Goal: Task Accomplishment & Management: Manage account settings

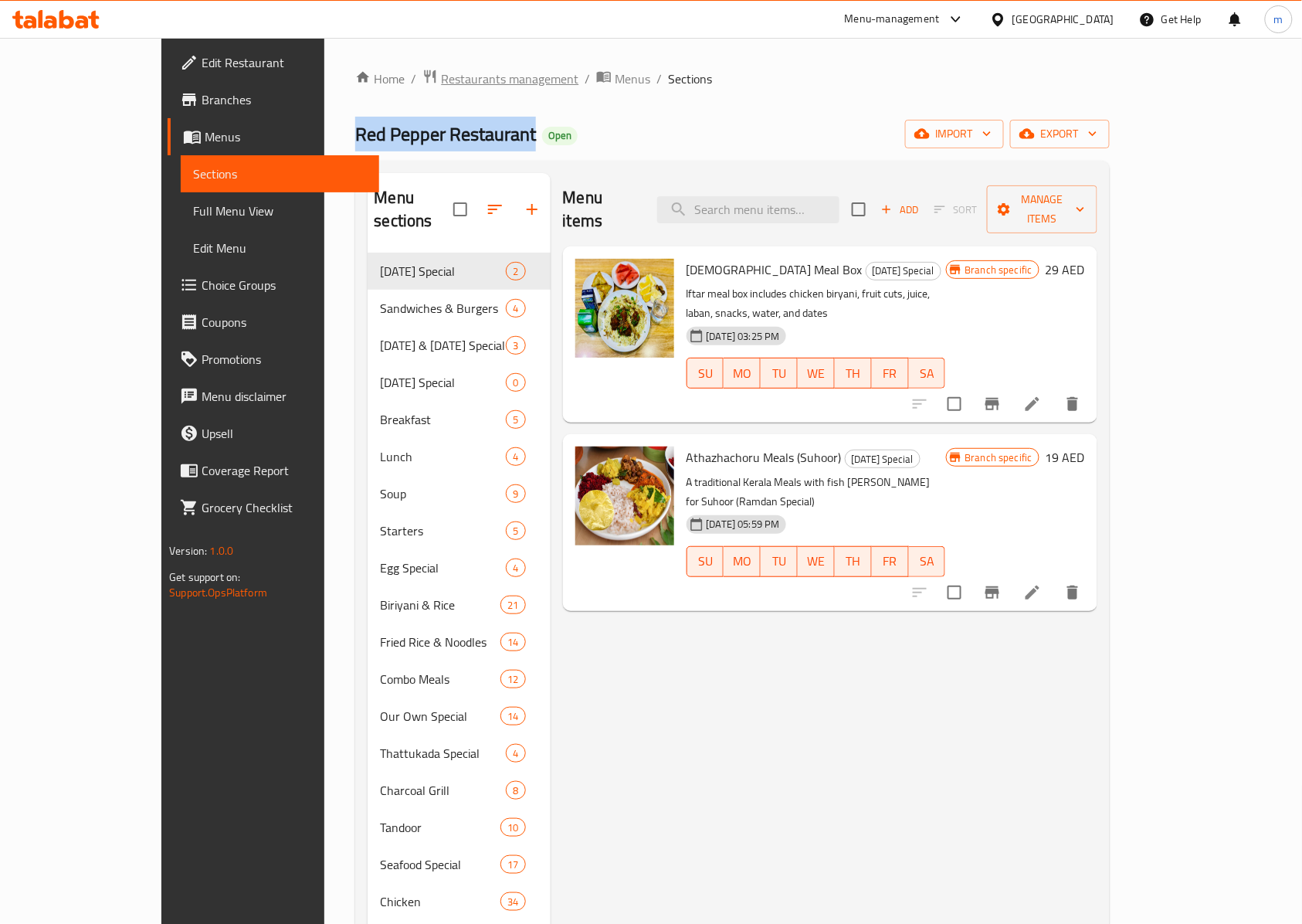
click at [441, 70] on span "Restaurants management" at bounding box center [510, 79] width 138 height 19
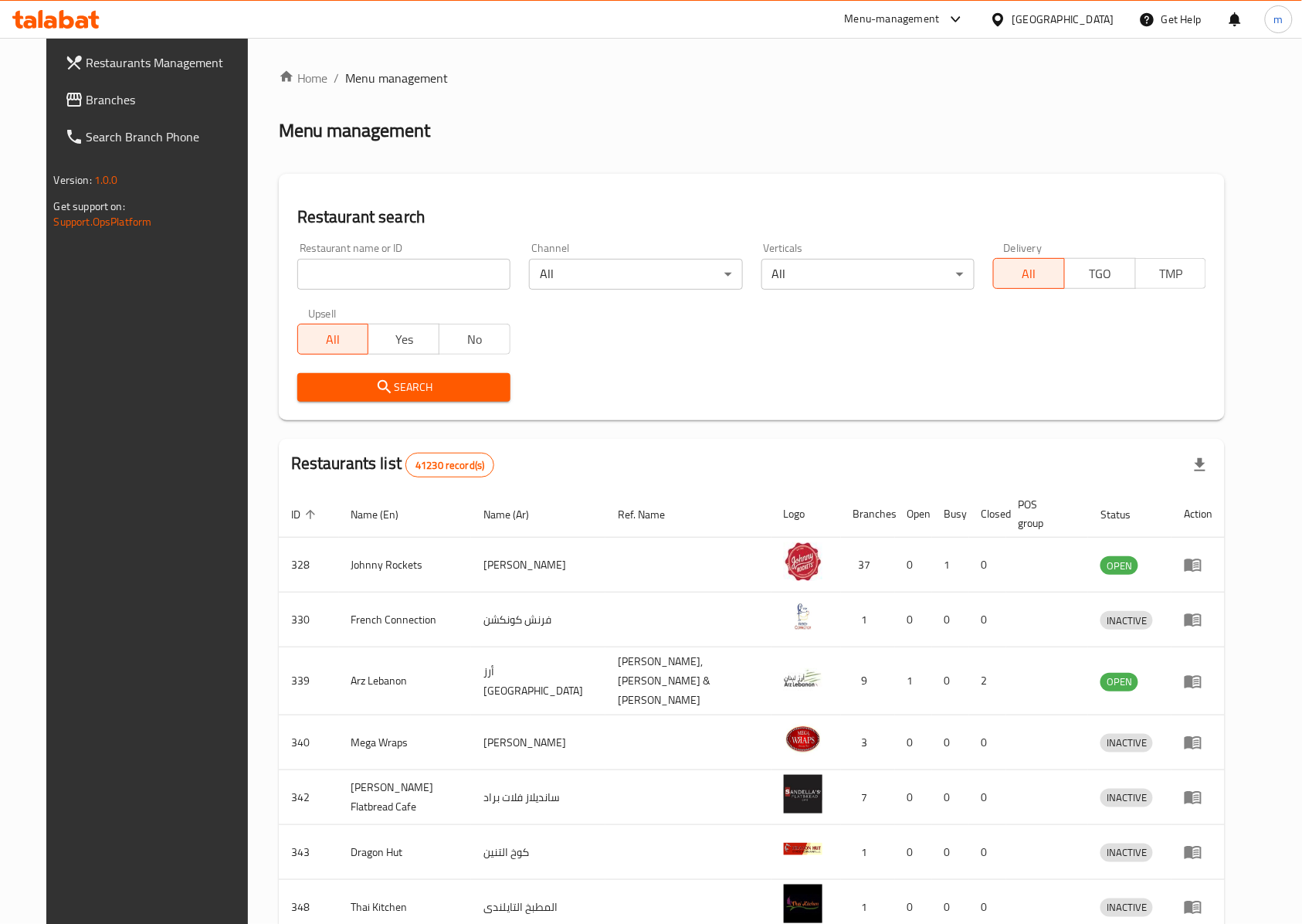
click at [1024, 26] on div "United Arab Emirates" at bounding box center [1064, 19] width 102 height 17
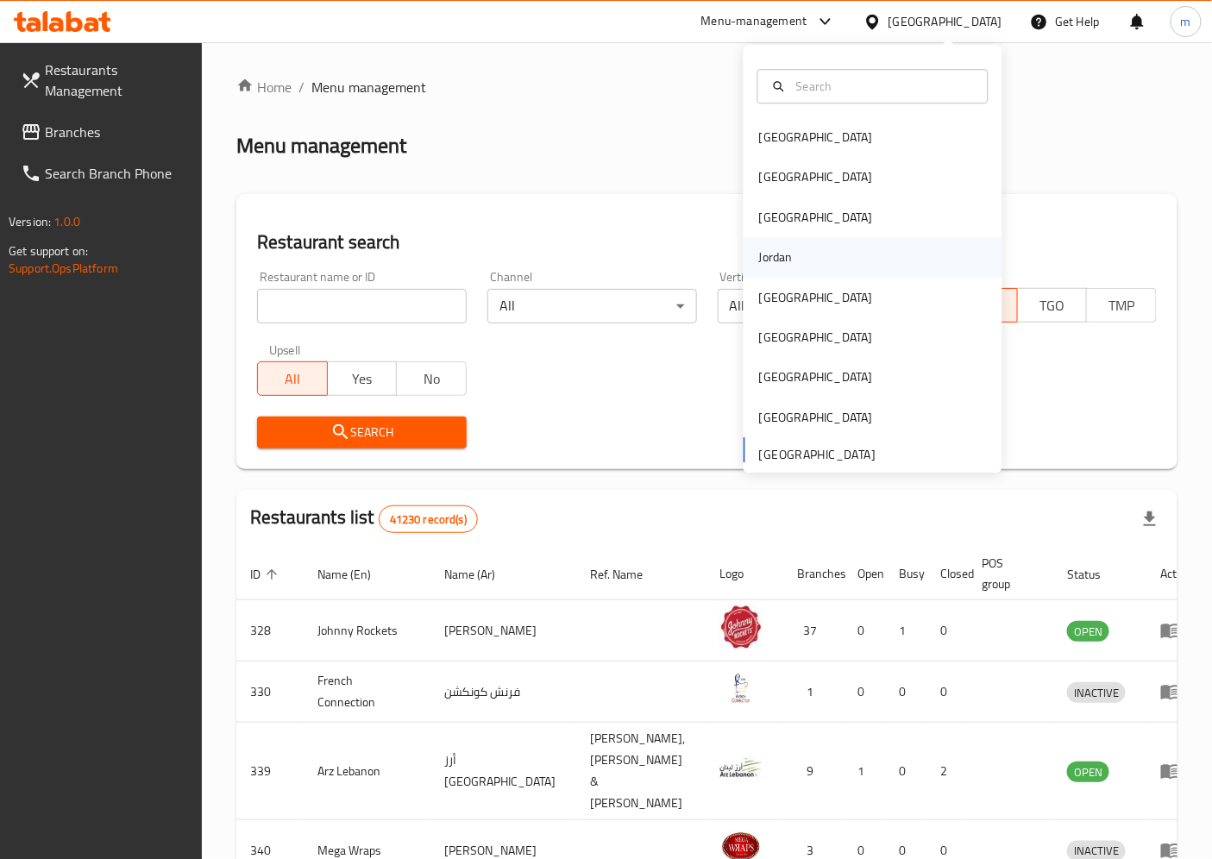
click at [785, 243] on div "Jordan" at bounding box center [775, 257] width 61 height 40
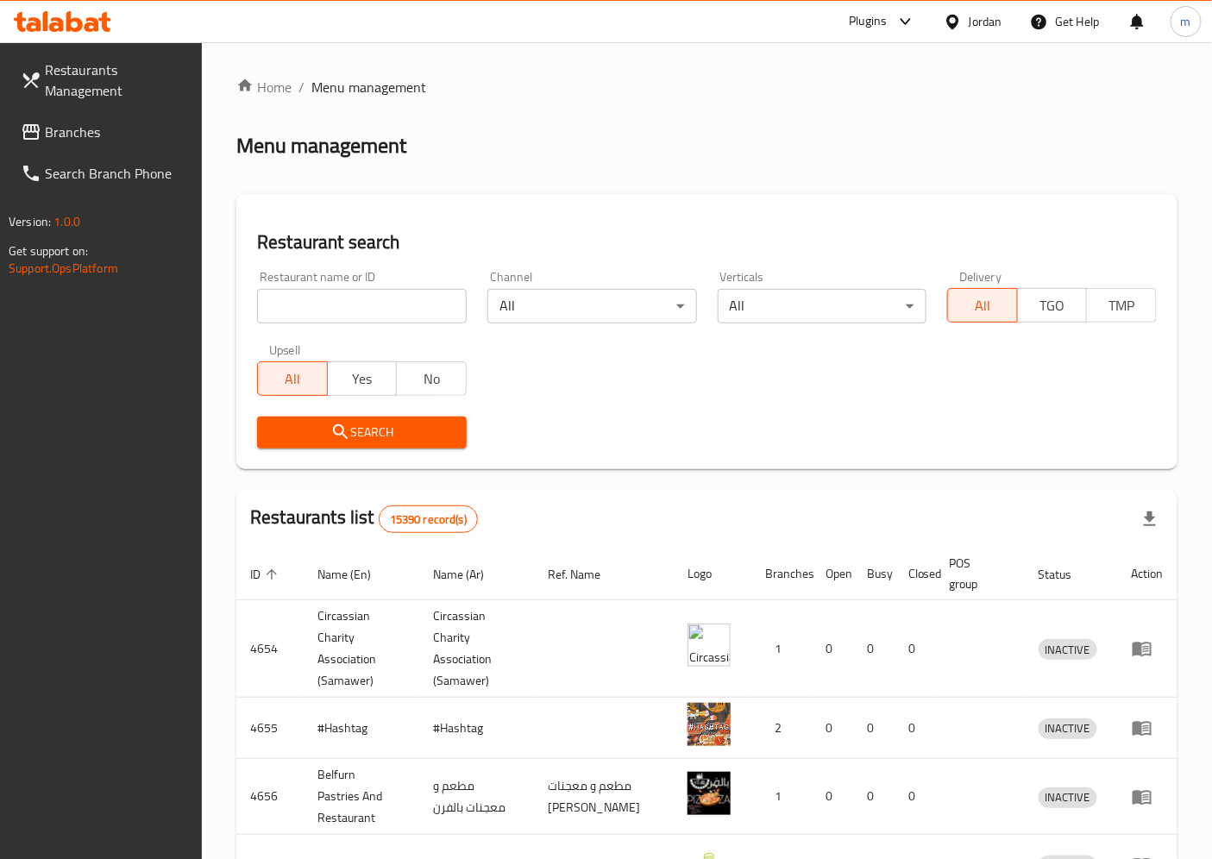
click at [80, 130] on span "Branches" at bounding box center [117, 132] width 144 height 21
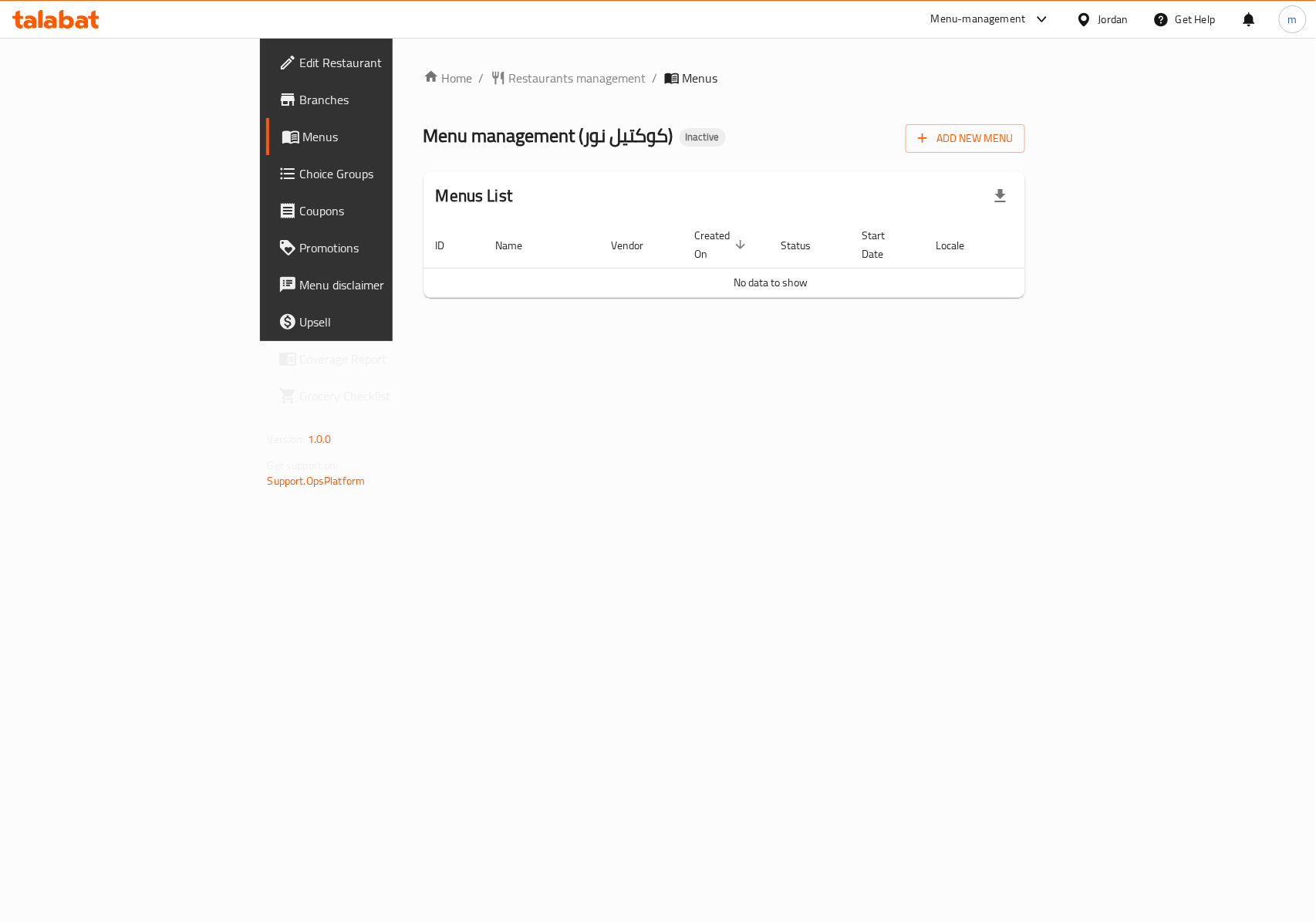
click at [300, 98] on span "Branches" at bounding box center [384, 99] width 167 height 19
click at [300, 94] on span "Branches" at bounding box center [384, 99] width 167 height 19
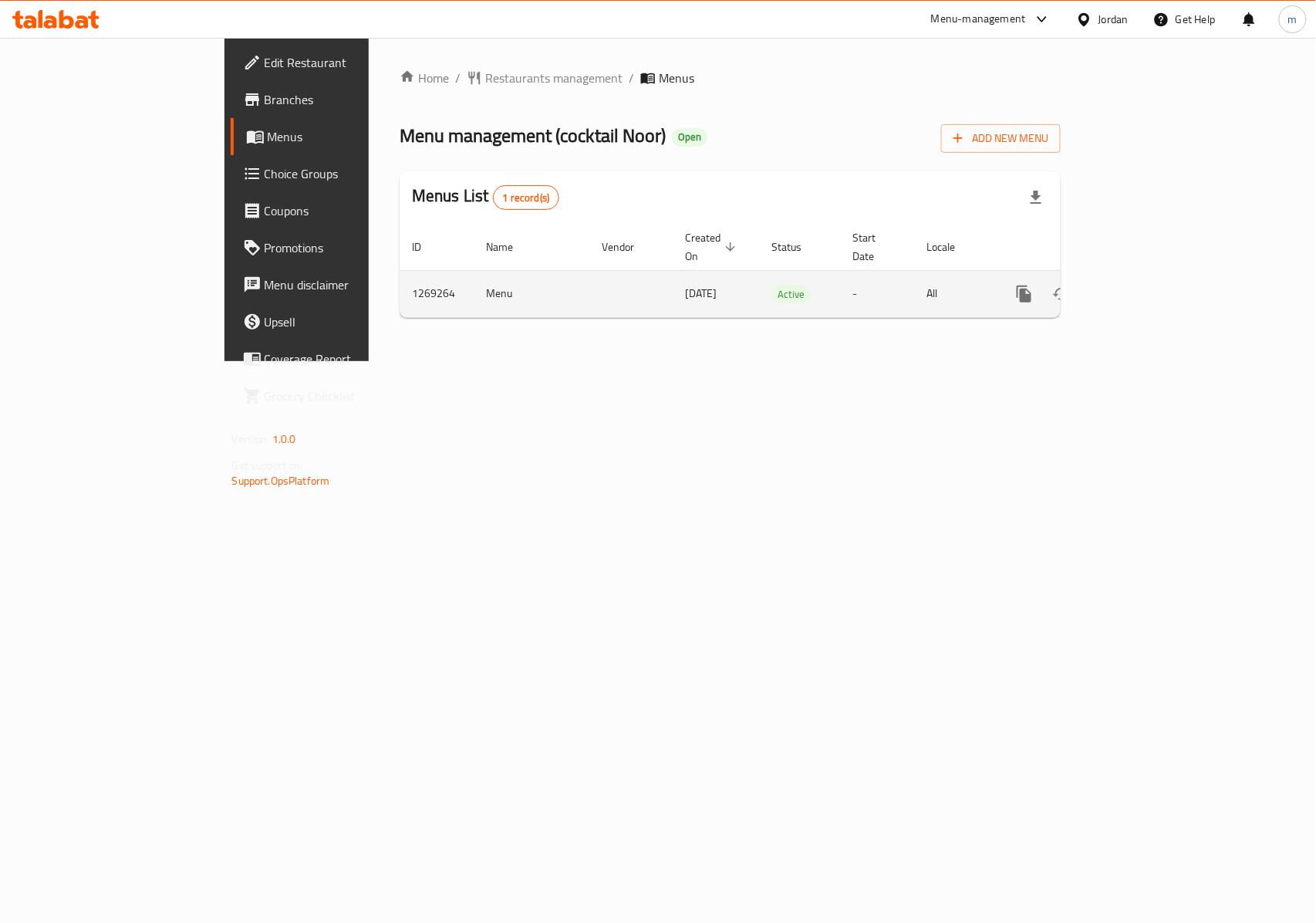
click at [1144, 284] on icon "enhanced table" at bounding box center [1135, 293] width 19 height 19
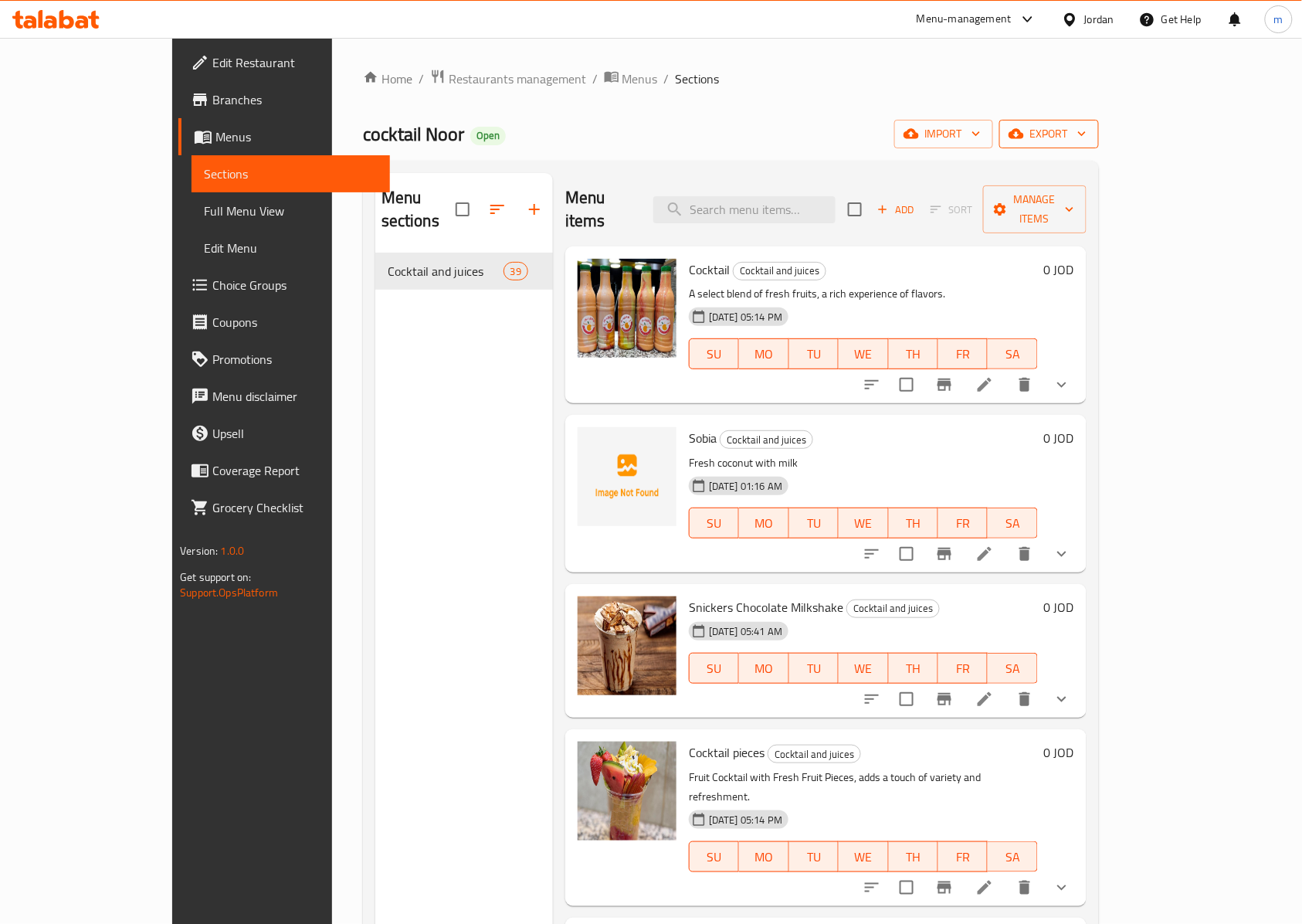
click at [1087, 127] on span "export" at bounding box center [1049, 134] width 75 height 20
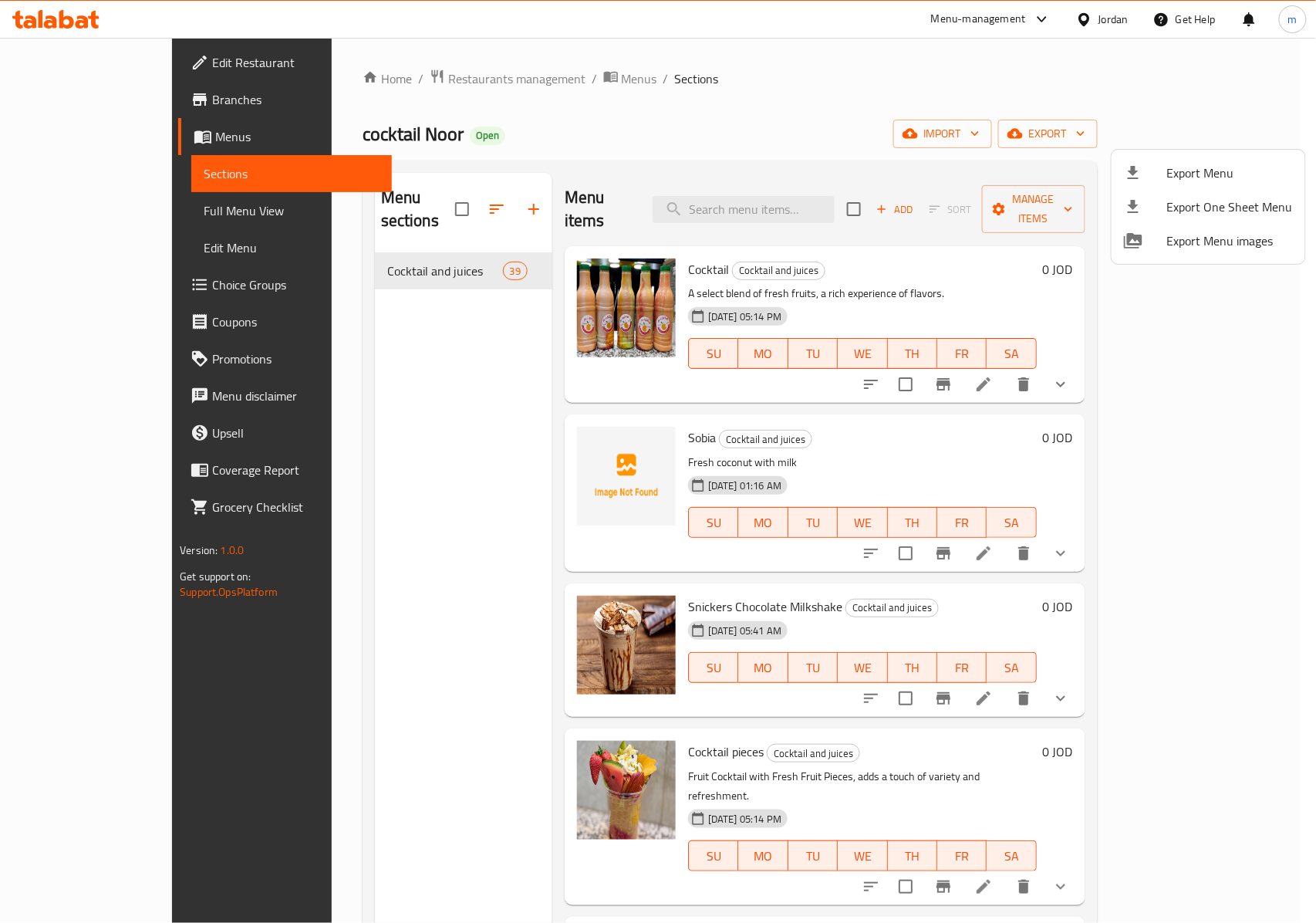
click at [63, 134] on div at bounding box center [658, 462] width 1316 height 923
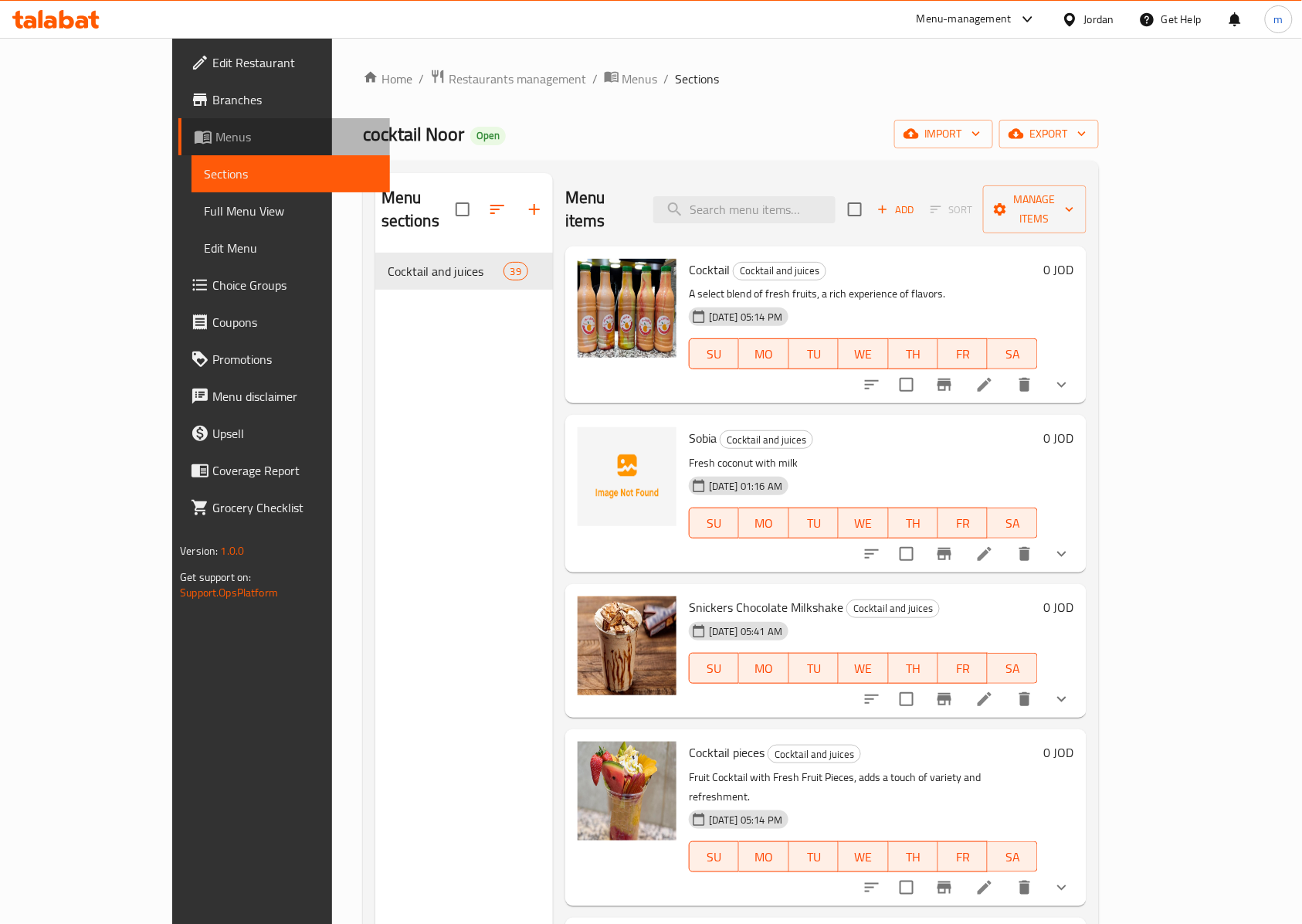
click at [216, 132] on span "Menus" at bounding box center [296, 136] width 162 height 19
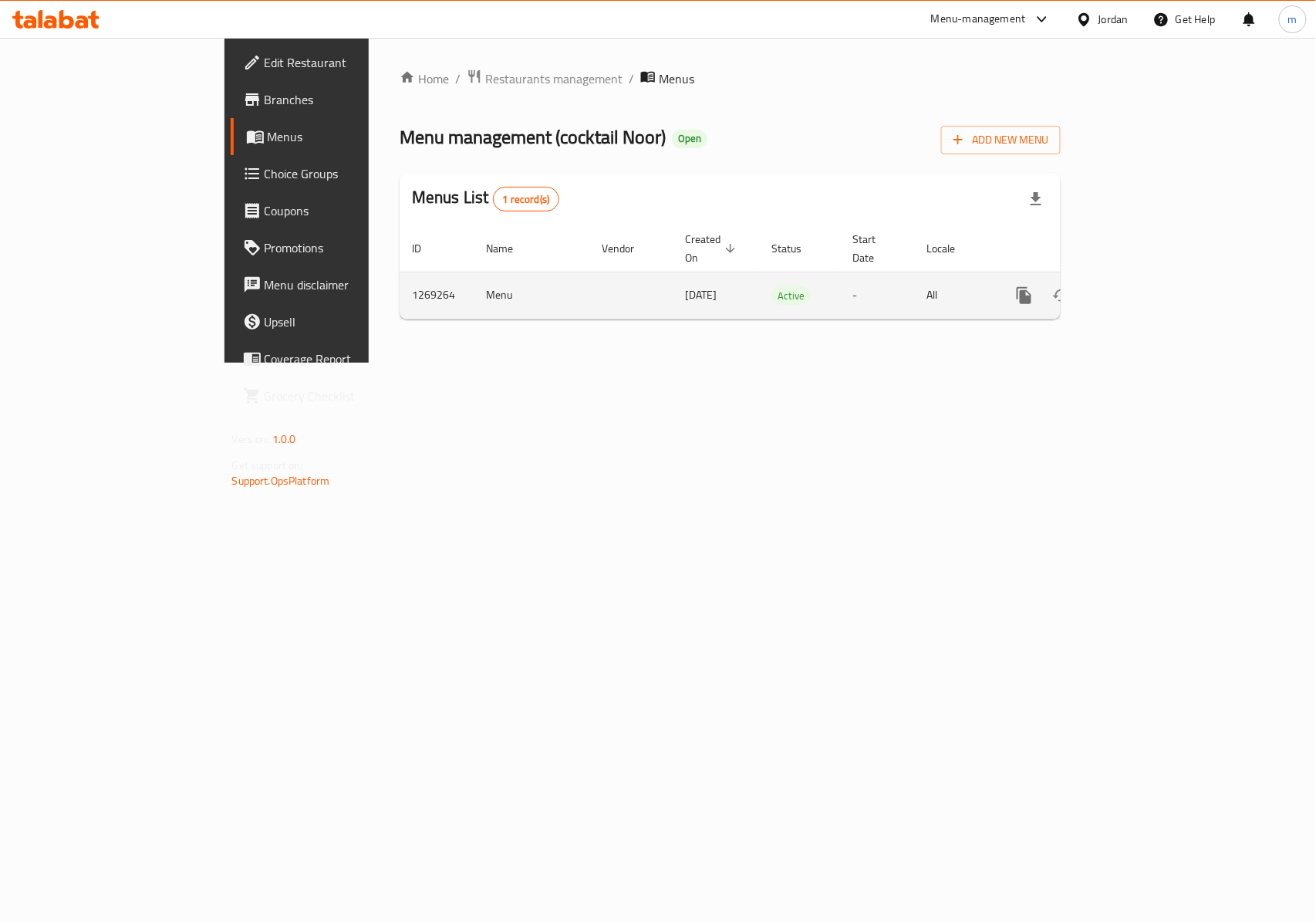
click at [1144, 286] on icon "enhanced table" at bounding box center [1135, 295] width 19 height 19
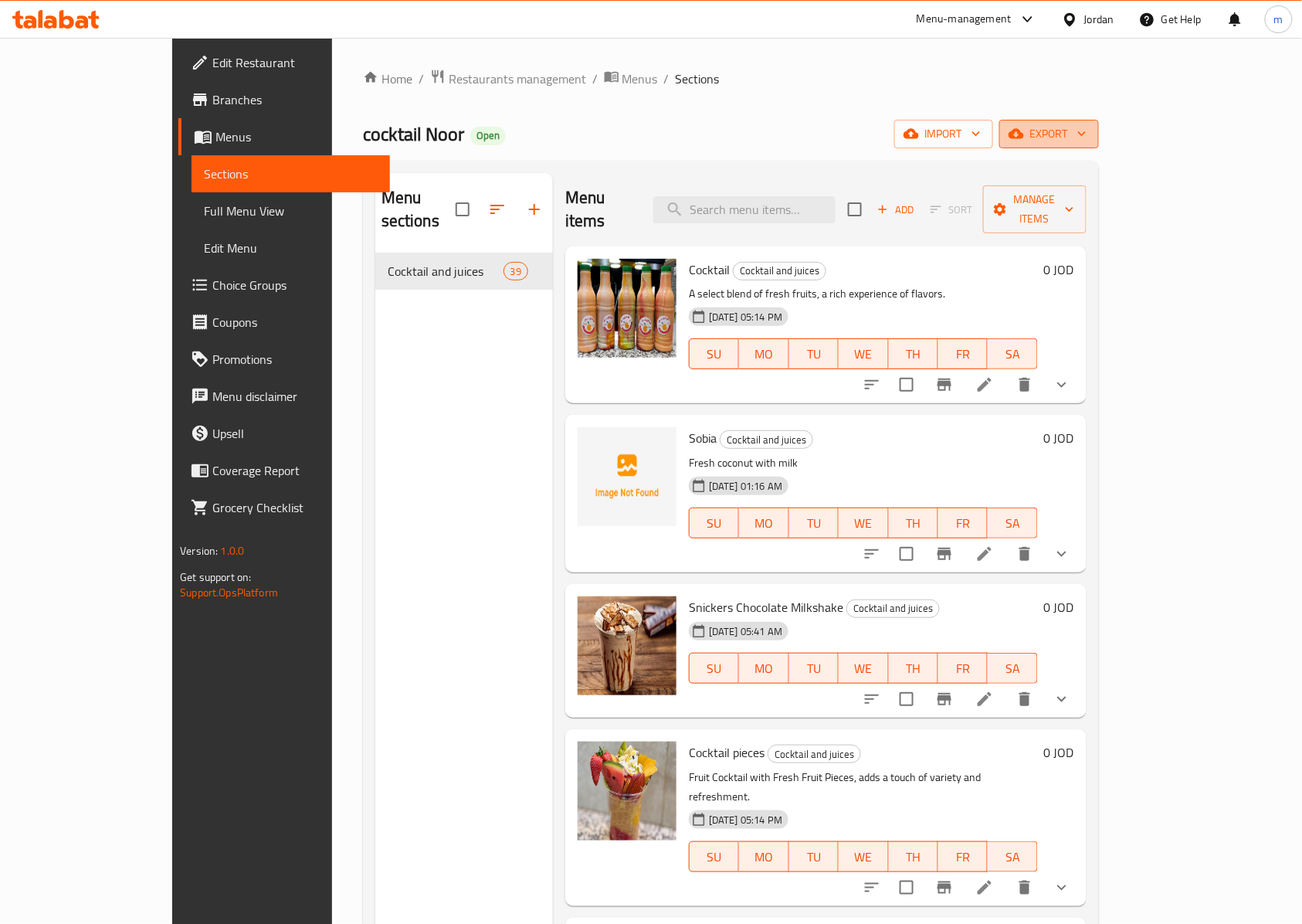
click at [1090, 130] on icon "button" at bounding box center [1082, 133] width 15 height 15
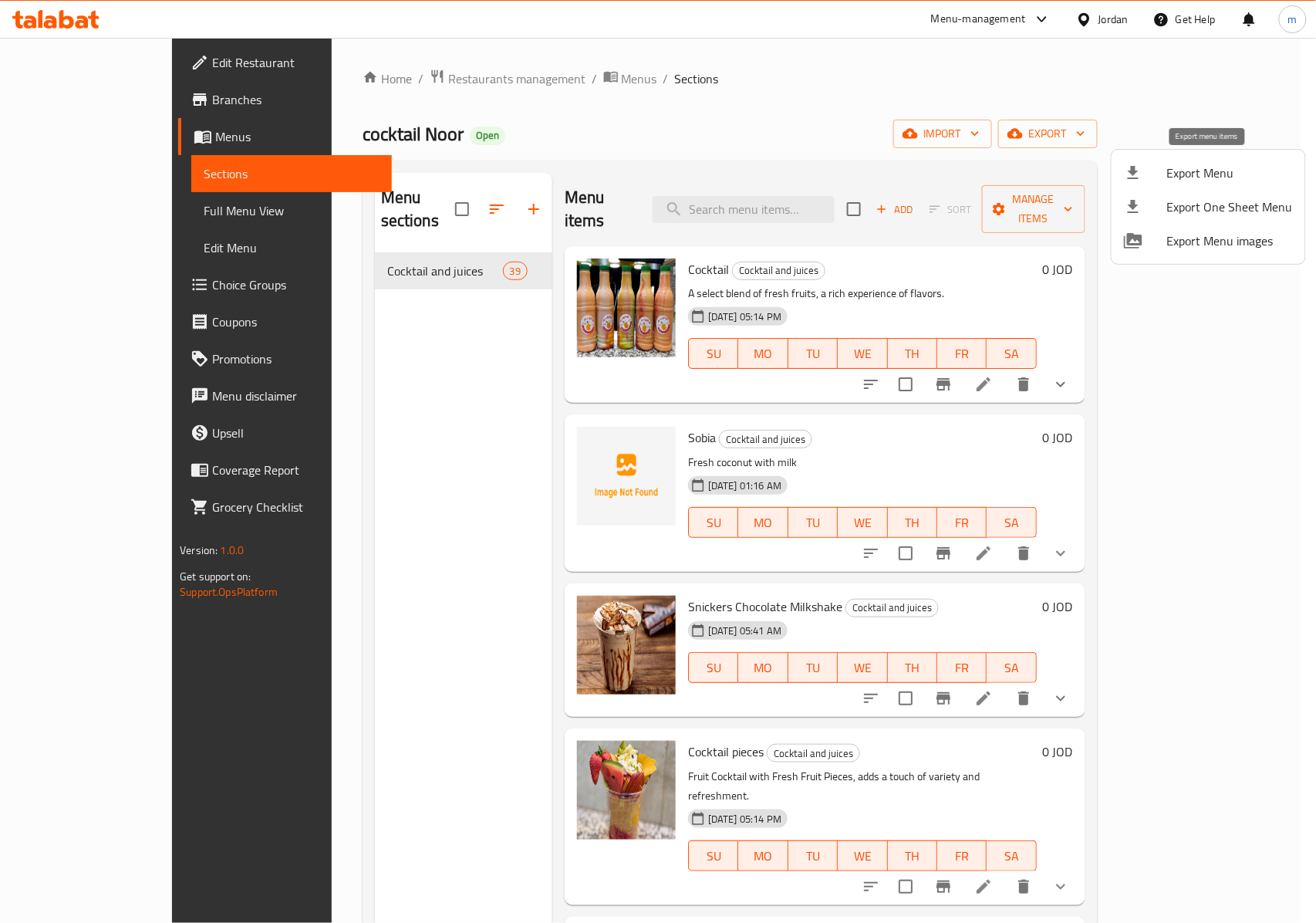
click at [1152, 170] on div at bounding box center [1145, 173] width 43 height 19
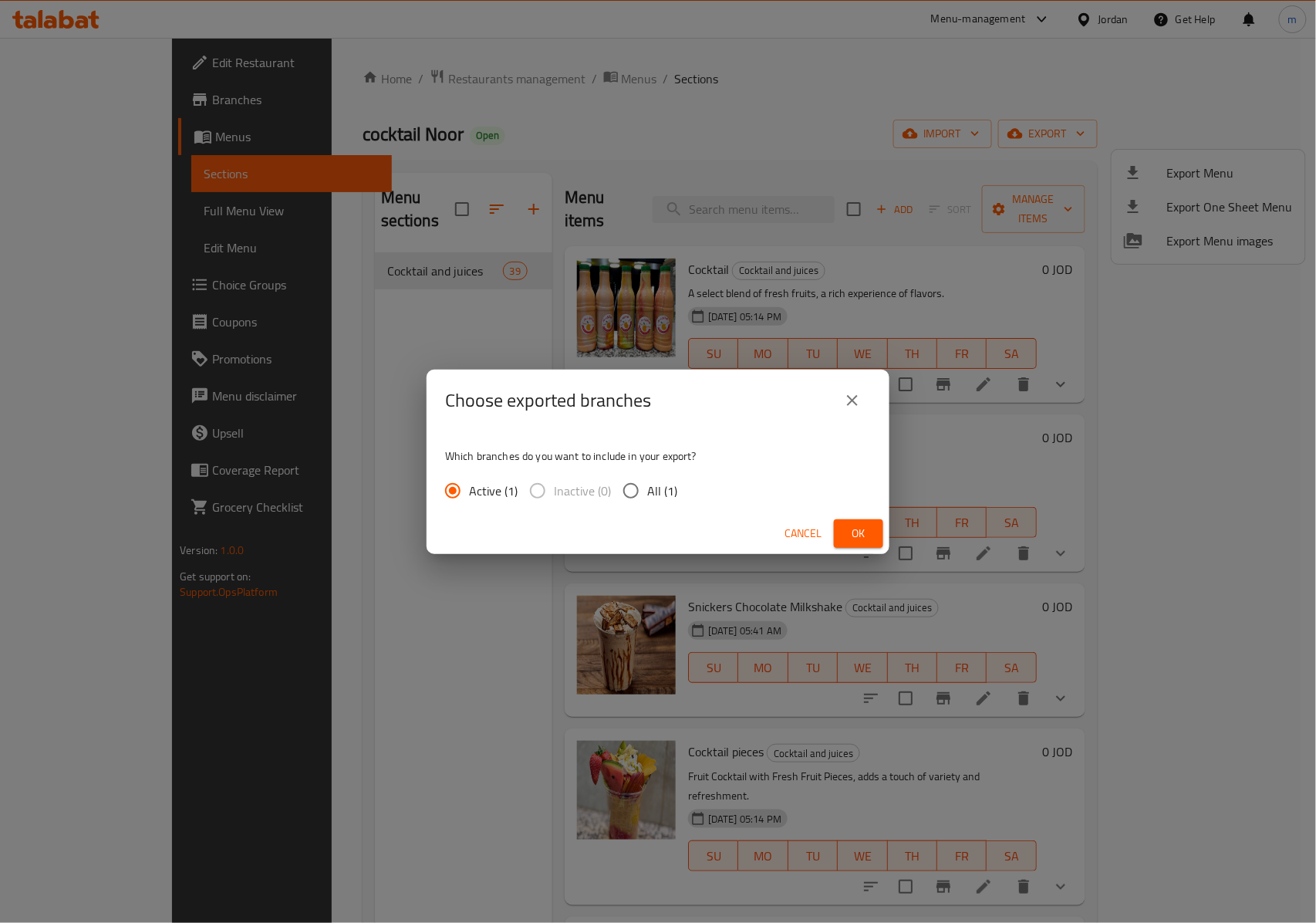
click at [629, 494] on input "All (1)" at bounding box center [630, 490] width 32 height 32
radio input "true"
click at [879, 525] on button "Ok" at bounding box center [857, 534] width 49 height 29
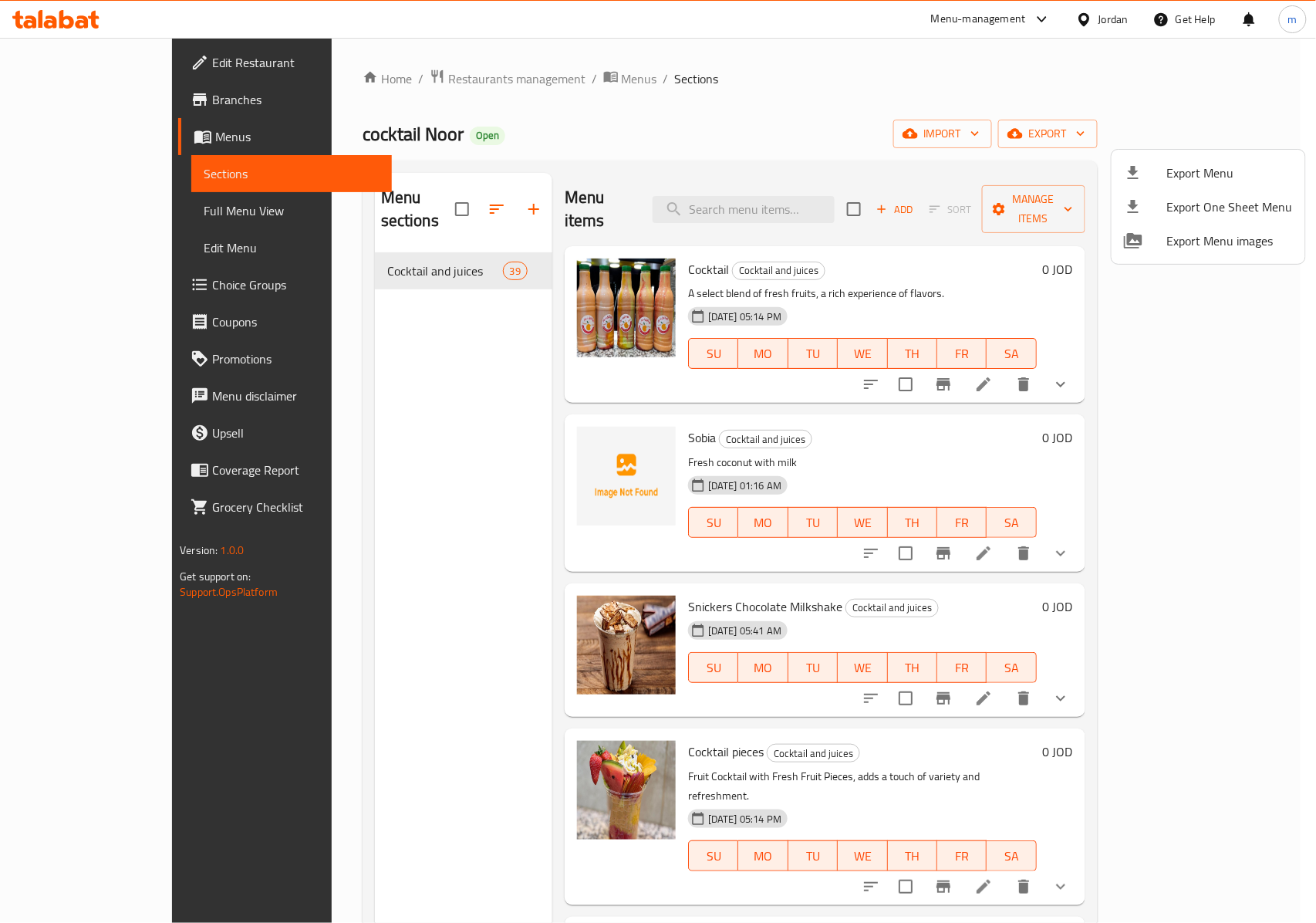
drag, startPoint x: 489, startPoint y: 357, endPoint x: 463, endPoint y: 293, distance: 69.1
click at [489, 357] on div at bounding box center [658, 462] width 1316 height 923
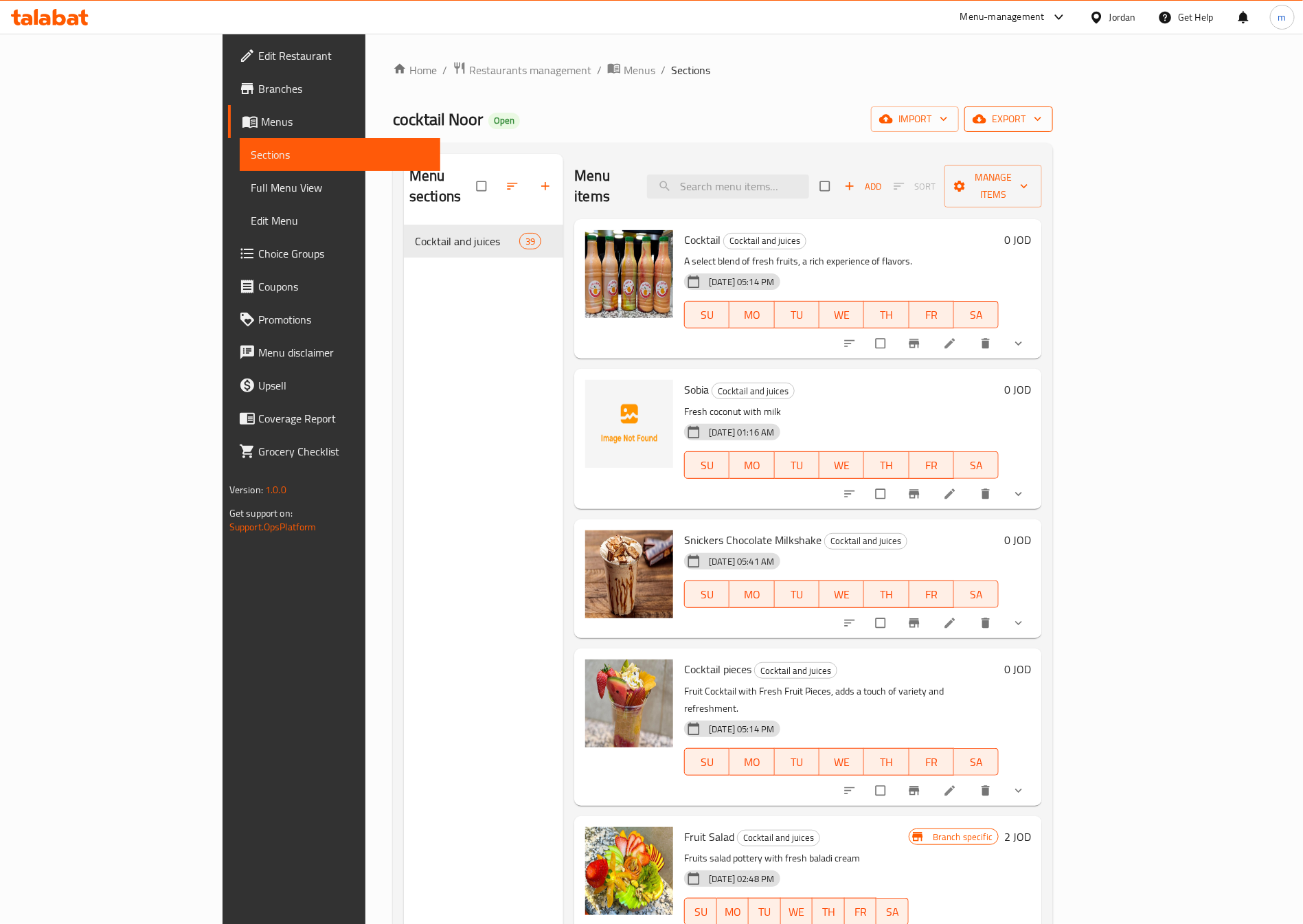
click at [1043, 123] on span "export" at bounding box center [1009, 119] width 67 height 18
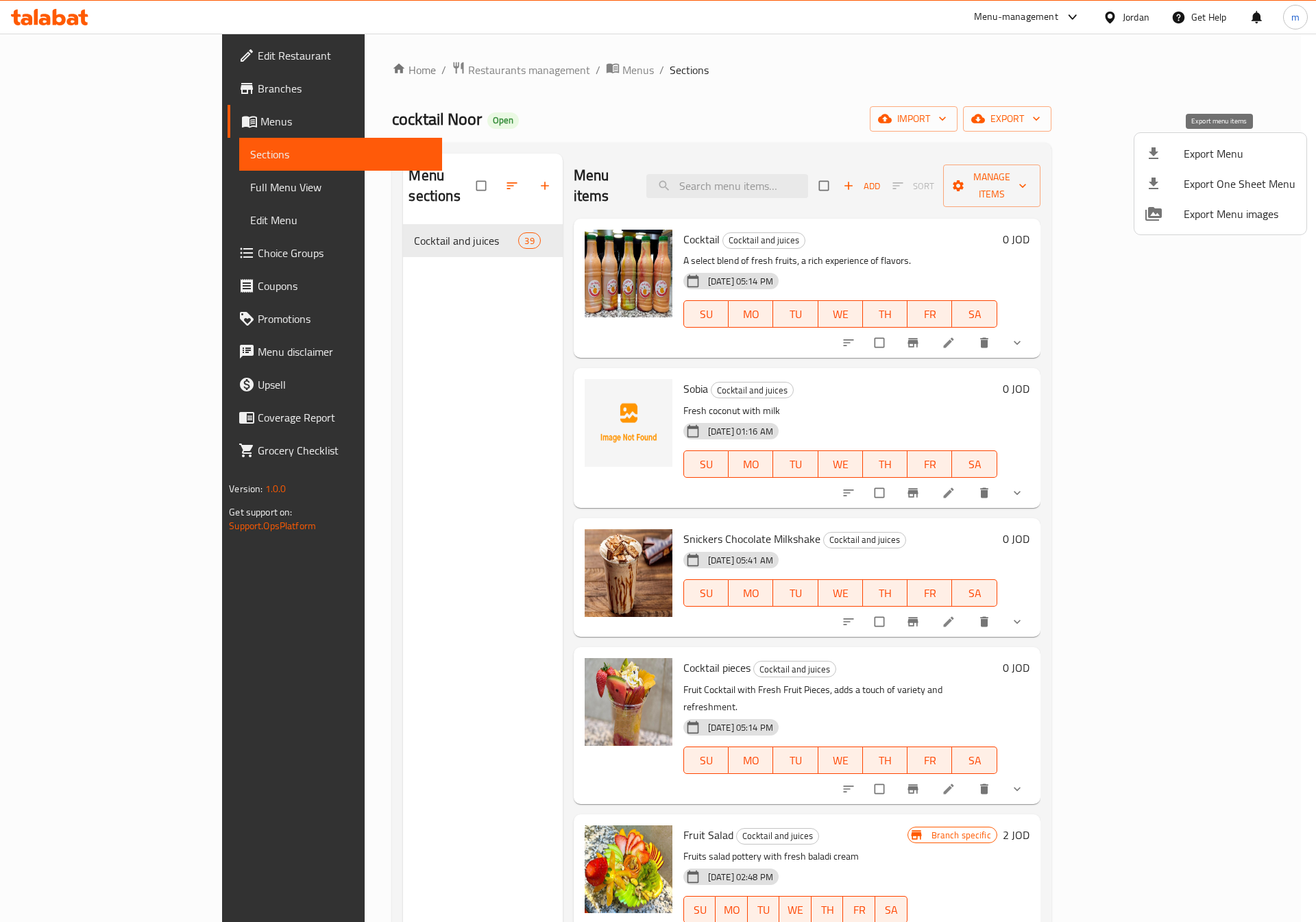
click at [1168, 141] on li "Export Menu" at bounding box center [1221, 153] width 172 height 30
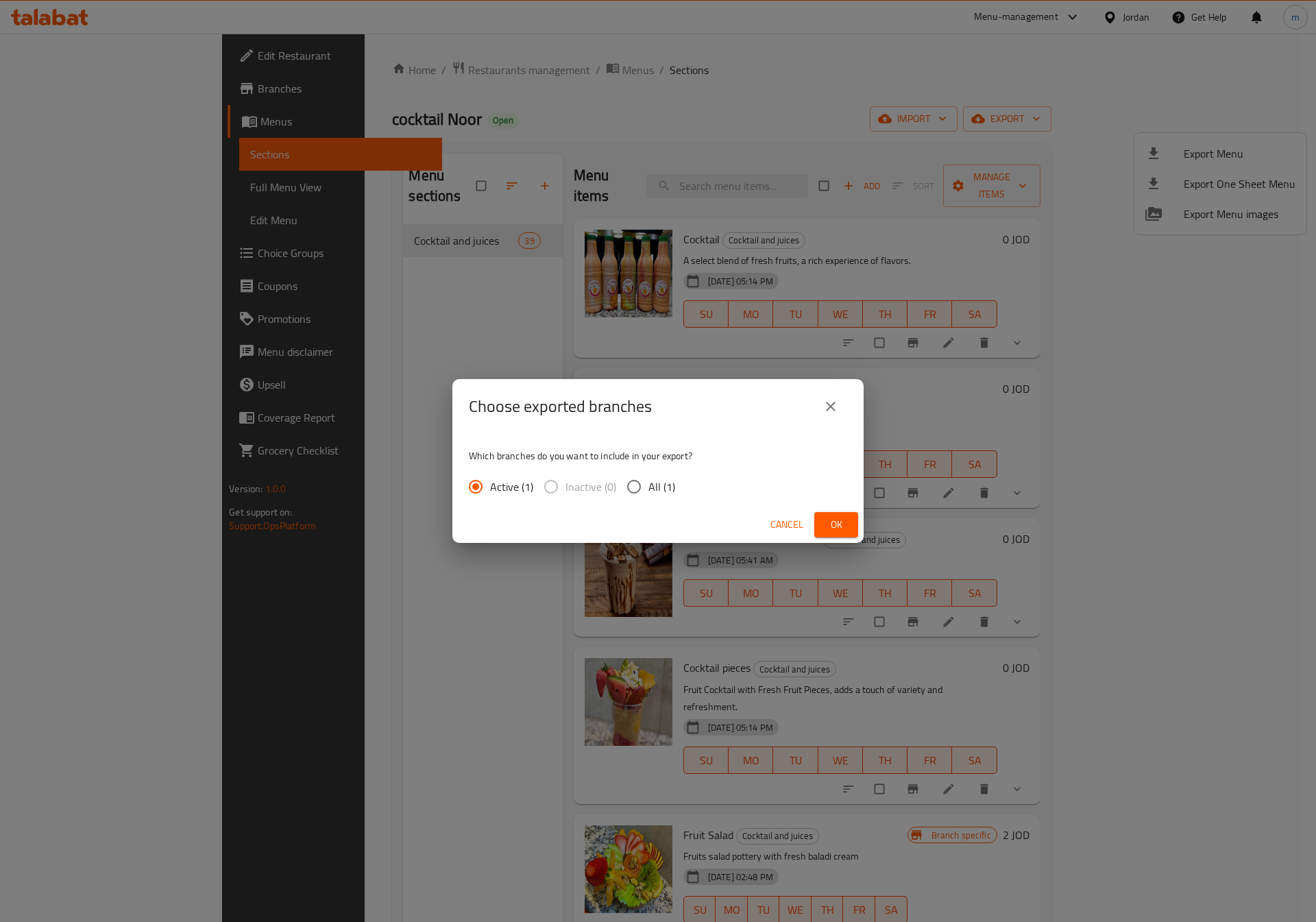
click at [638, 484] on input "All (1)" at bounding box center [634, 486] width 29 height 29
radio input "true"
click at [829, 410] on icon "close" at bounding box center [830, 406] width 17 height 17
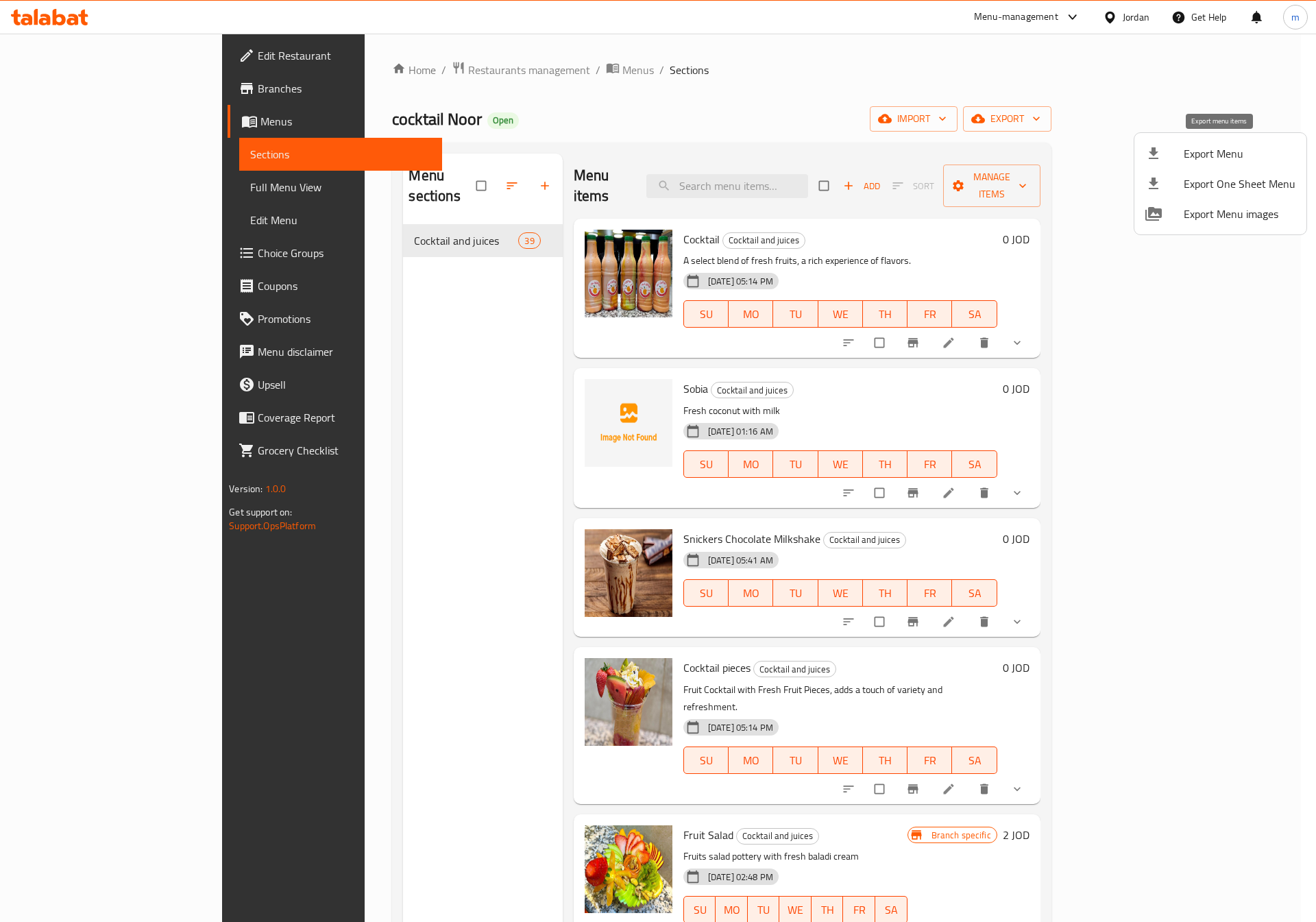
click at [1154, 161] on icon at bounding box center [1153, 153] width 17 height 17
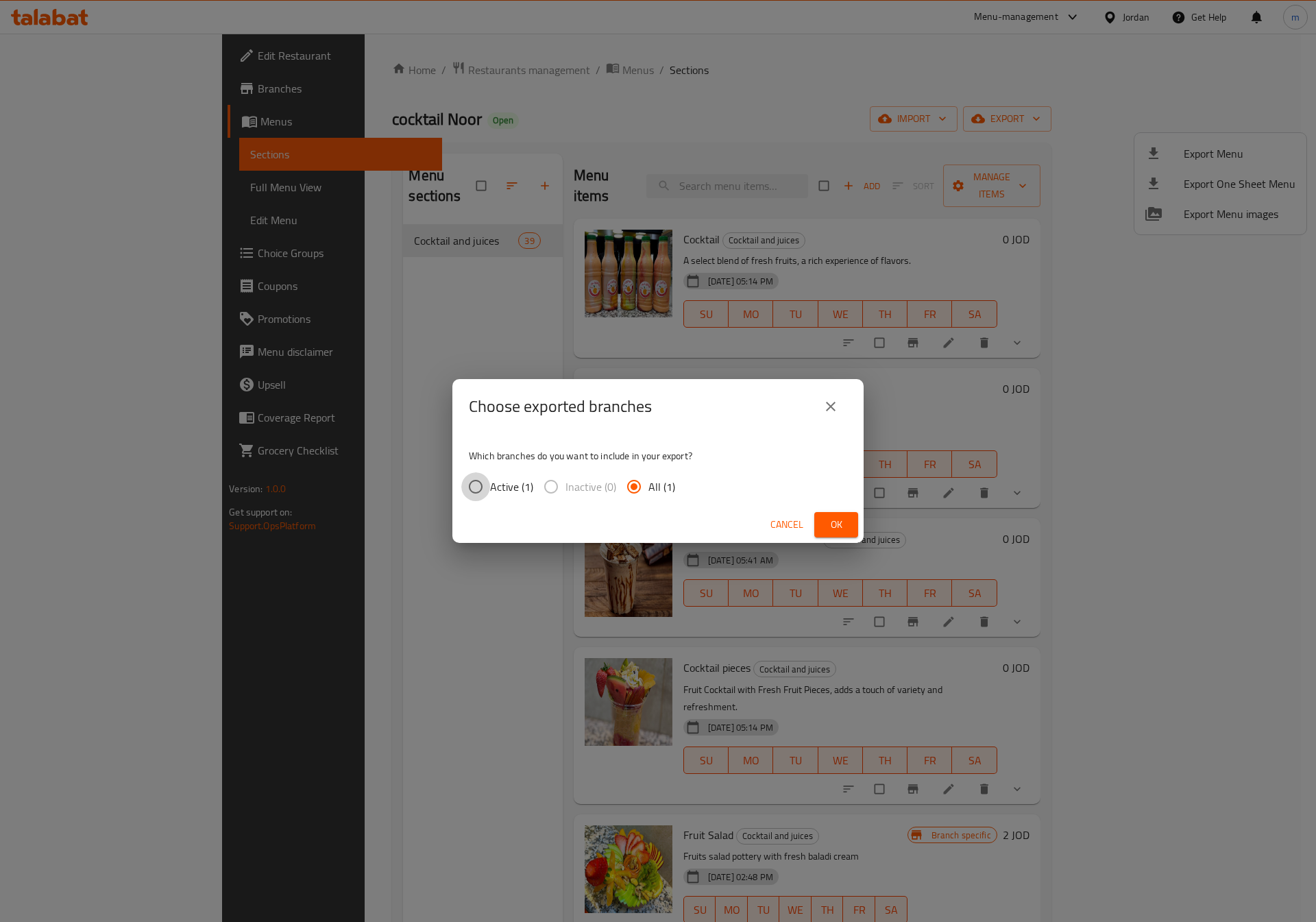
click at [488, 487] on input "Active (1)" at bounding box center [476, 486] width 29 height 29
radio input "true"
click at [651, 486] on span "All (1)" at bounding box center [662, 486] width 27 height 17
click at [648, 486] on input "All (1)" at bounding box center [634, 486] width 29 height 29
radio input "true"
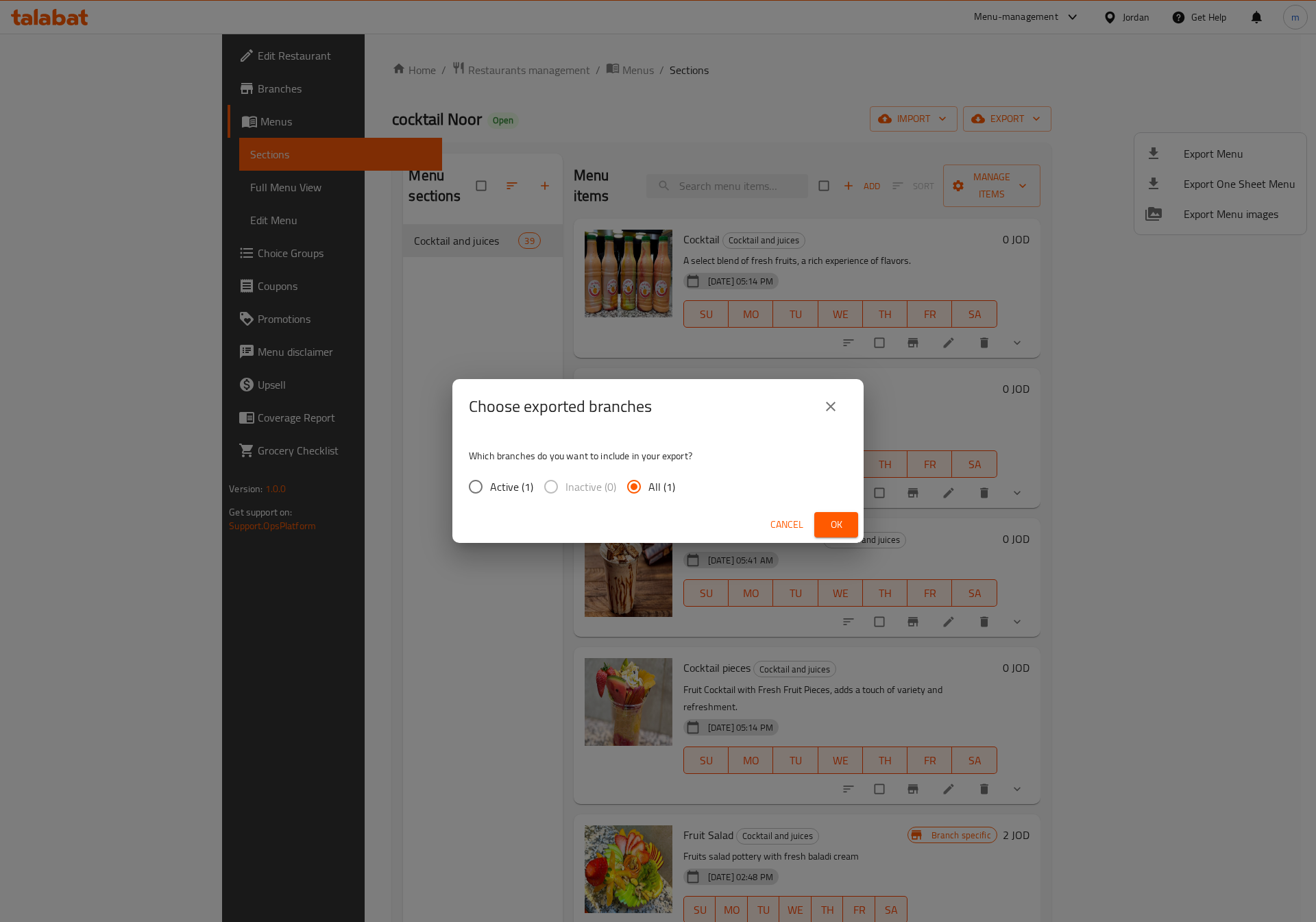
click at [826, 416] on button "close" at bounding box center [830, 406] width 33 height 33
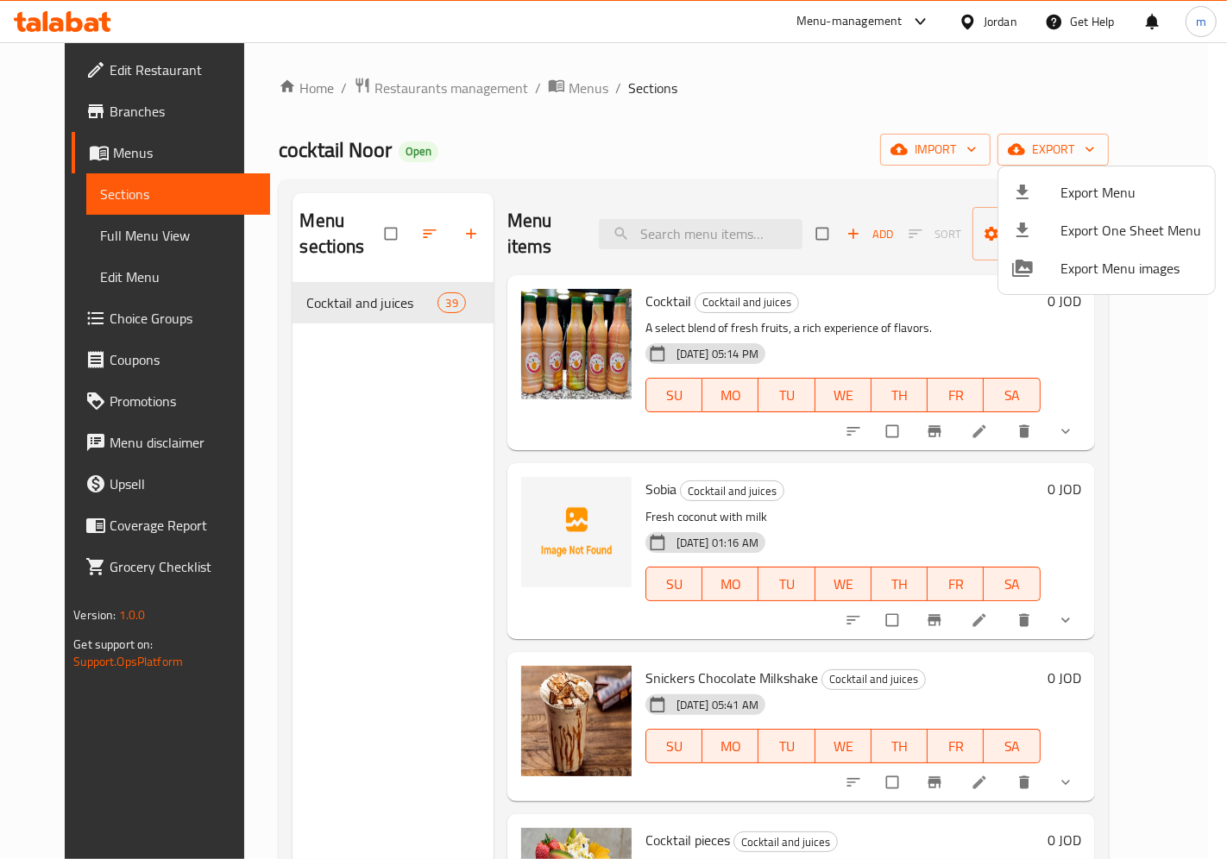
click at [53, 233] on div at bounding box center [613, 429] width 1227 height 859
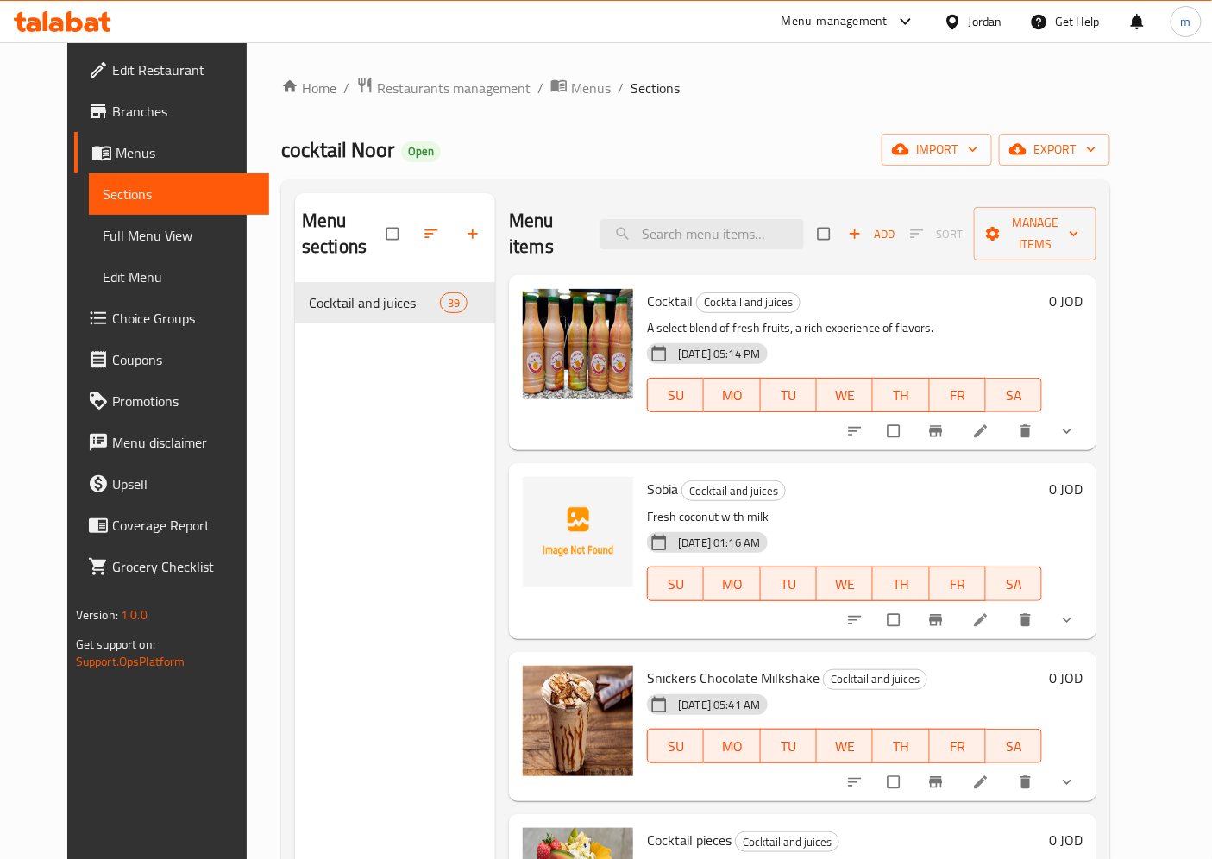
click at [103, 238] on span "Full Menu View" at bounding box center [180, 235] width 154 height 21
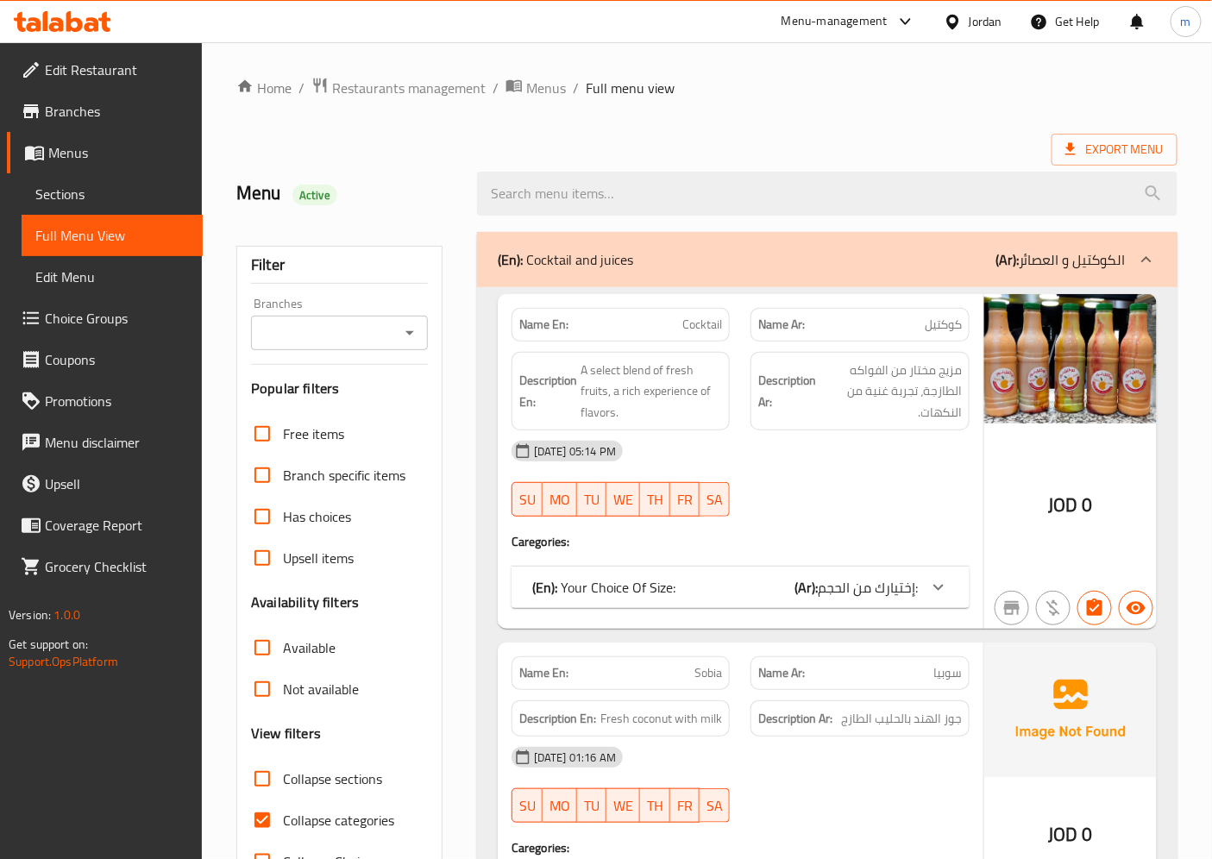
click at [256, 195] on h2 "Menu Active" at bounding box center [346, 193] width 220 height 26
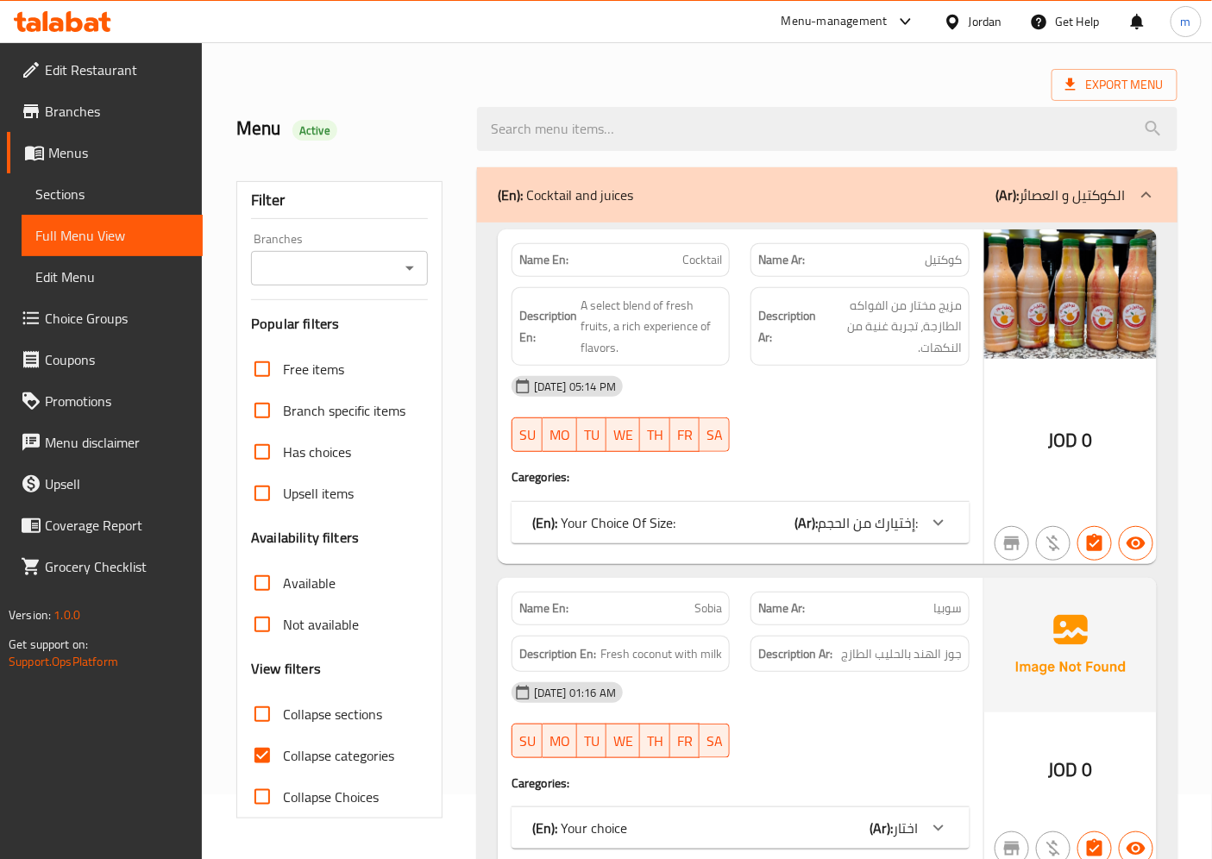
scroll to position [191, 0]
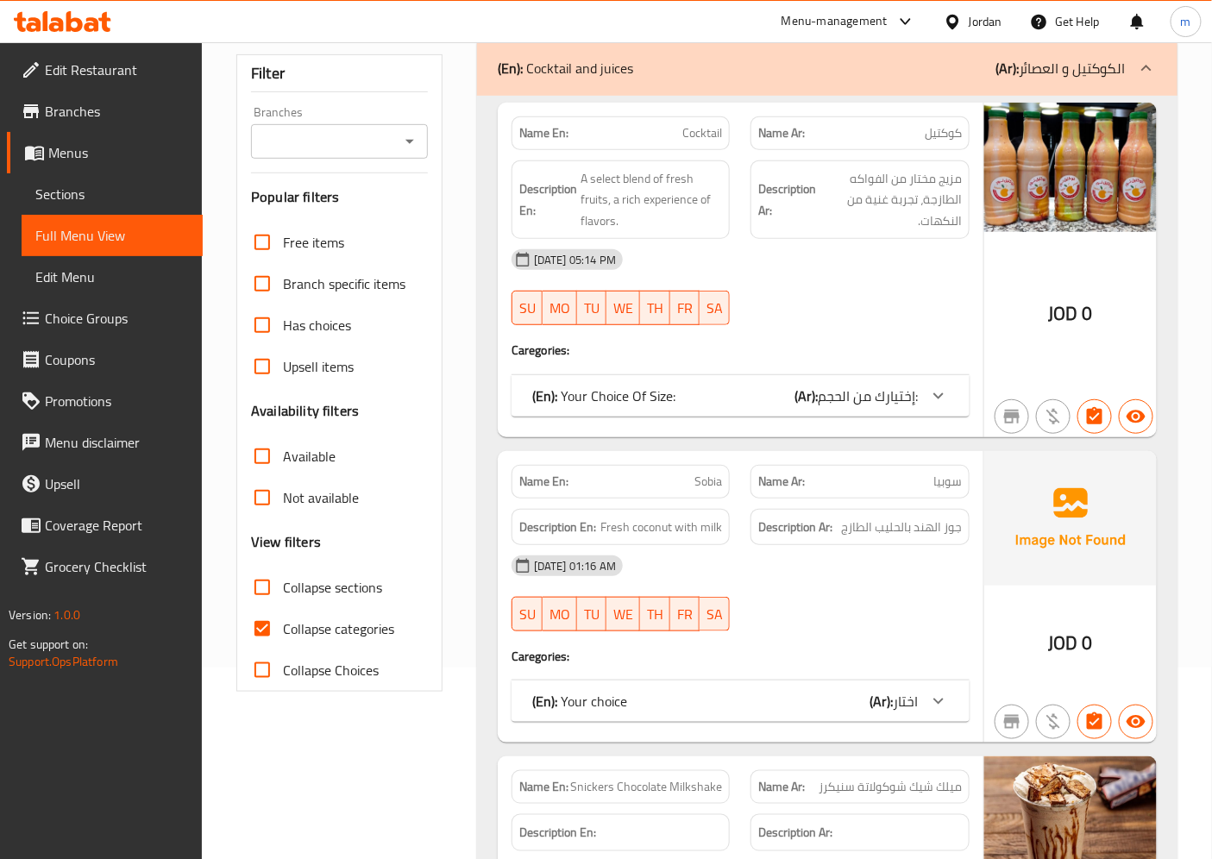
click at [266, 619] on input "Collapse categories" at bounding box center [262, 628] width 41 height 41
checkbox input "false"
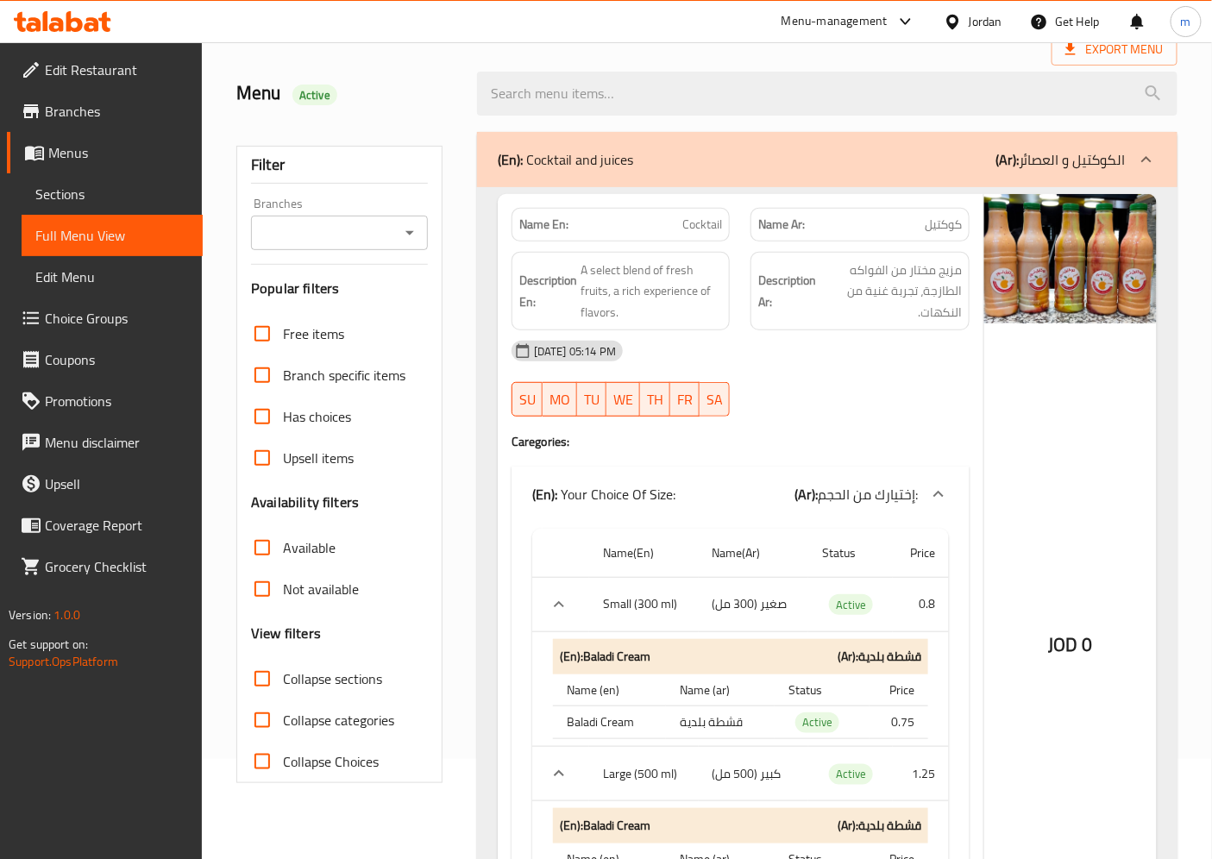
scroll to position [0, 0]
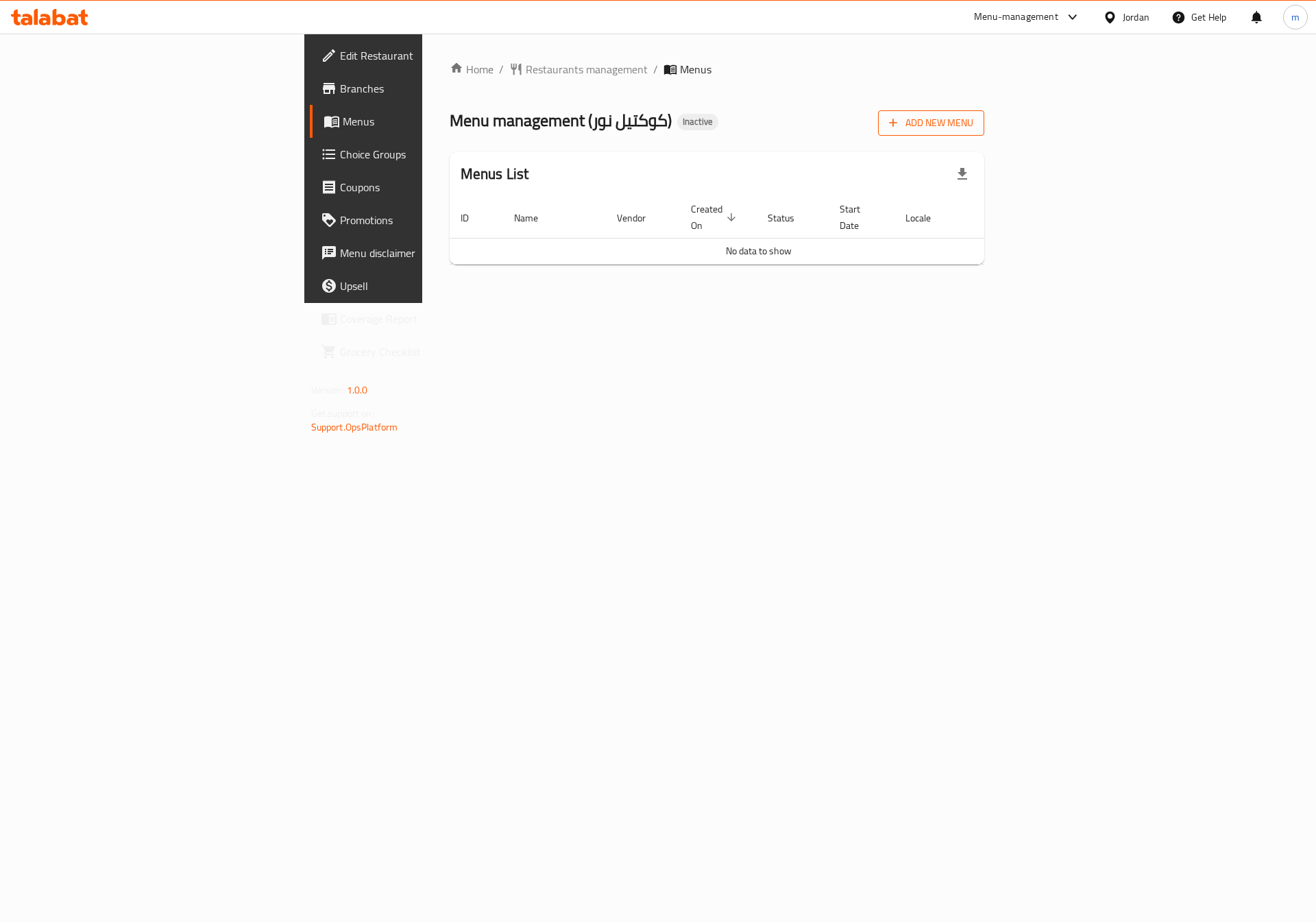
click at [973, 128] on span "Add New Menu" at bounding box center [931, 123] width 84 height 17
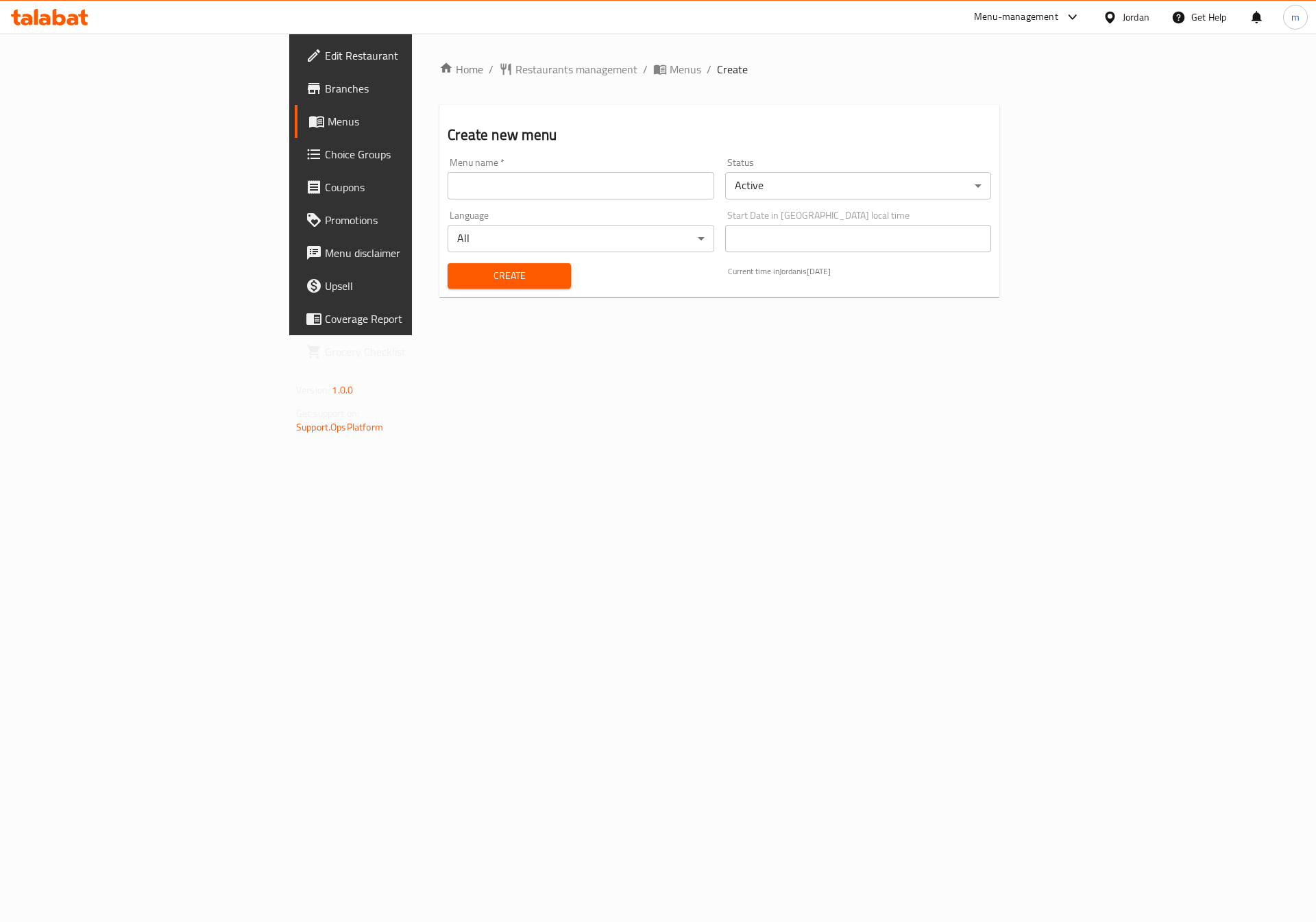
click at [531, 205] on div "Language All ​" at bounding box center [580, 231] width 277 height 52
click at [494, 196] on input "text" at bounding box center [580, 186] width 266 height 28
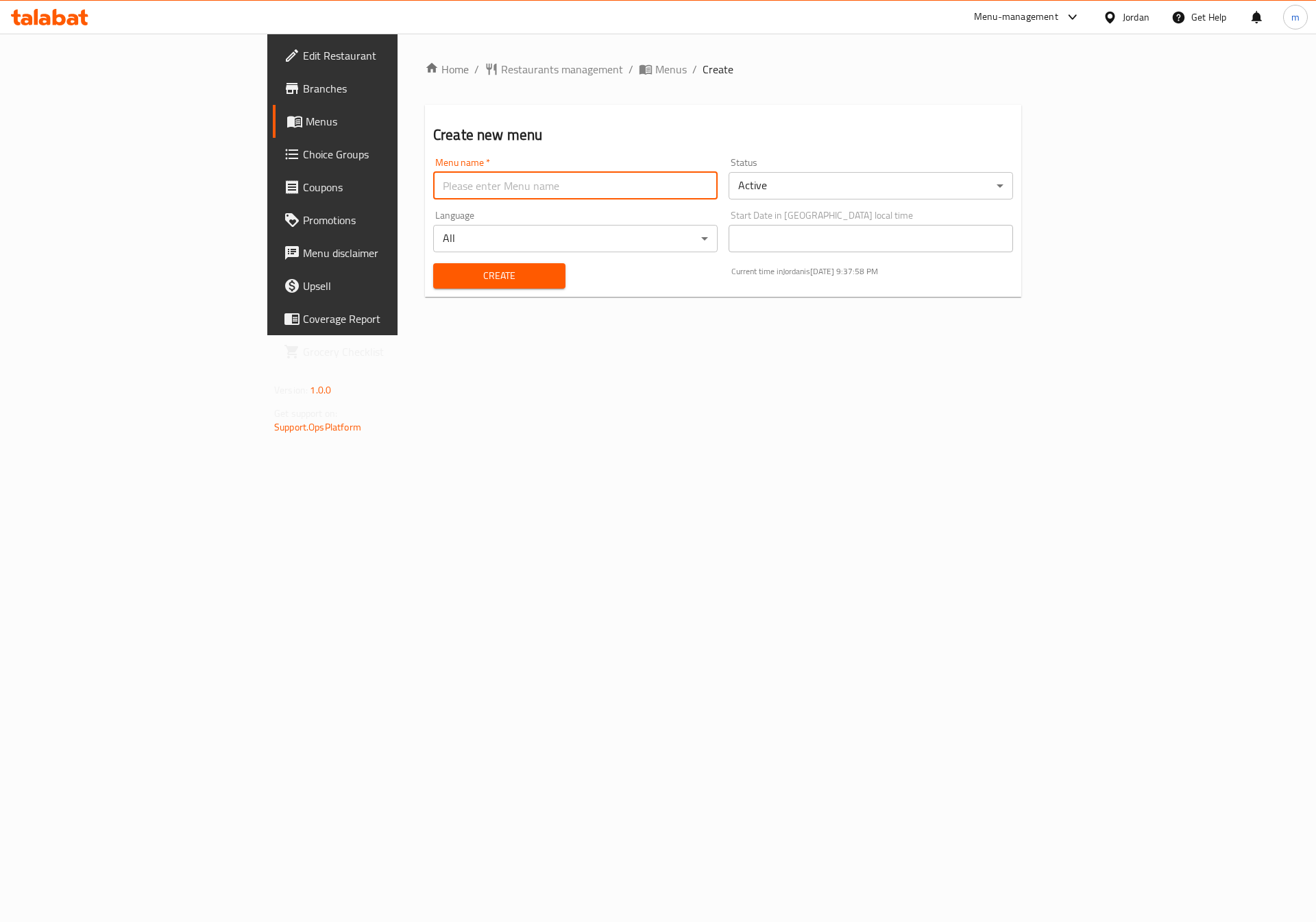
type input "Final Menu"
click at [444, 284] on span "Create" at bounding box center [499, 276] width 110 height 17
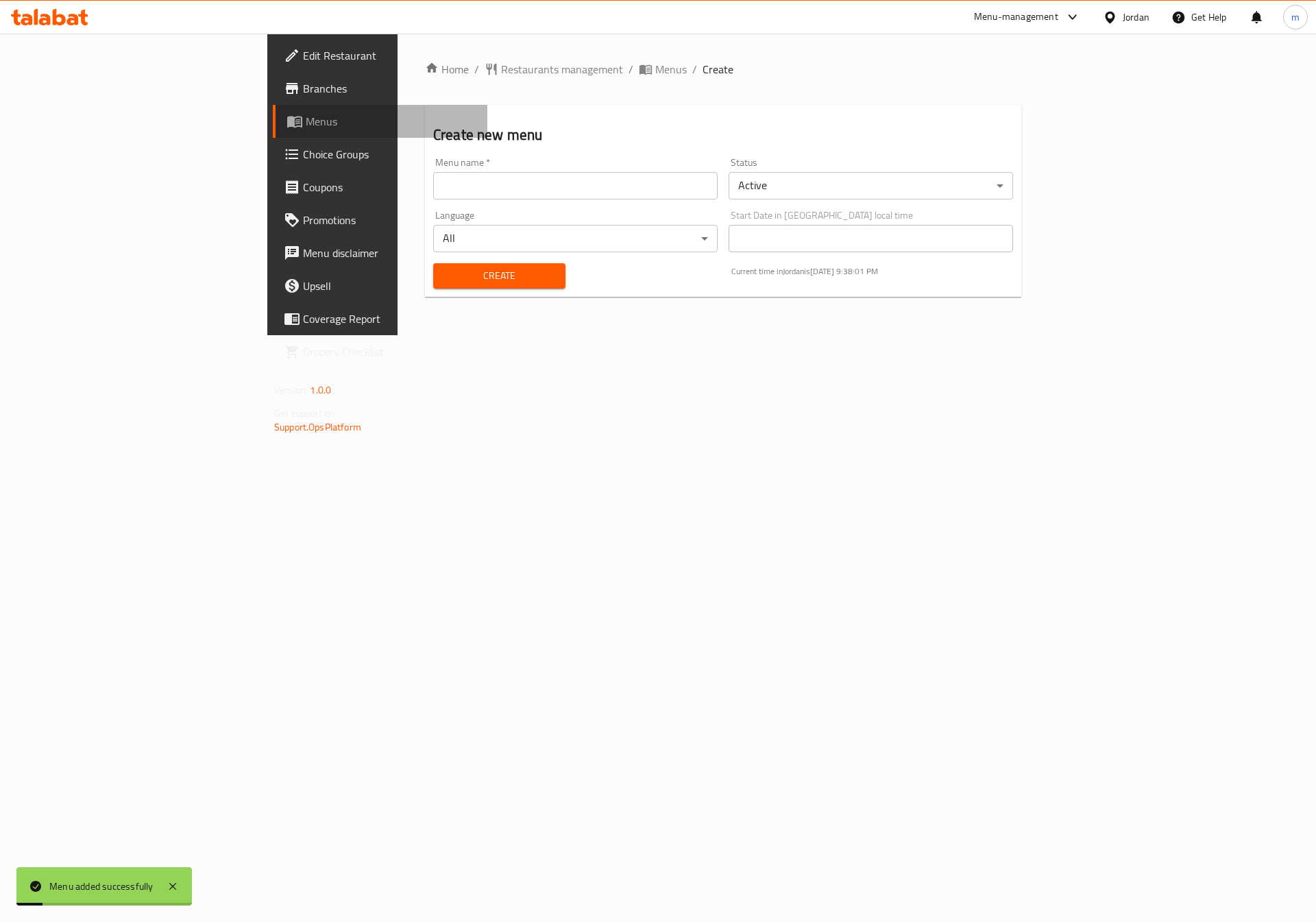
click at [306, 127] on span "Menus" at bounding box center [391, 121] width 171 height 17
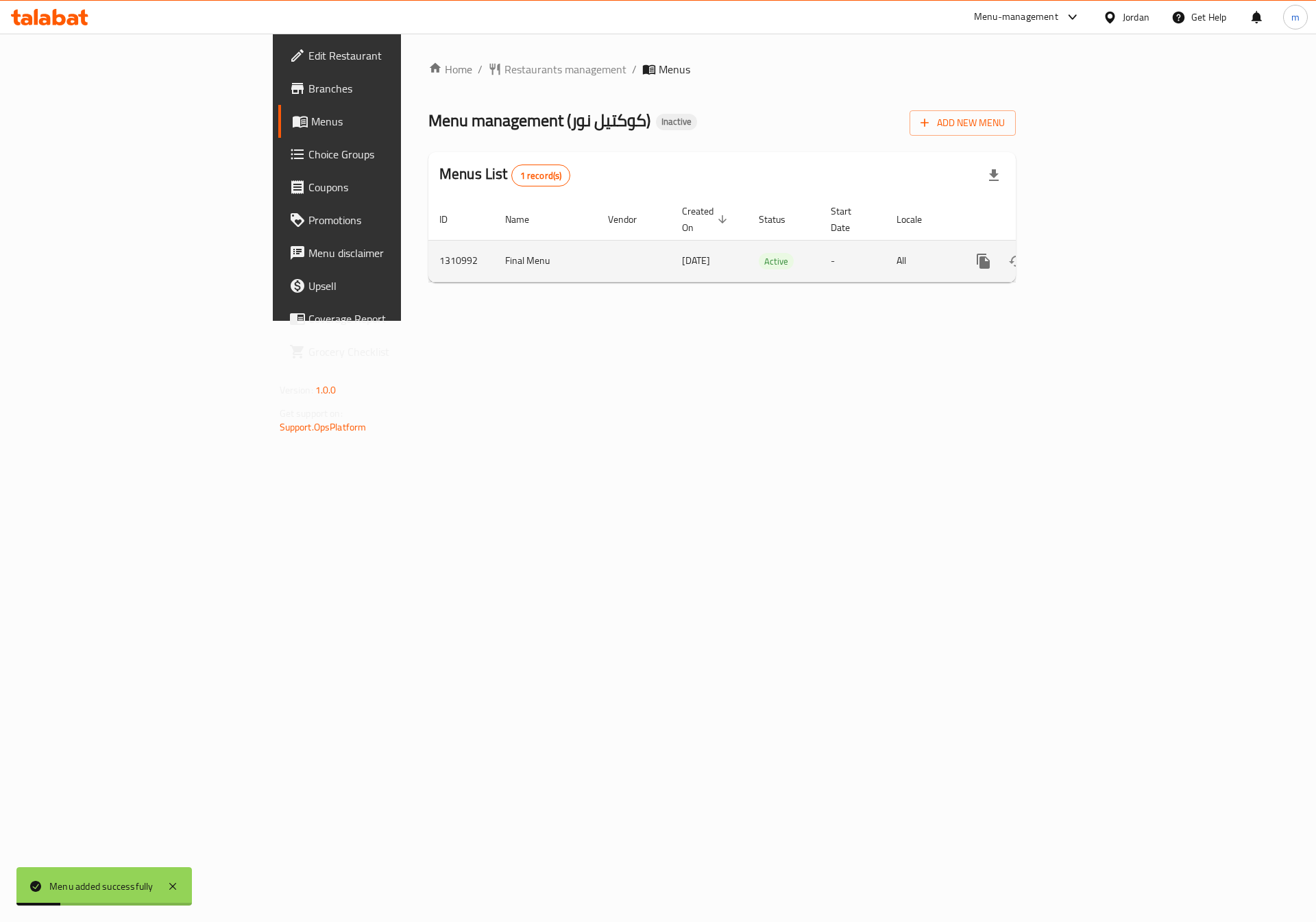
click at [1090, 253] on icon "enhanced table" at bounding box center [1082, 261] width 17 height 17
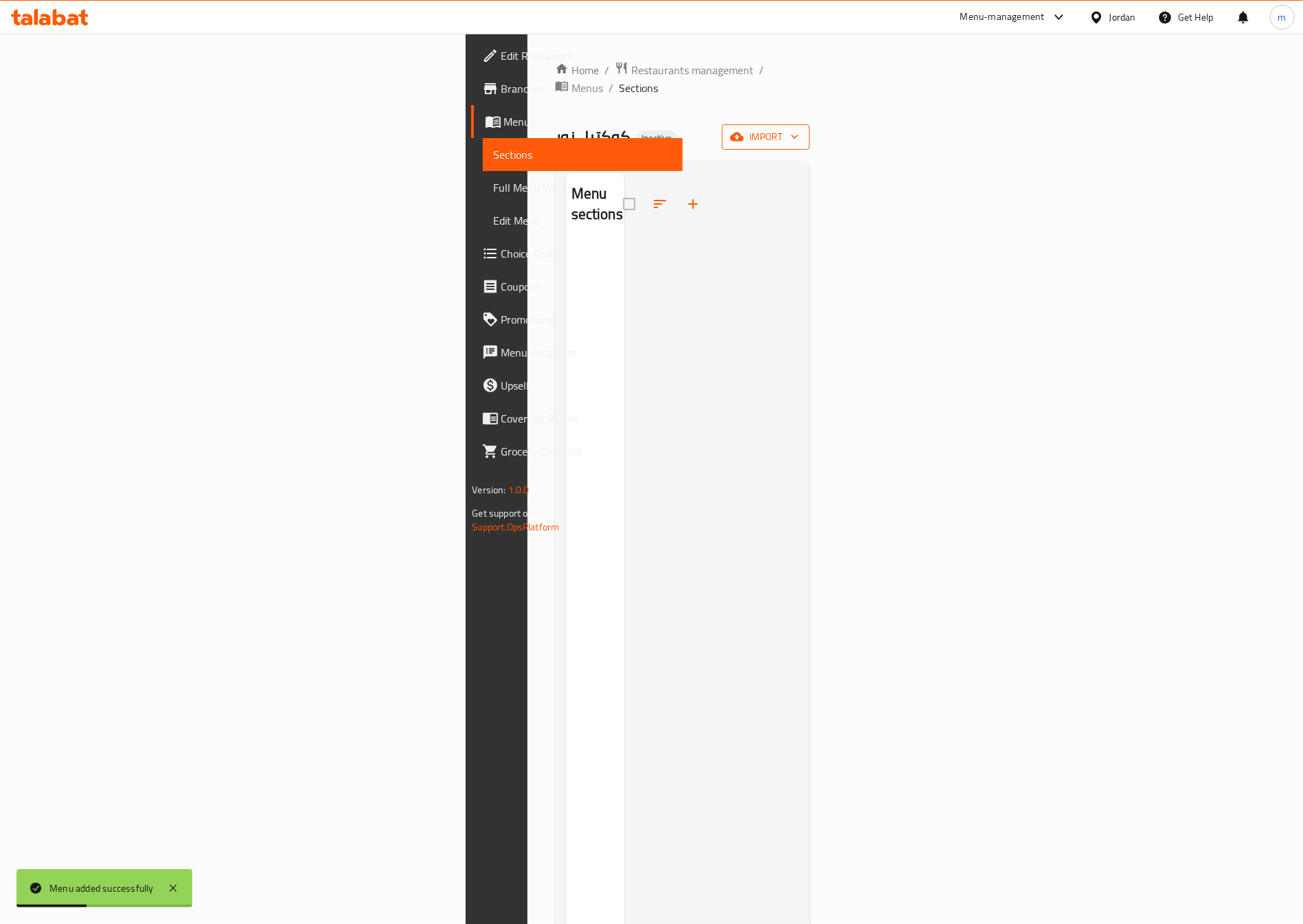
click at [744, 132] on icon "button" at bounding box center [737, 136] width 14 height 9
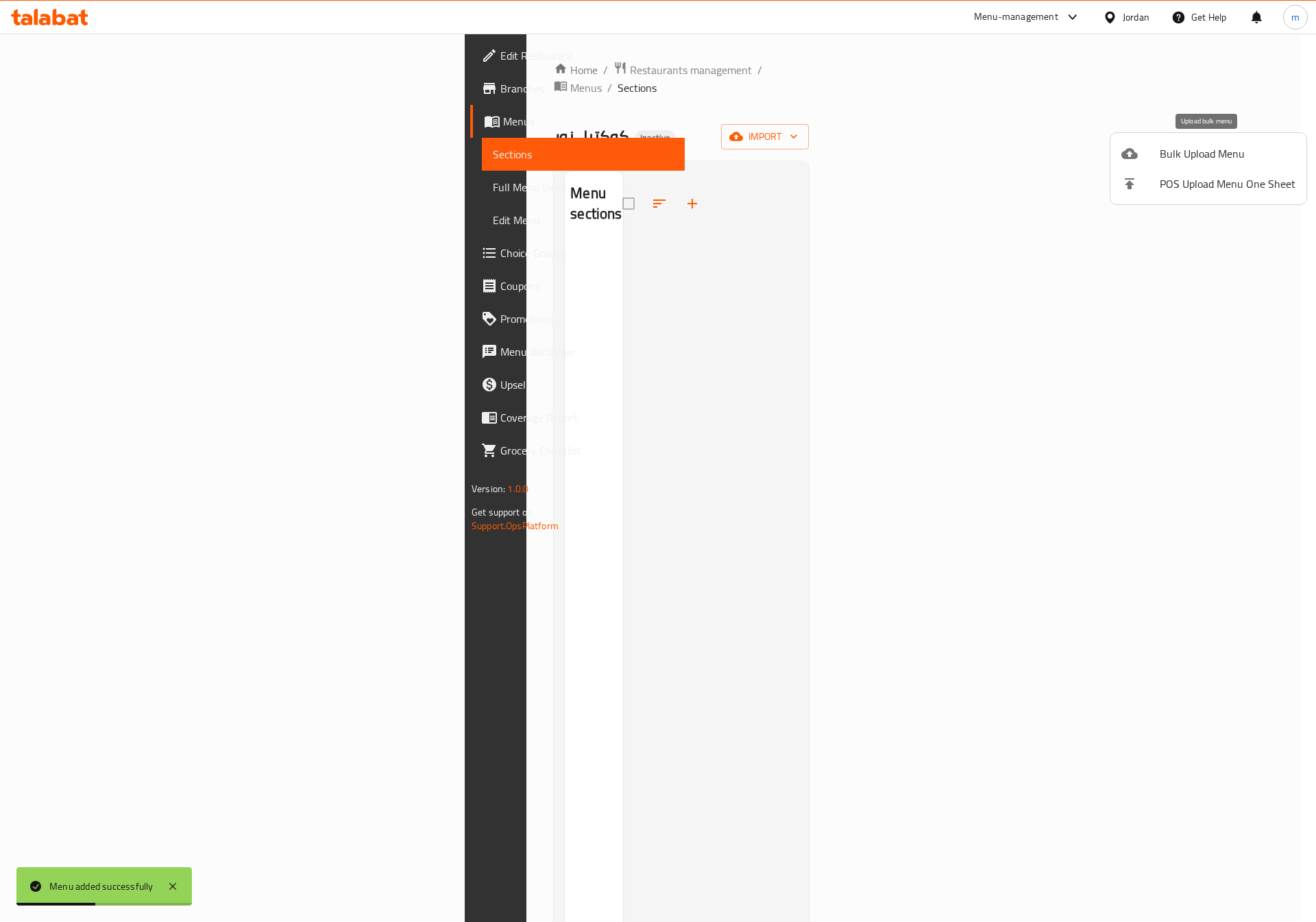
click at [1141, 147] on div at bounding box center [1140, 153] width 38 height 17
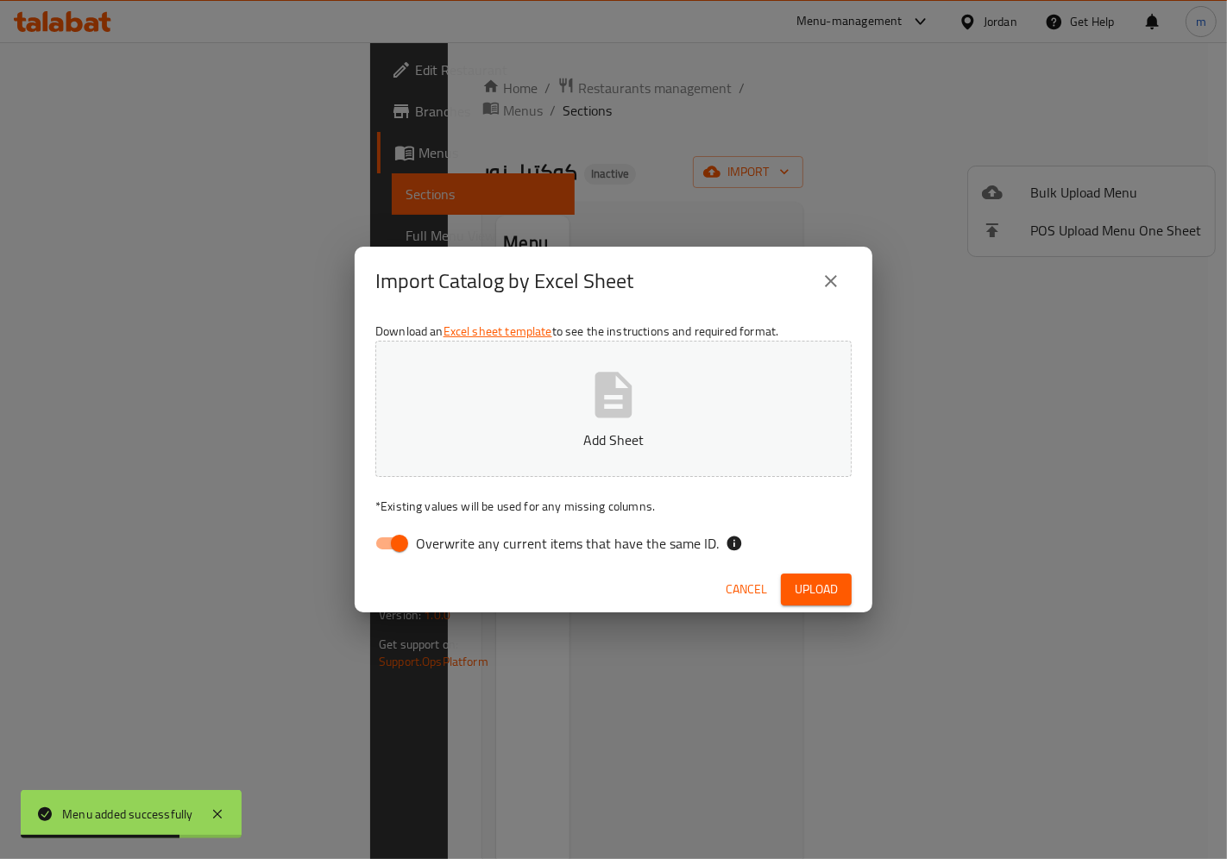
click at [427, 548] on span "Overwrite any current items that have the same ID." at bounding box center [567, 543] width 303 height 21
click at [427, 548] on input "Overwrite any current items that have the same ID." at bounding box center [399, 543] width 98 height 33
checkbox input "false"
click at [449, 467] on button "Add Sheet" at bounding box center [613, 409] width 476 height 136
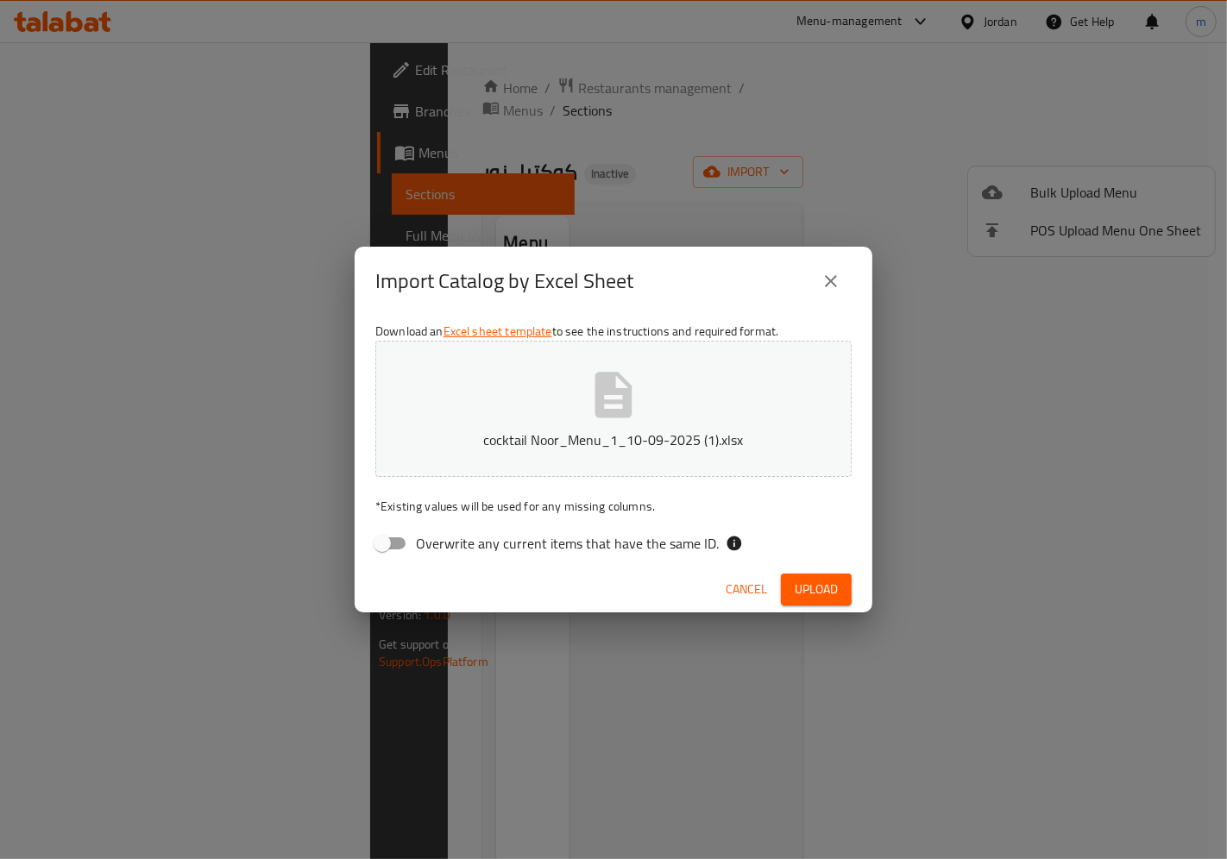
click at [797, 576] on button "Upload" at bounding box center [816, 590] width 71 height 32
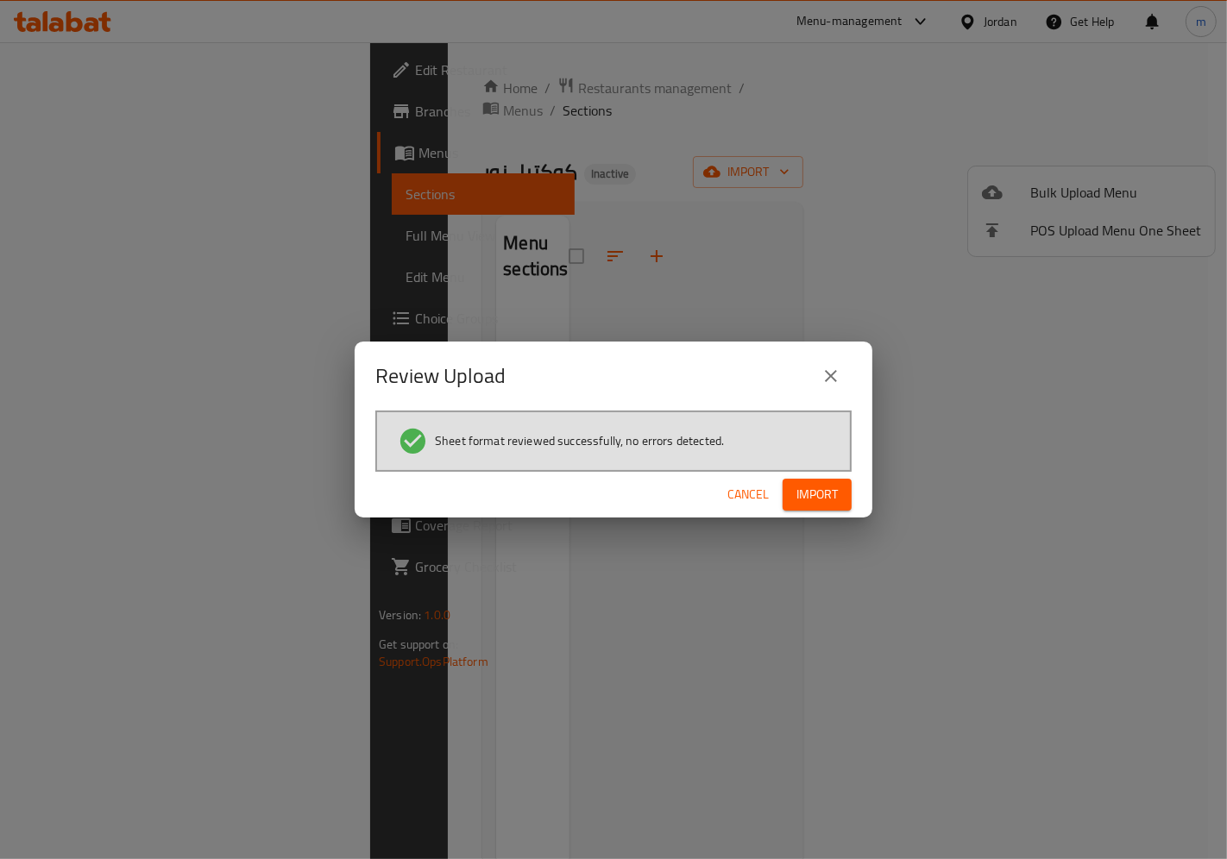
click at [826, 488] on span "Import" at bounding box center [816, 495] width 41 height 22
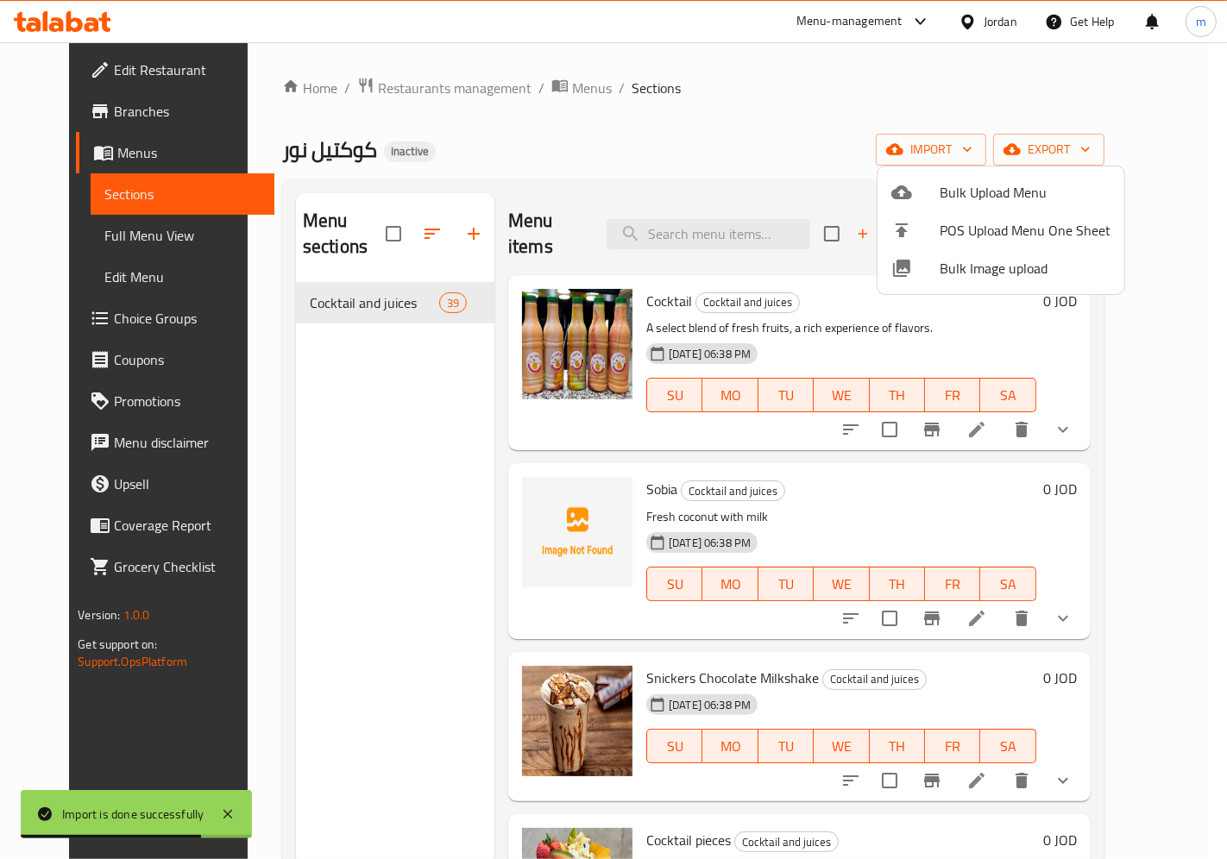
click at [110, 238] on div at bounding box center [613, 429] width 1227 height 859
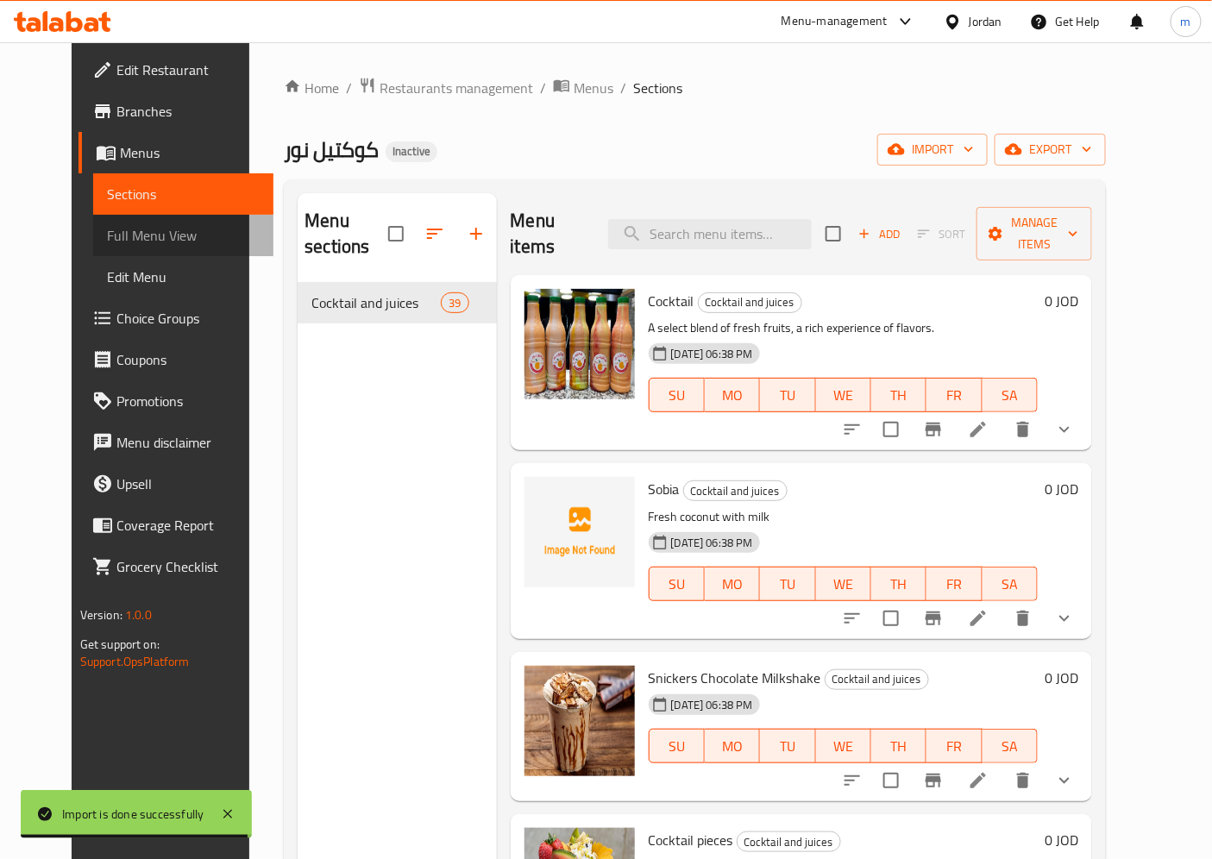
click at [110, 239] on span "Full Menu View" at bounding box center [184, 235] width 154 height 21
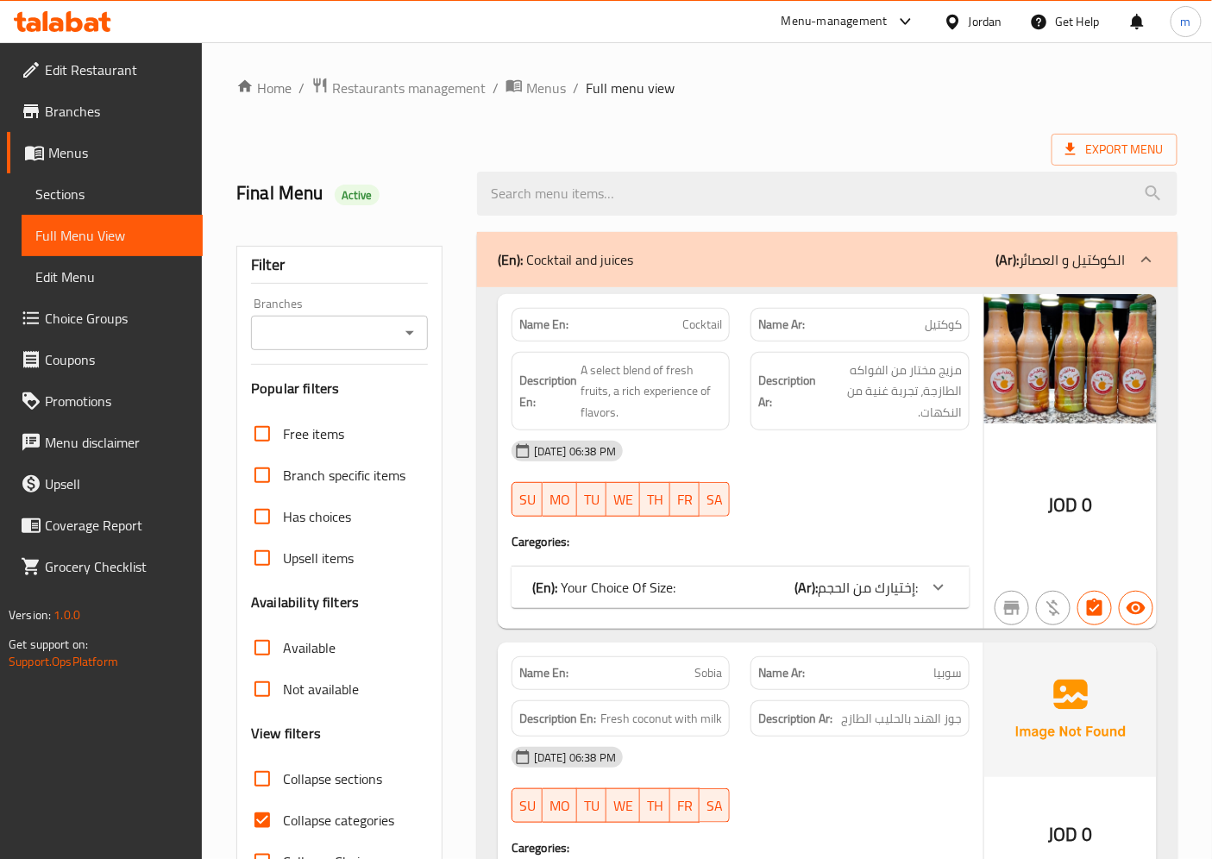
click at [293, 185] on h2 "Final Menu Active" at bounding box center [346, 193] width 220 height 26
click at [256, 182] on h2 "Final Menu Active" at bounding box center [346, 193] width 220 height 26
drag, startPoint x: 256, startPoint y: 182, endPoint x: 311, endPoint y: 185, distance: 55.3
click at [311, 185] on h2 "Final Menu Active" at bounding box center [346, 193] width 220 height 26
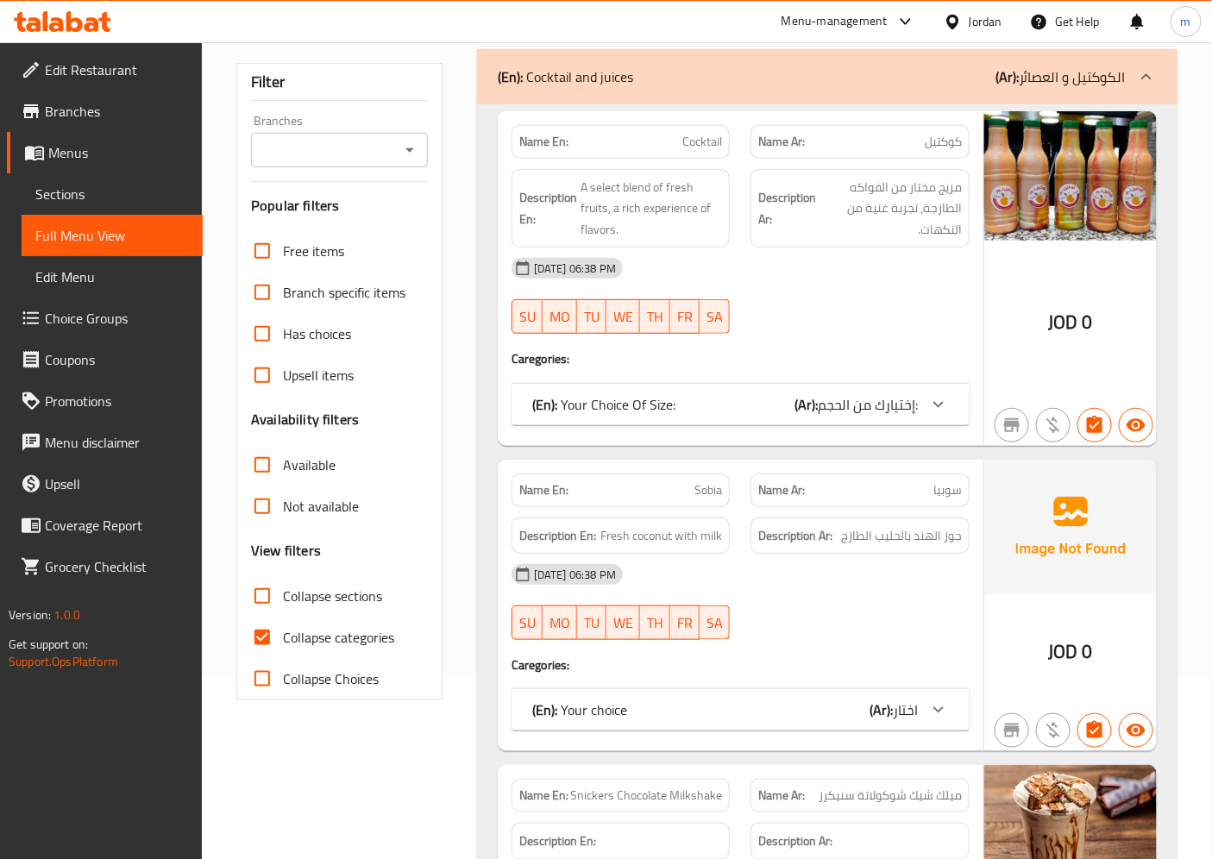
scroll to position [287, 0]
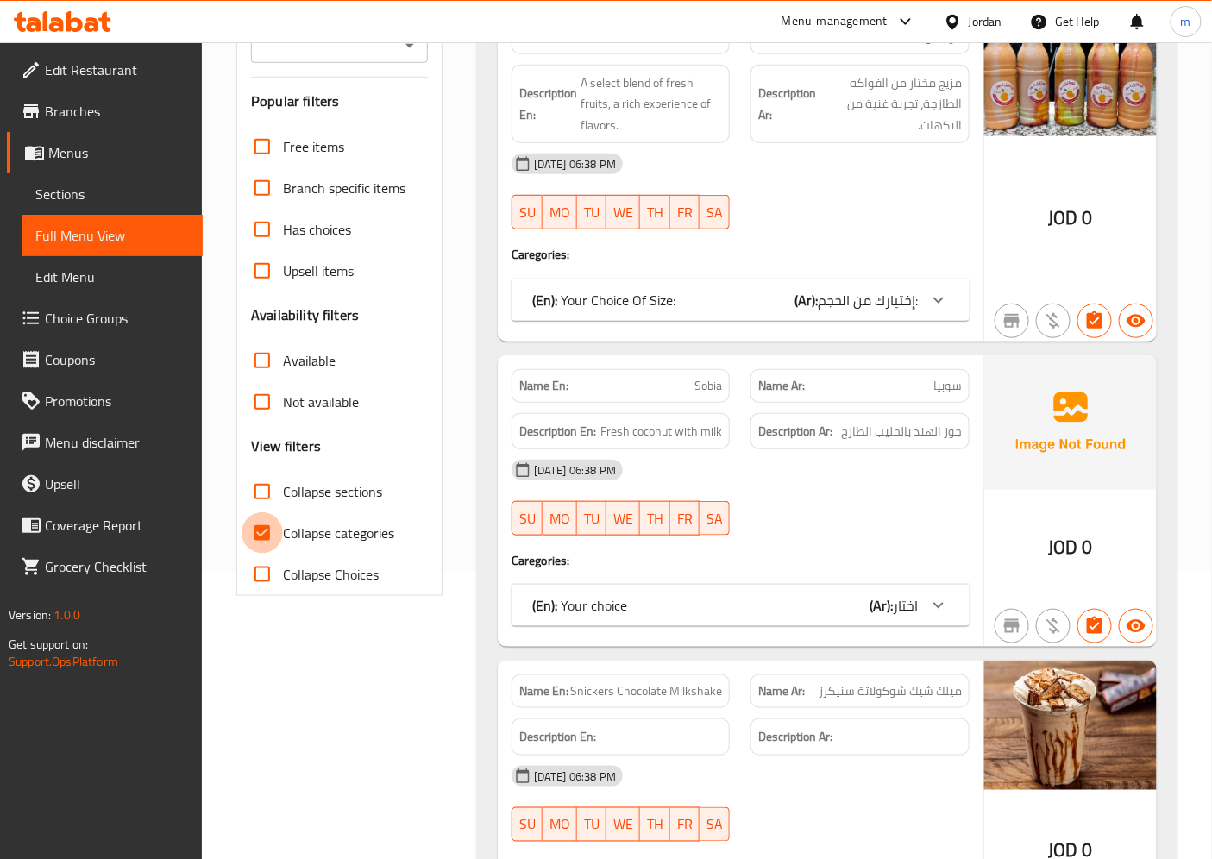
click at [264, 531] on input "Collapse categories" at bounding box center [262, 532] width 41 height 41
checkbox input "false"
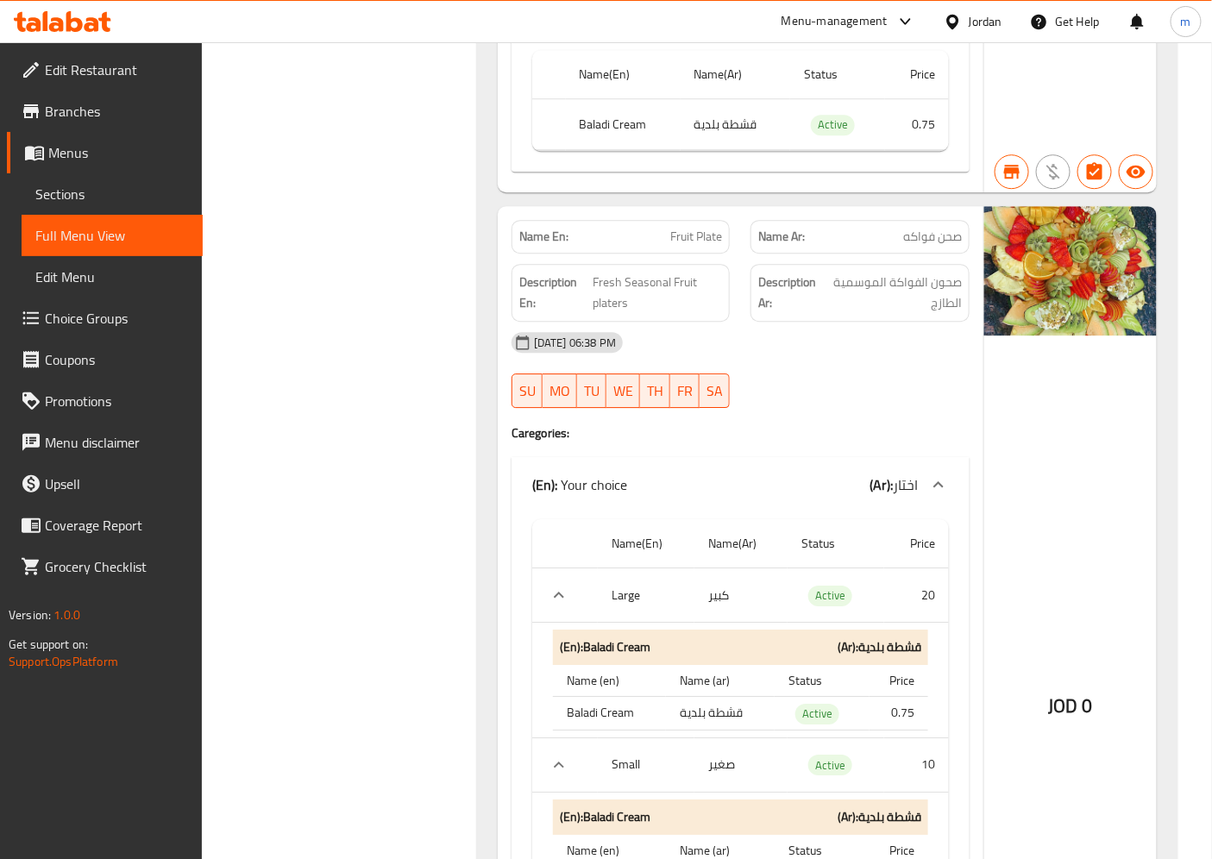
scroll to position [3354, 0]
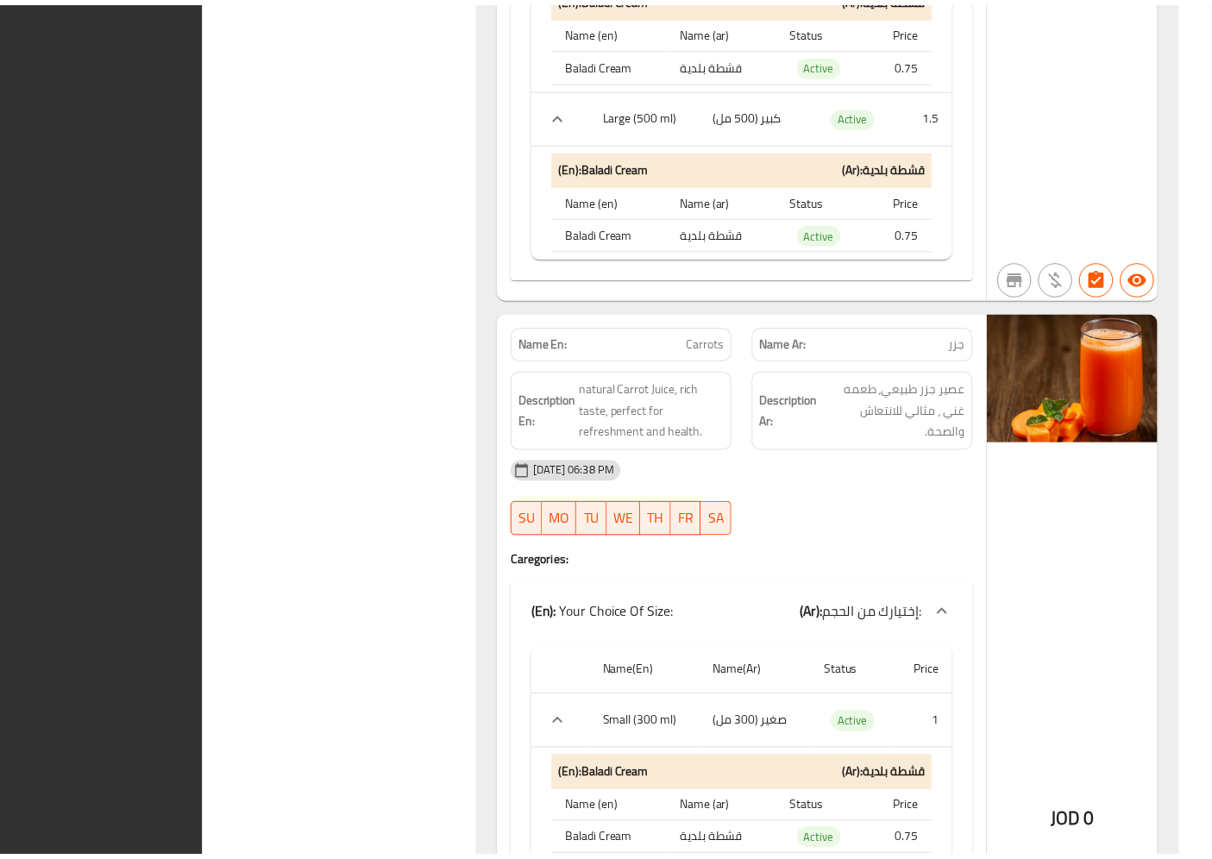
scroll to position [33890, 0]
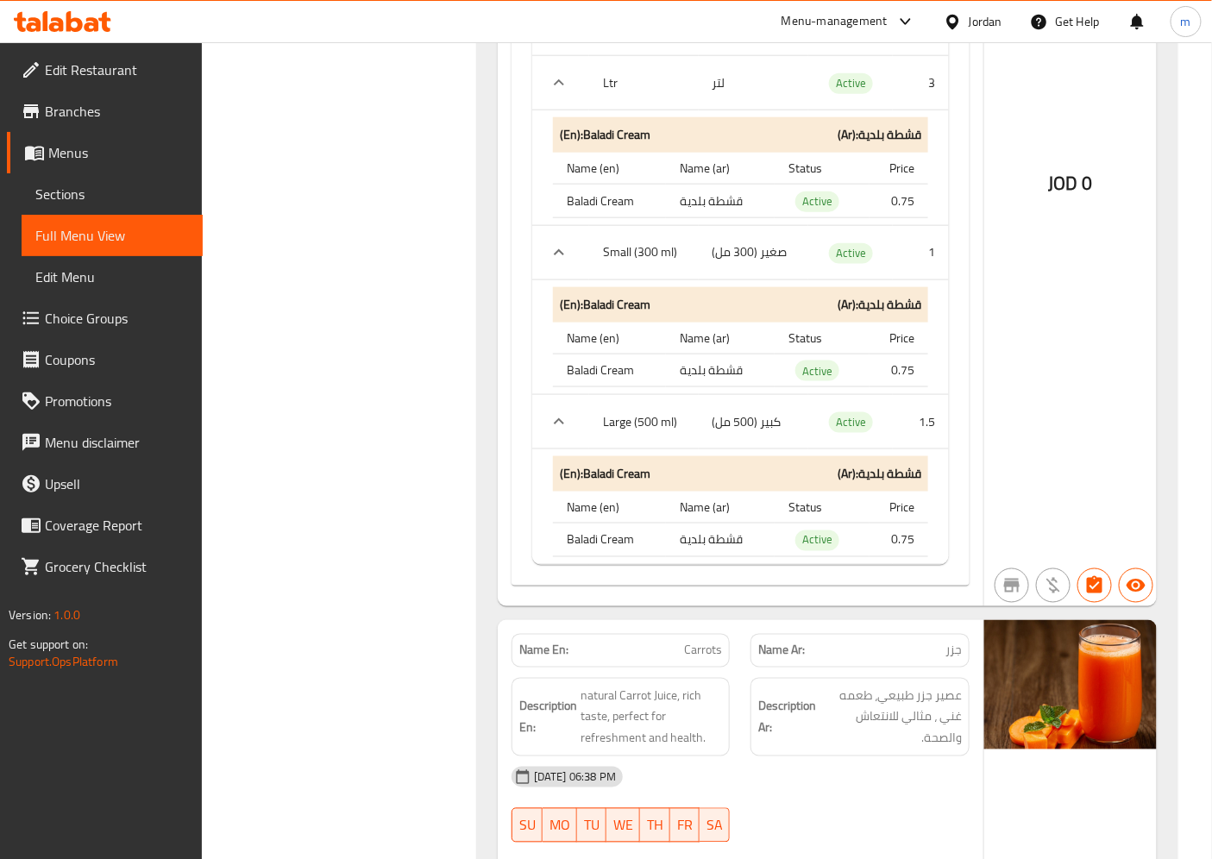
scroll to position [32739, 0]
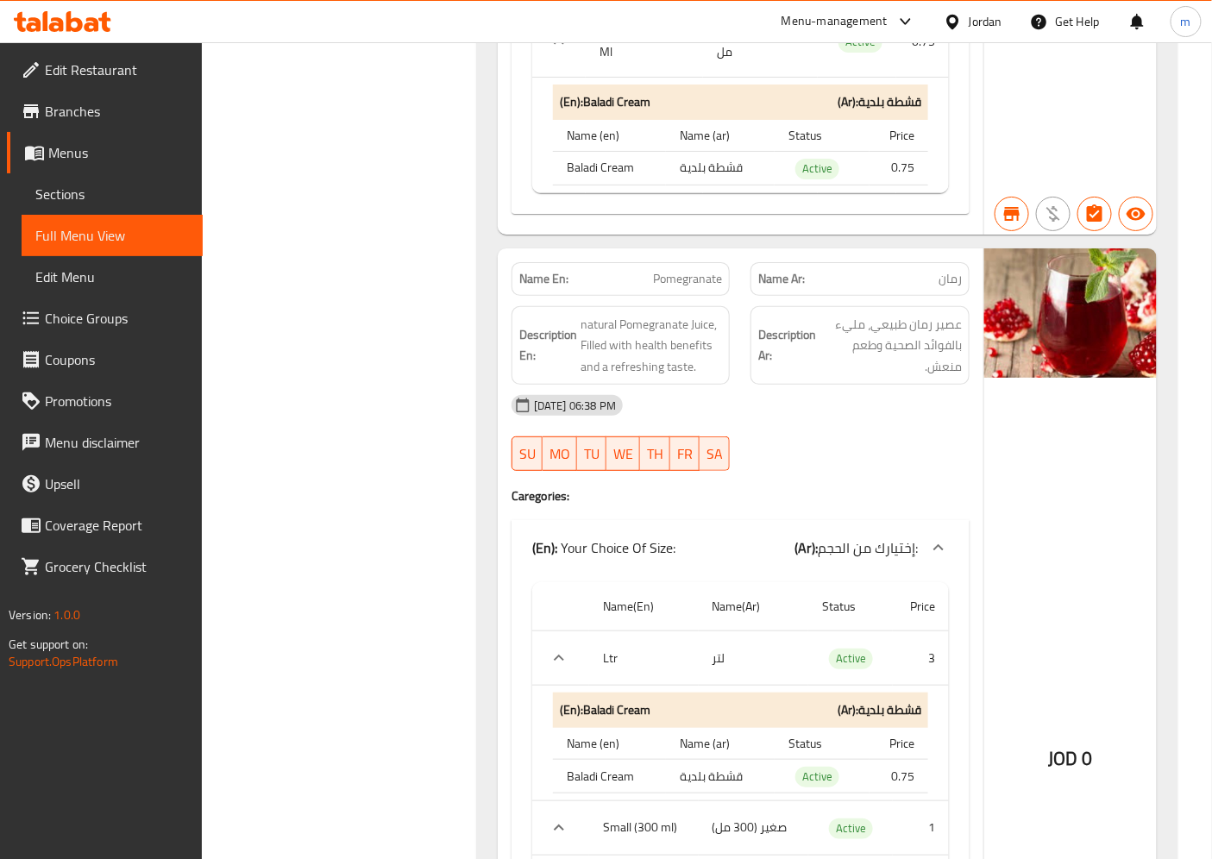
click at [66, 67] on span "Edit Restaurant" at bounding box center [117, 70] width 144 height 21
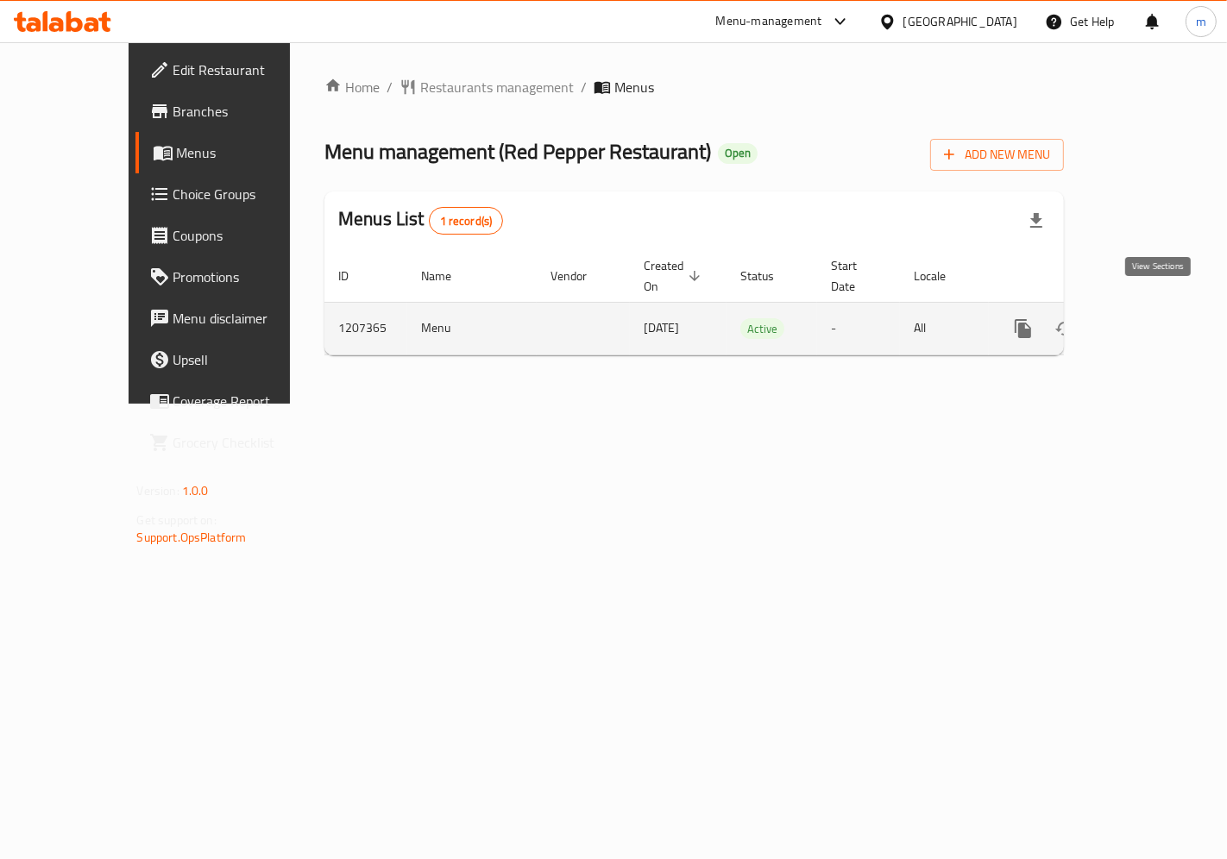
click at [1152, 318] on icon "enhanced table" at bounding box center [1147, 328] width 21 height 21
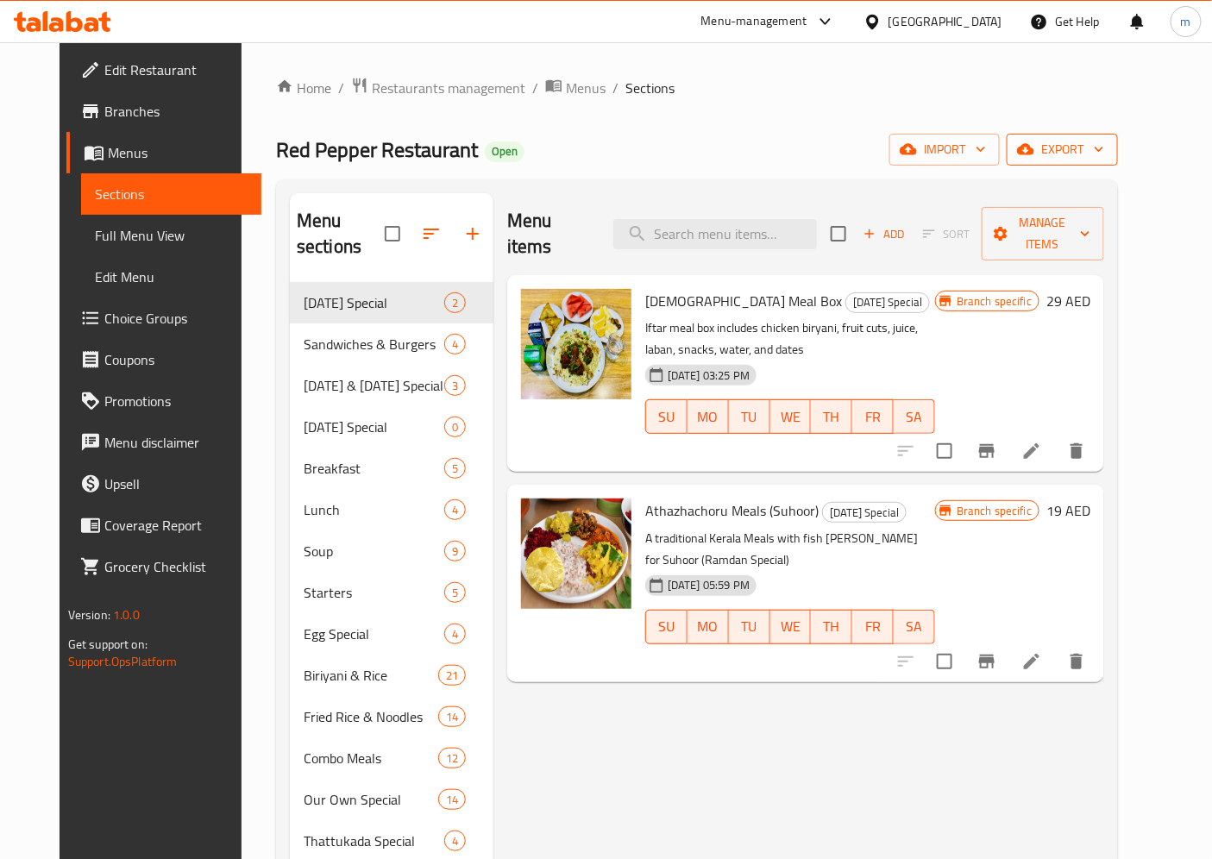
click at [1104, 147] on span "export" at bounding box center [1062, 150] width 84 height 22
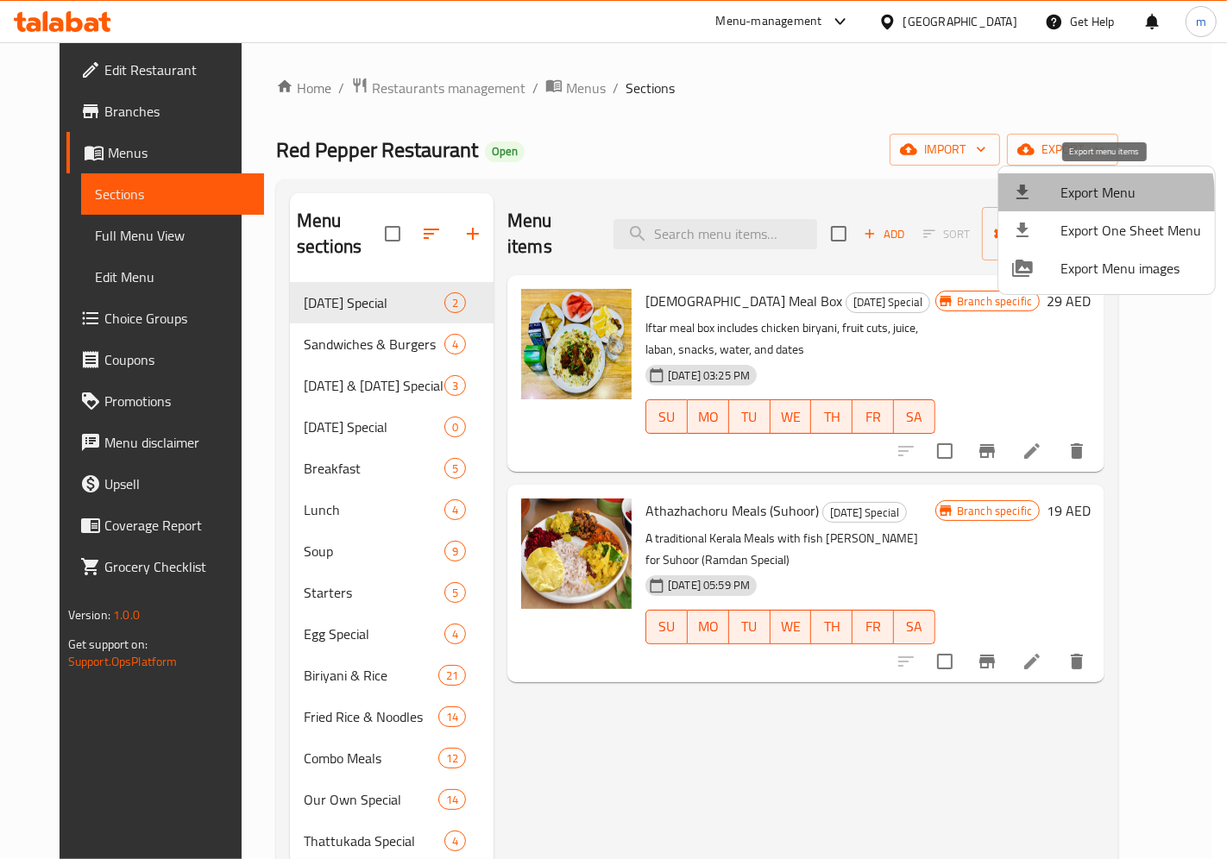
click at [1051, 204] on li "Export Menu" at bounding box center [1106, 192] width 217 height 38
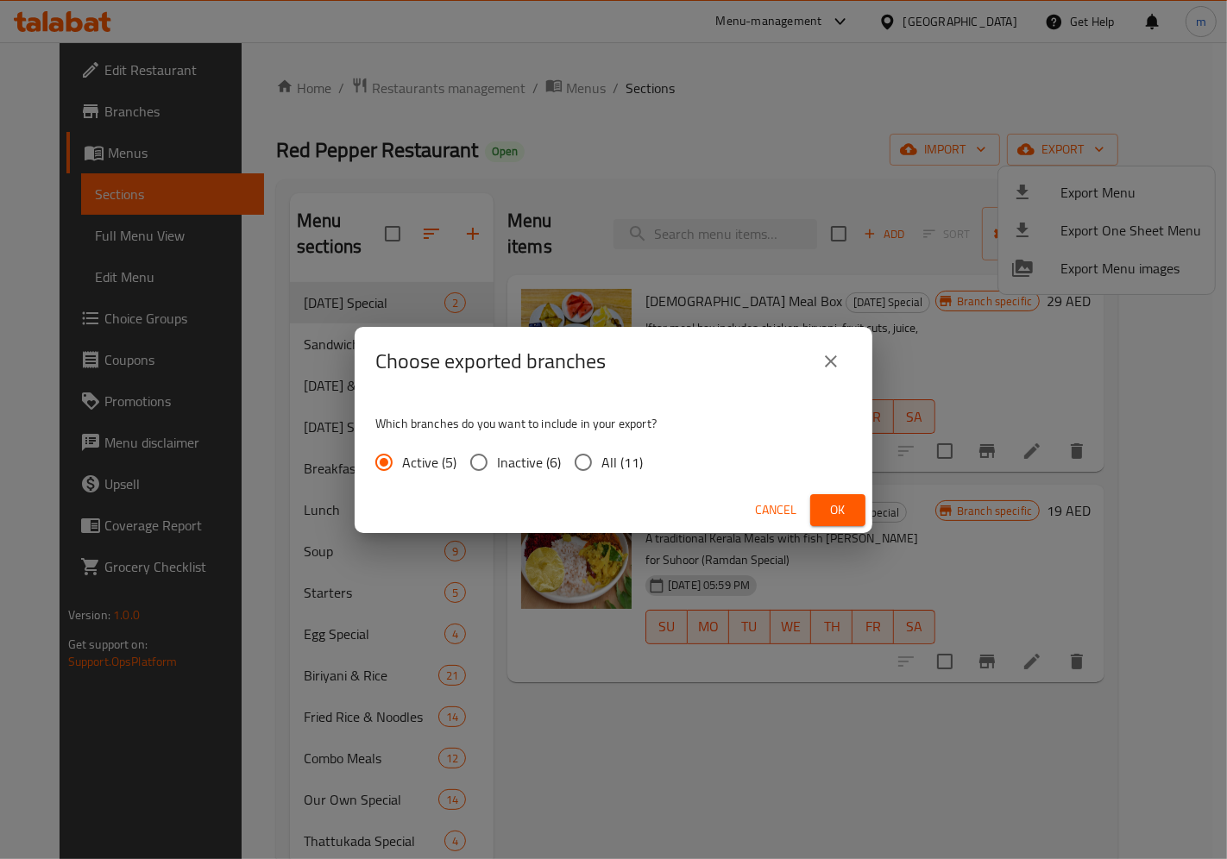
click at [614, 462] on span "All (11)" at bounding box center [621, 462] width 41 height 21
click at [601, 462] on input "All (11)" at bounding box center [583, 462] width 36 height 36
radio input "true"
click at [821, 498] on button "Ok" at bounding box center [837, 510] width 55 height 32
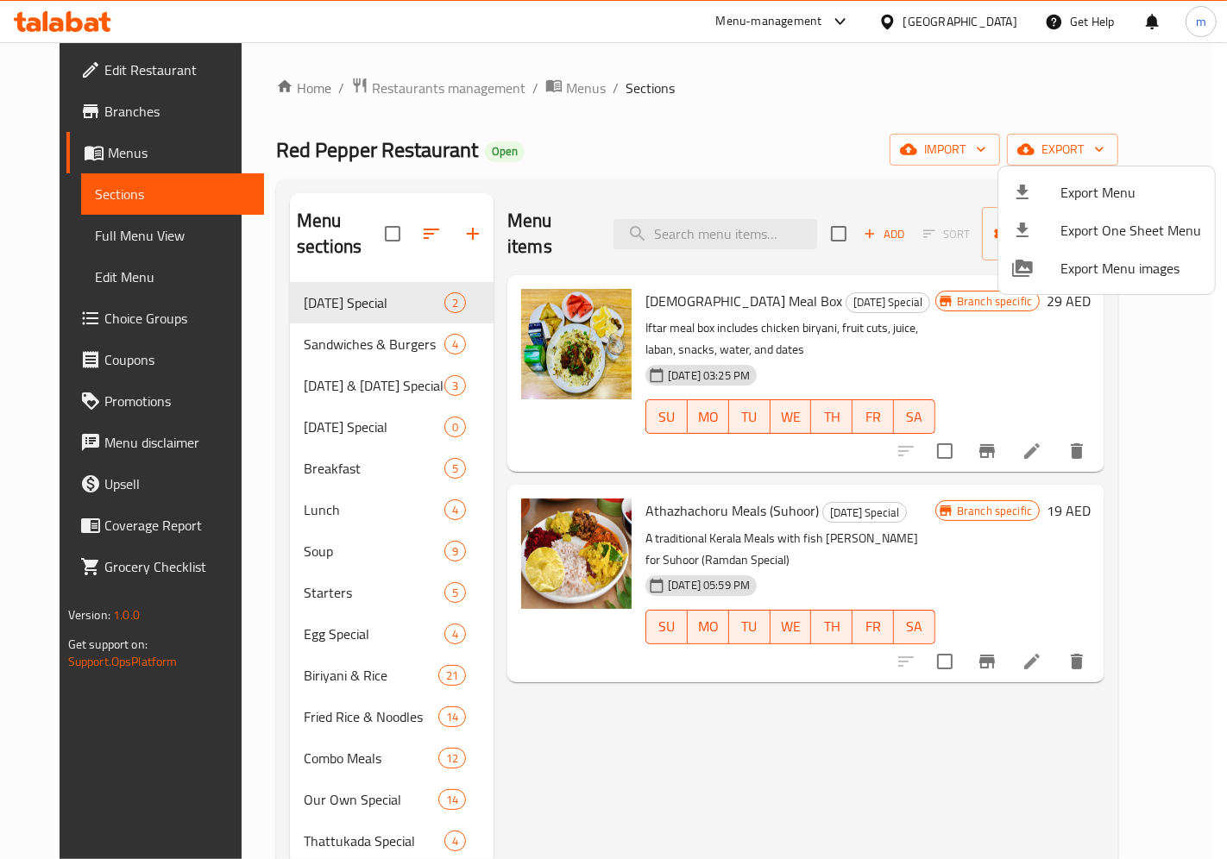
click at [107, 108] on div at bounding box center [613, 429] width 1227 height 859
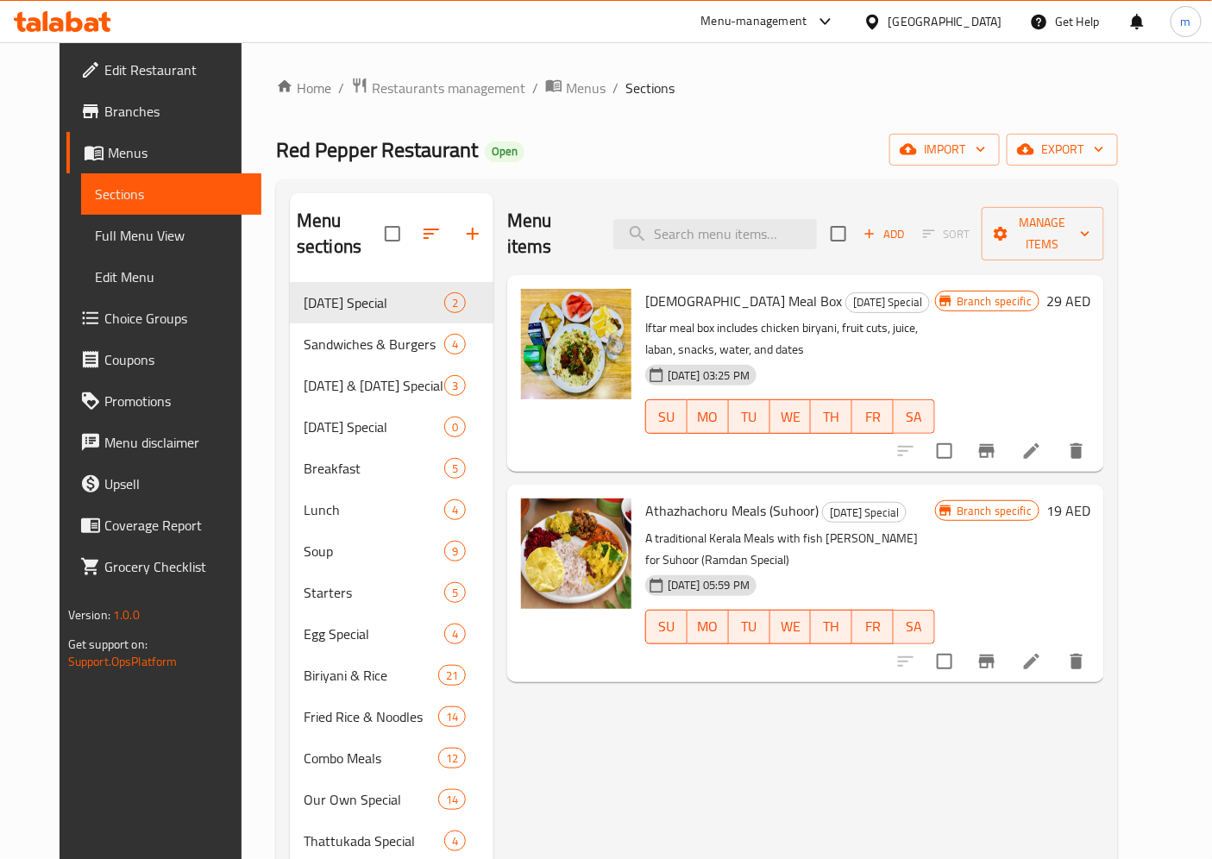
click at [107, 108] on span "Branches" at bounding box center [176, 111] width 144 height 21
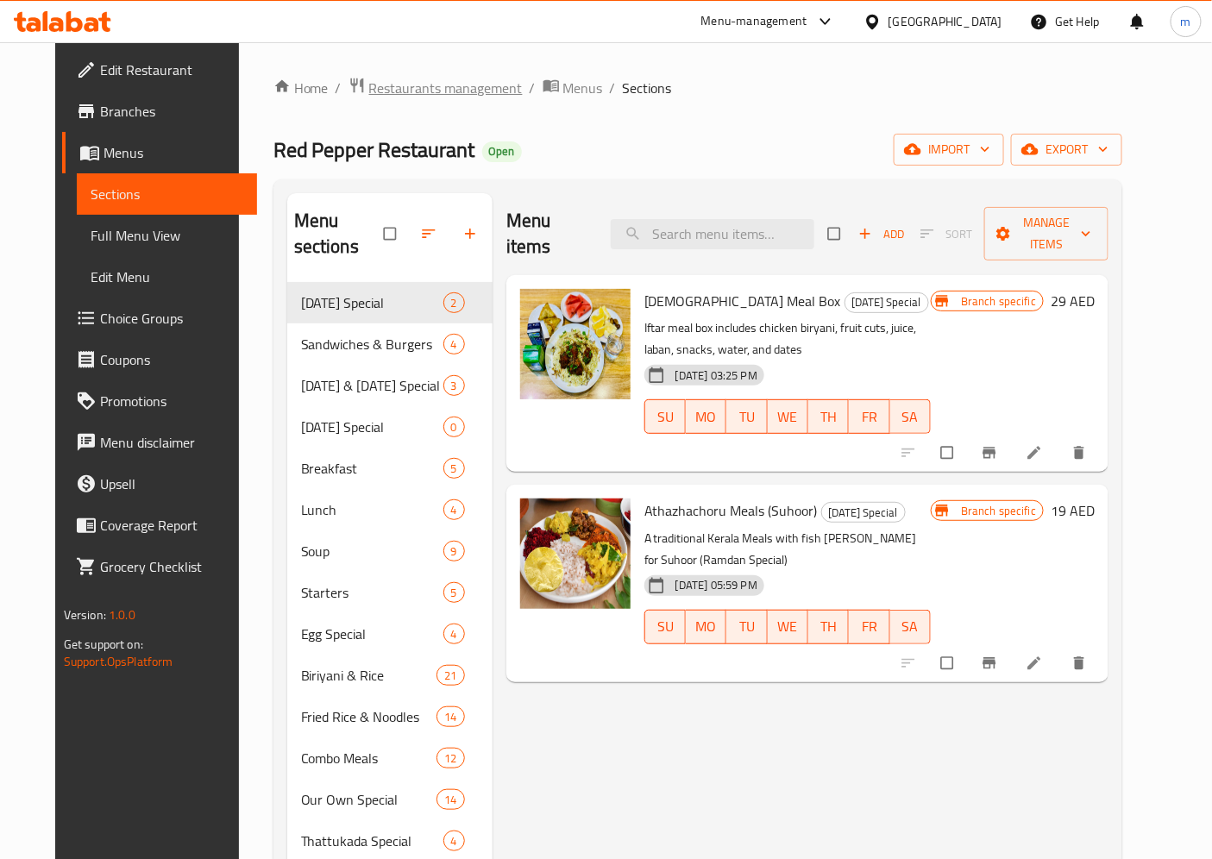
click at [369, 84] on span "Restaurants management" at bounding box center [446, 88] width 154 height 21
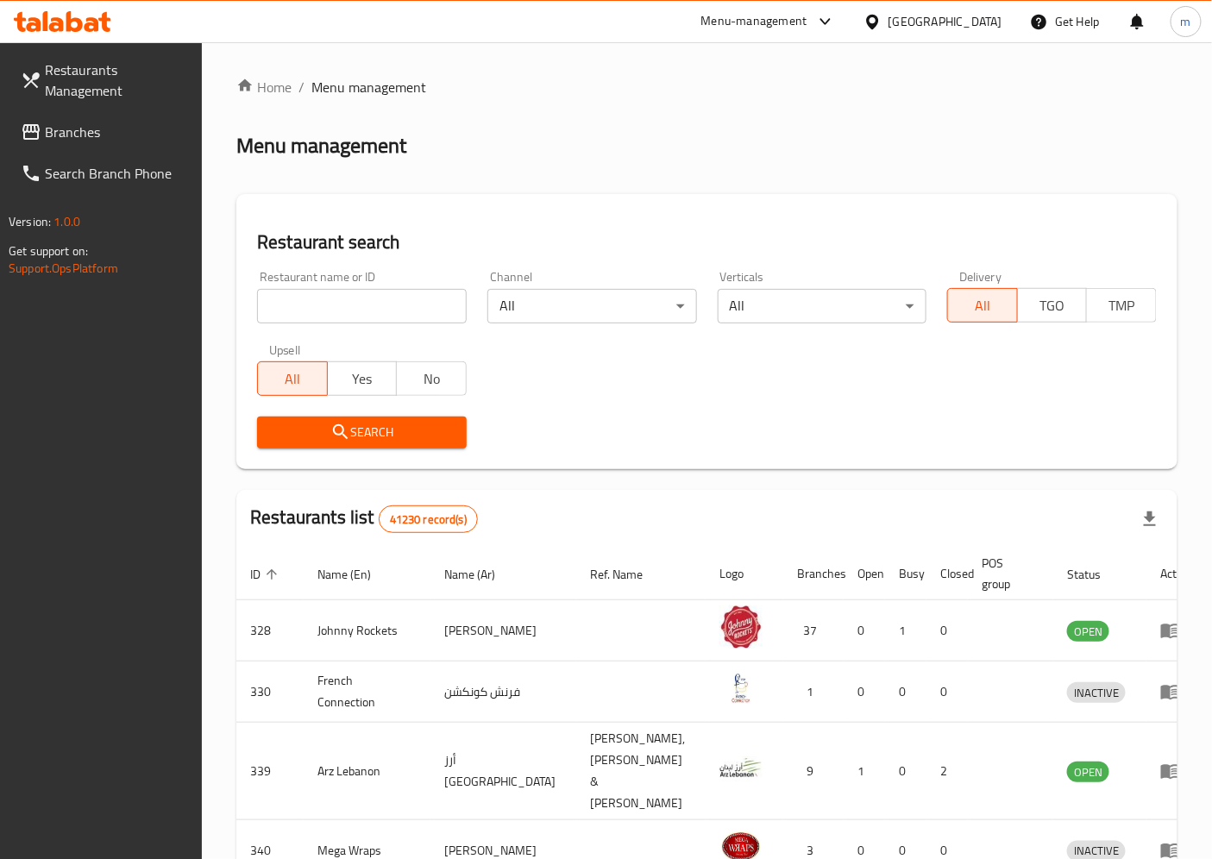
click at [83, 128] on span "Branches" at bounding box center [117, 132] width 144 height 21
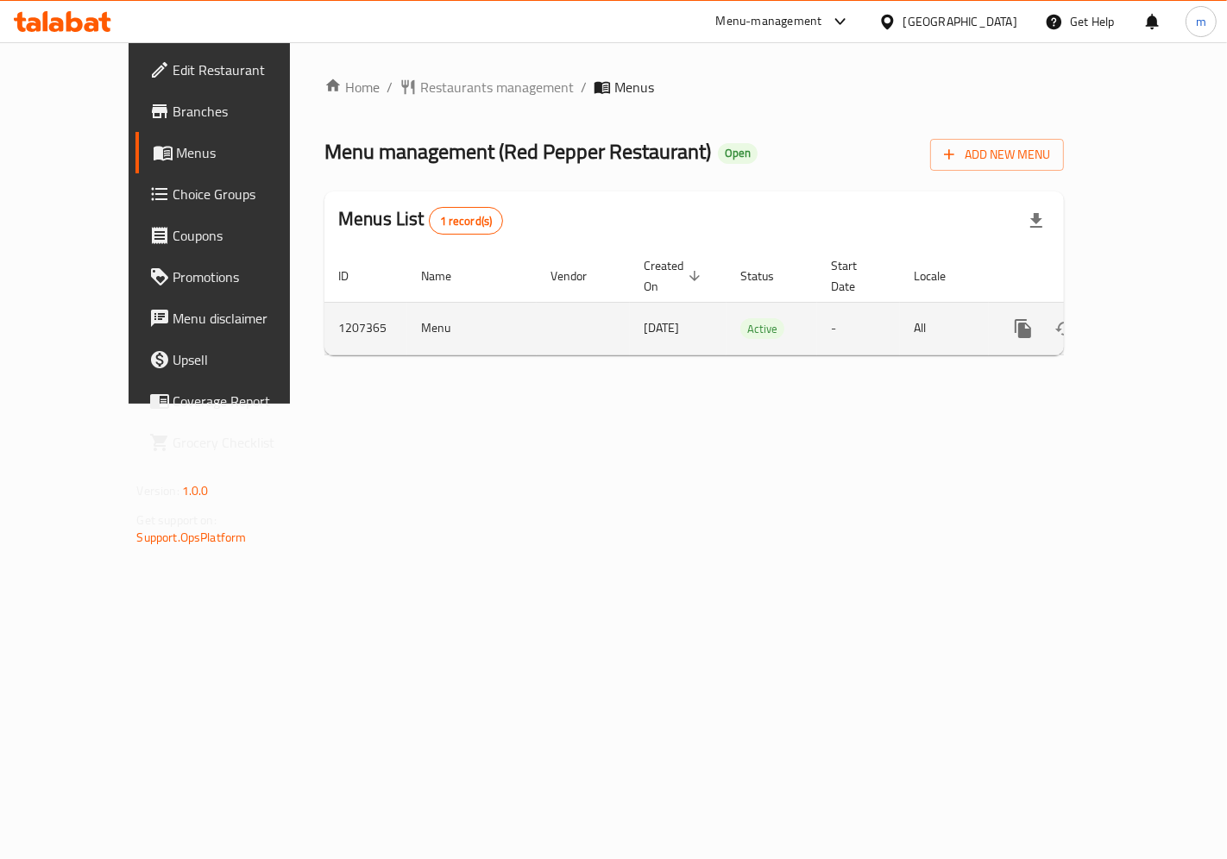
click at [1168, 319] on div "enhanced table" at bounding box center [1085, 328] width 166 height 41
click at [1153, 318] on icon "enhanced table" at bounding box center [1147, 328] width 21 height 21
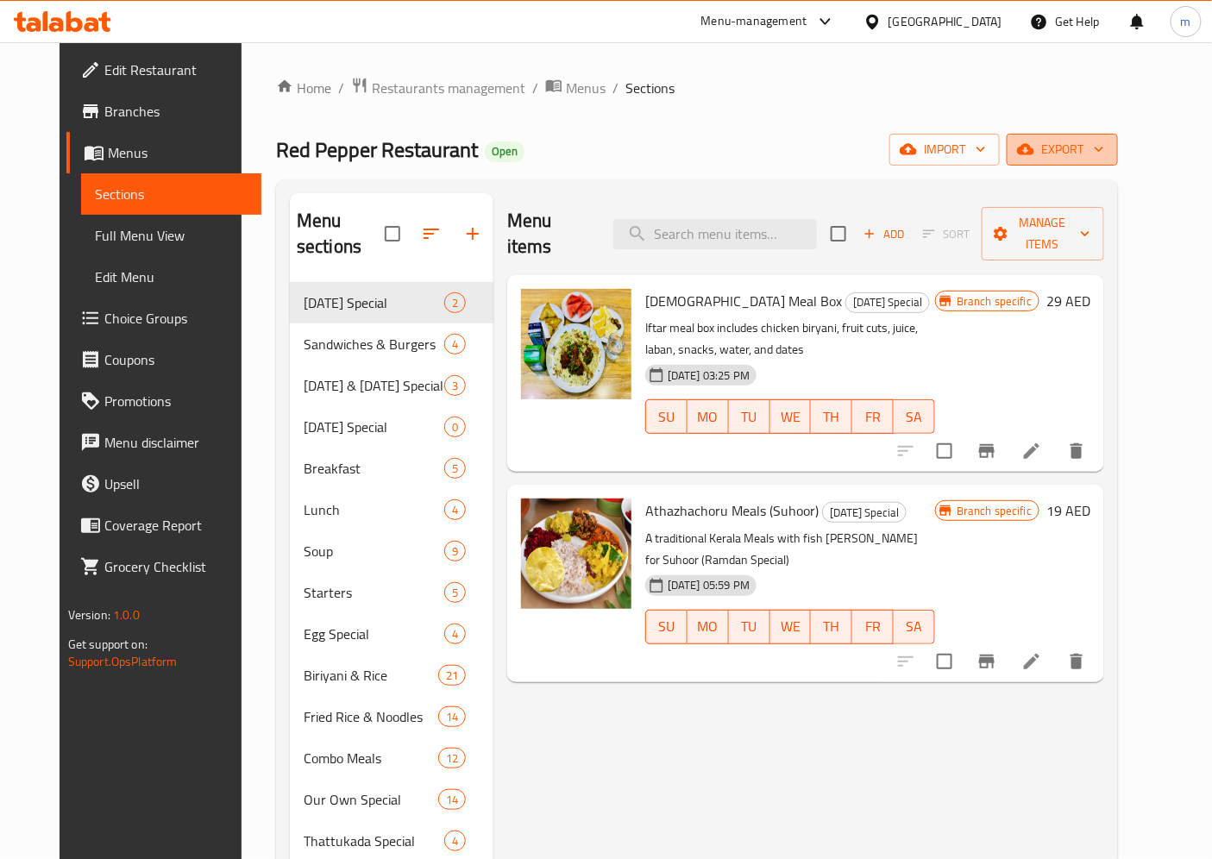
click at [1104, 147] on span "export" at bounding box center [1062, 150] width 84 height 22
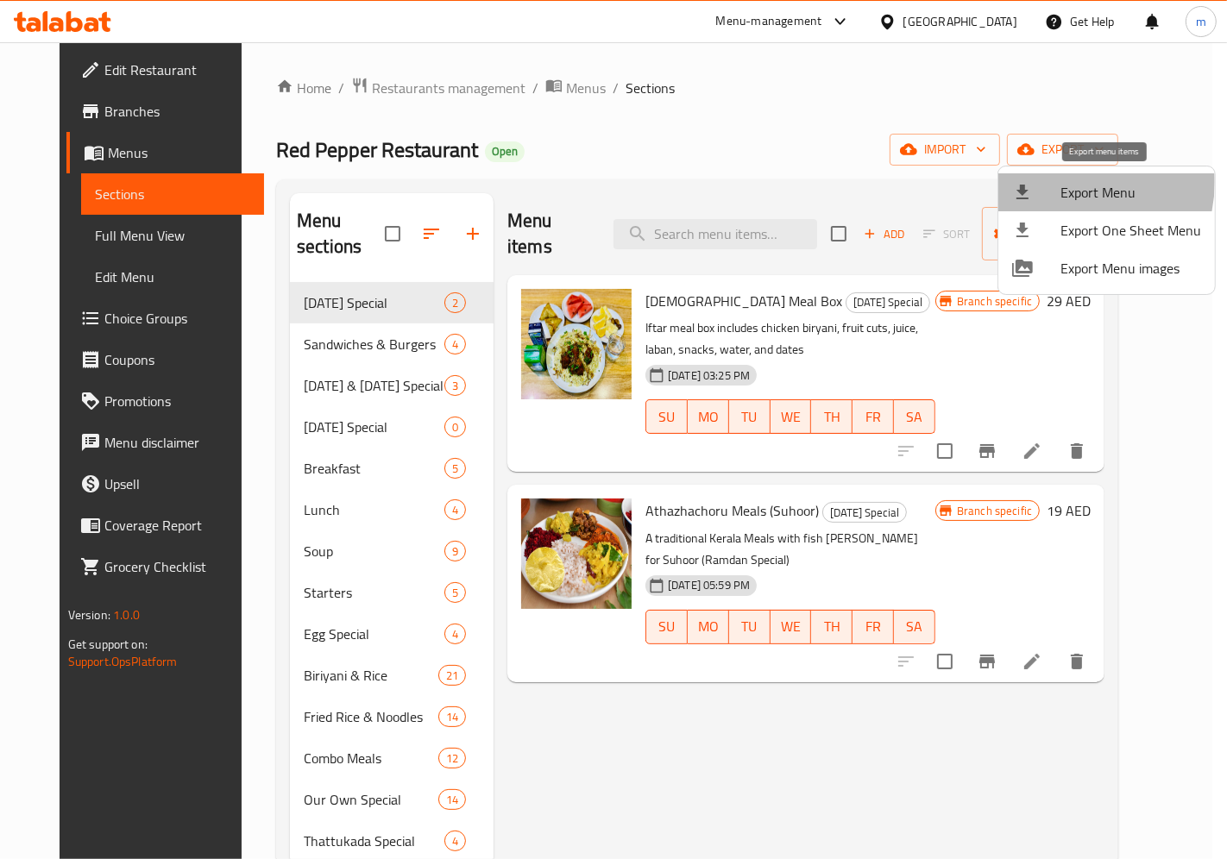
click at [1053, 182] on div at bounding box center [1036, 192] width 48 height 21
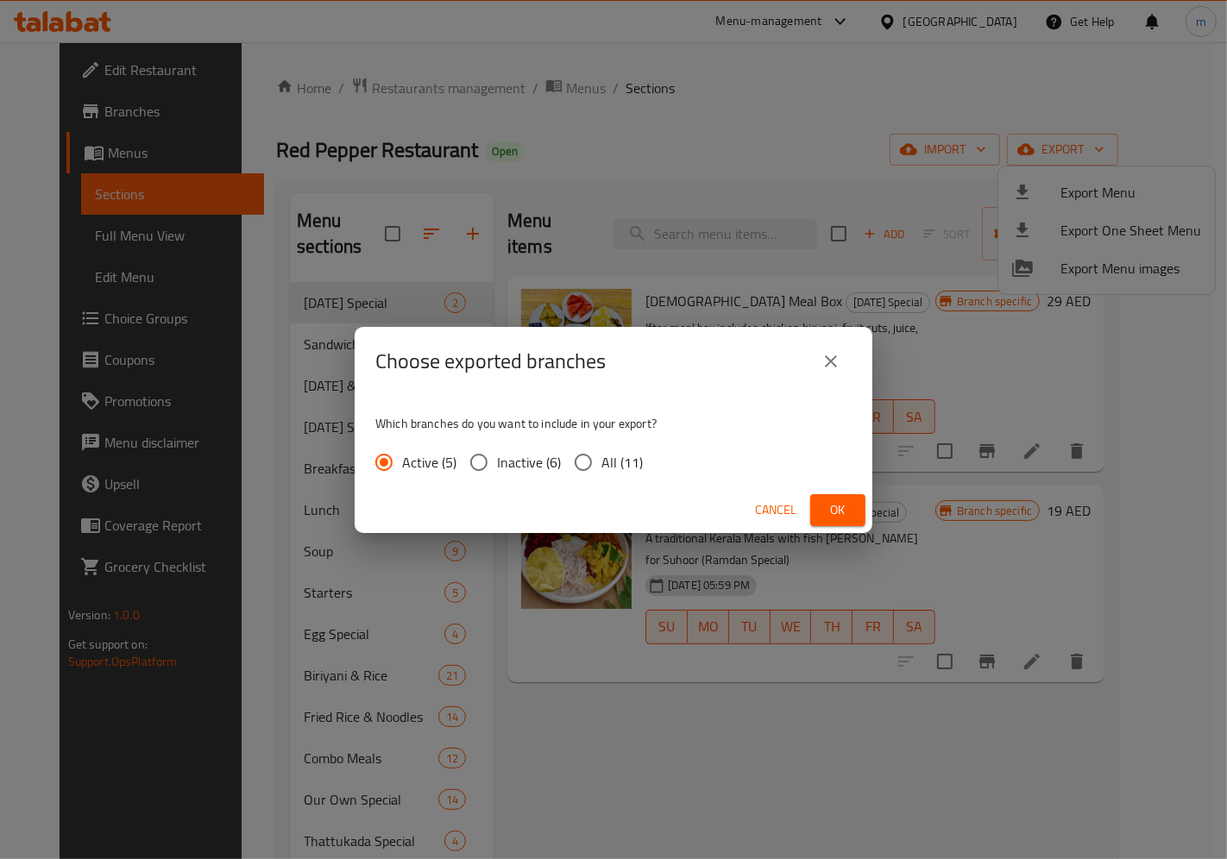
click at [867, 274] on div "Choose exported branches Which branches do you want to include in your export? …" at bounding box center [613, 429] width 1227 height 859
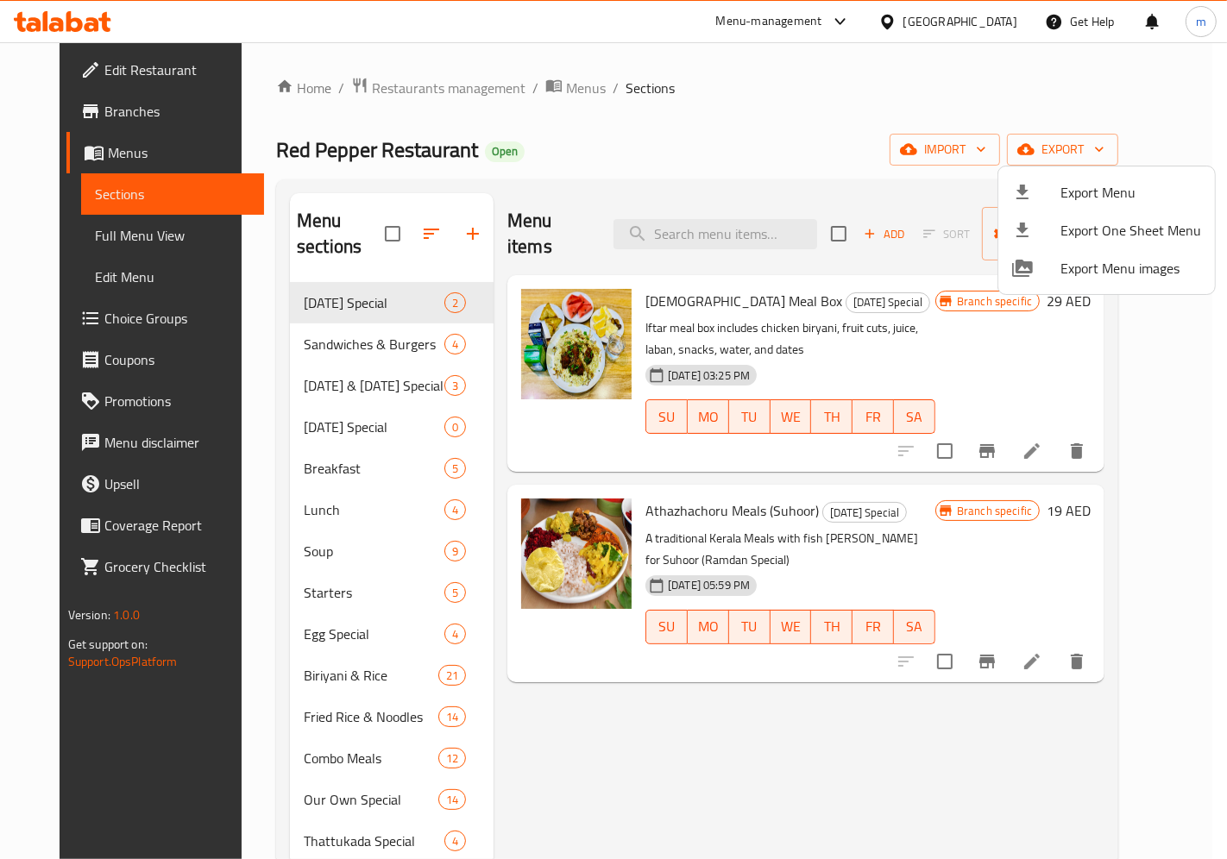
click at [915, 245] on div at bounding box center [613, 429] width 1227 height 859
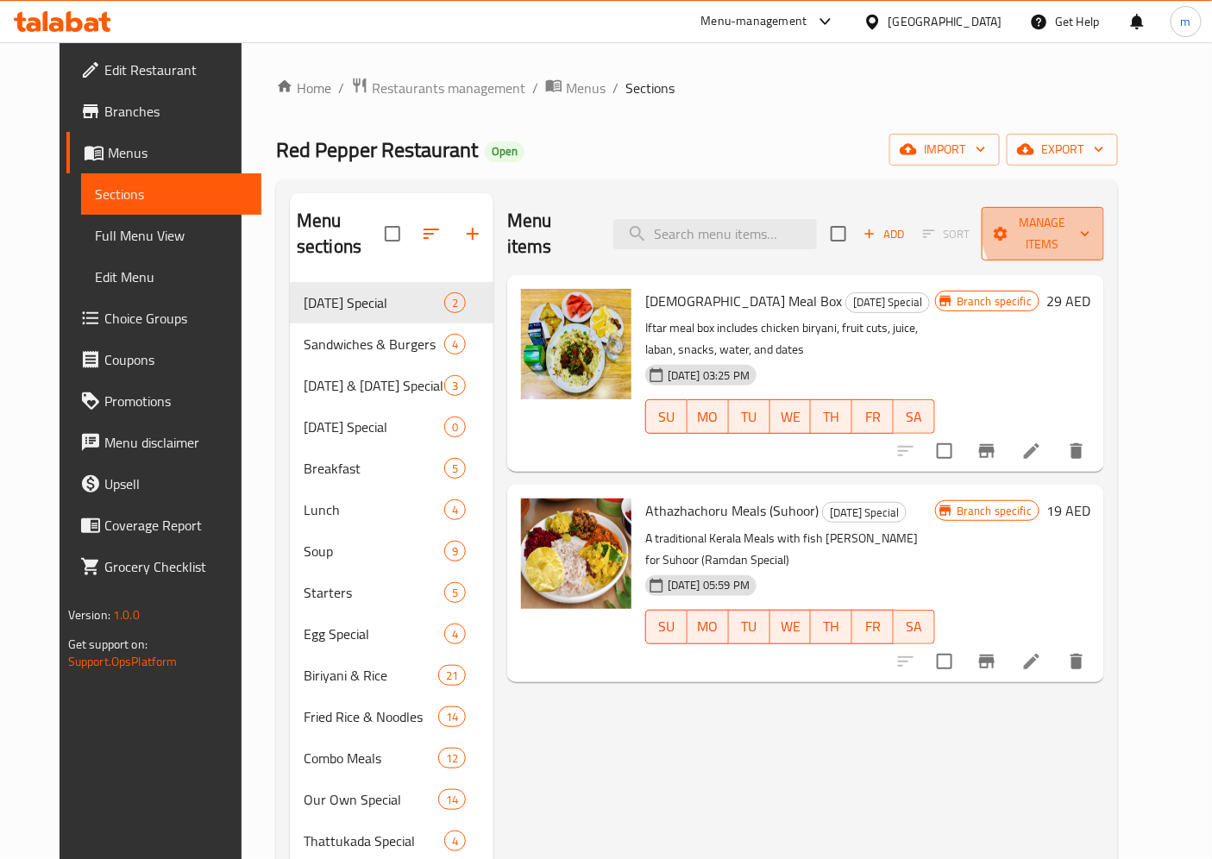
click at [1091, 222] on span "Manage items" at bounding box center [1043, 233] width 96 height 43
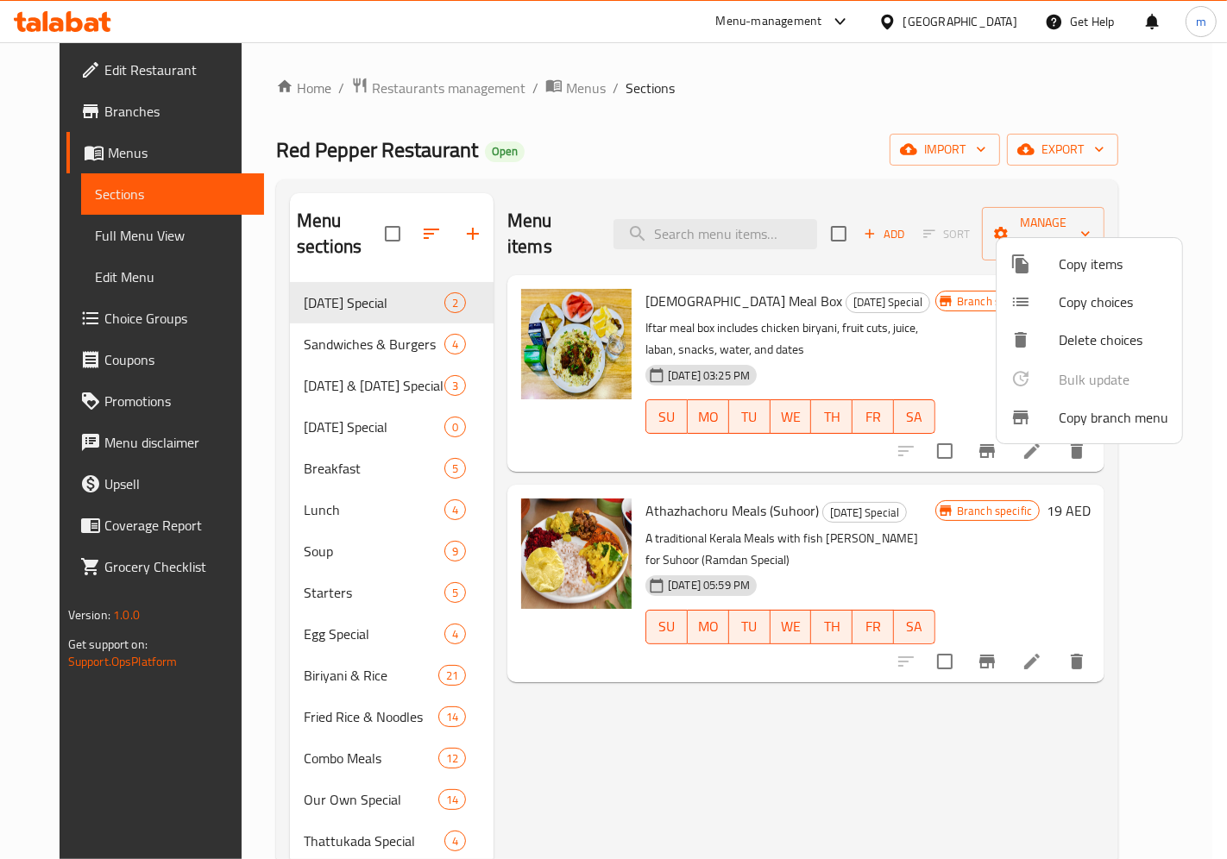
click at [1036, 419] on div at bounding box center [1034, 417] width 48 height 21
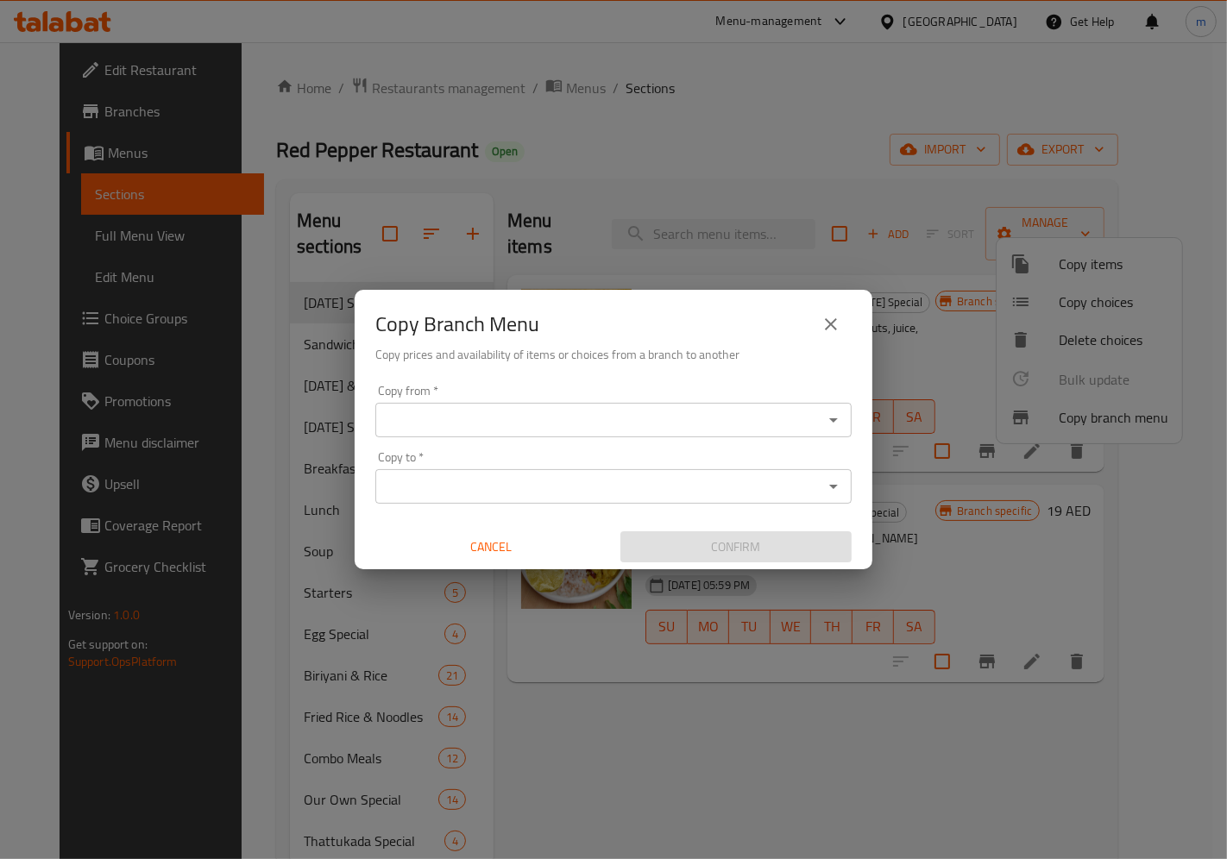
click at [409, 403] on div "Copy from *" at bounding box center [613, 420] width 476 height 35
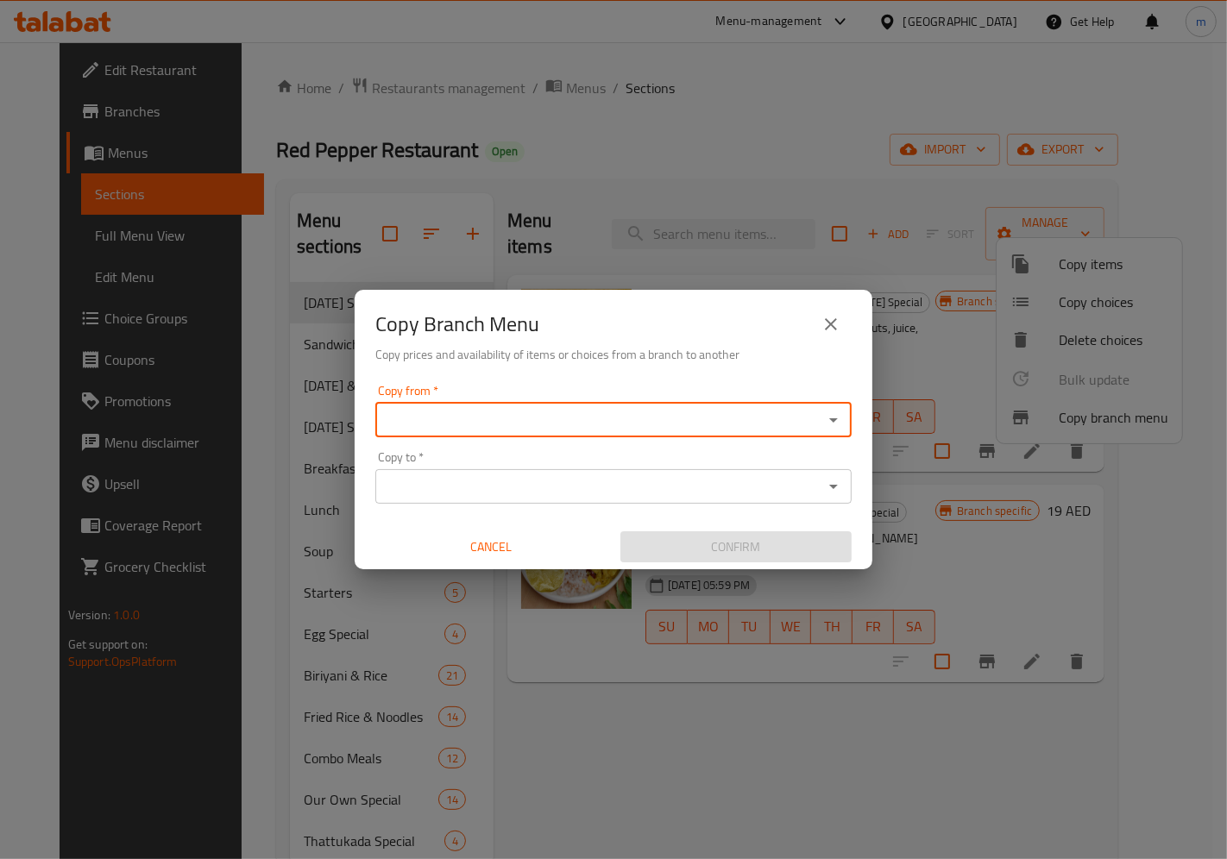
click at [449, 426] on input "Copy from   *" at bounding box center [598, 420] width 437 height 24
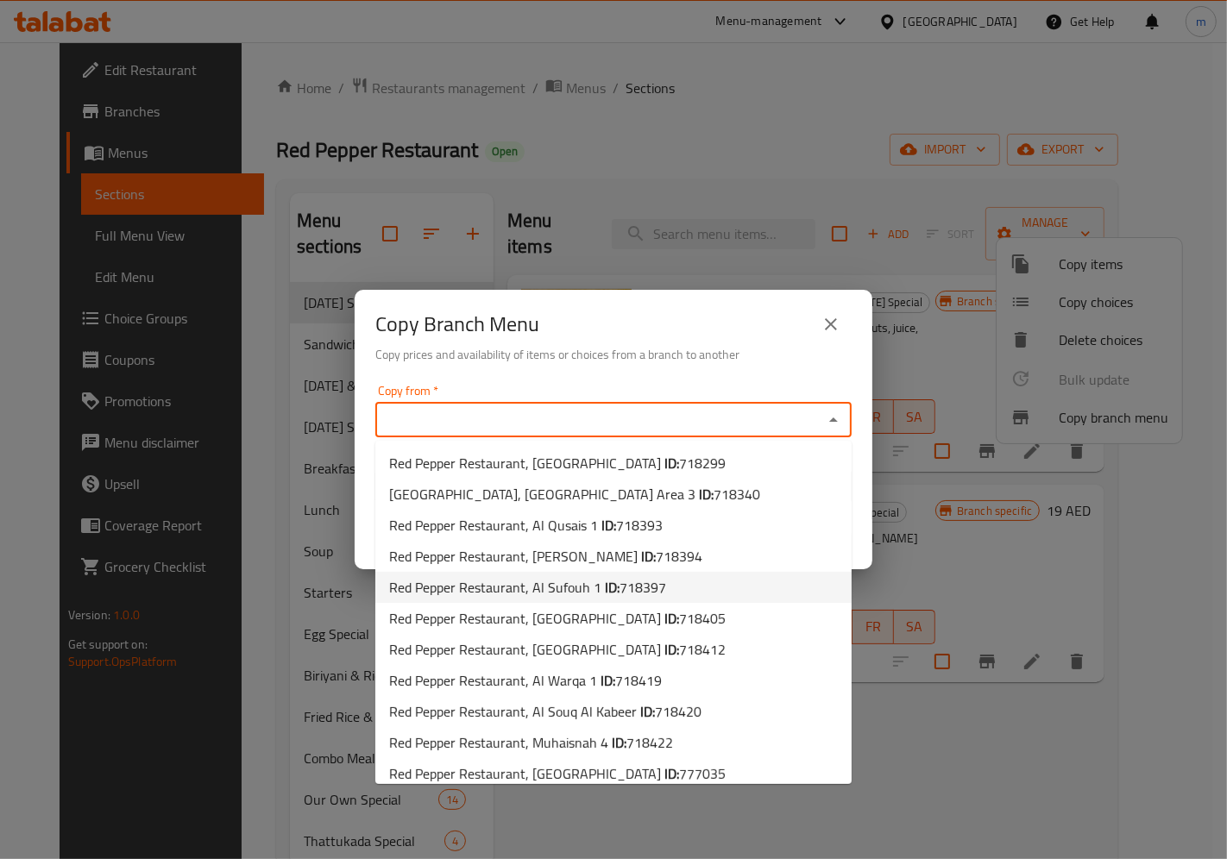
scroll to position [11, 0]
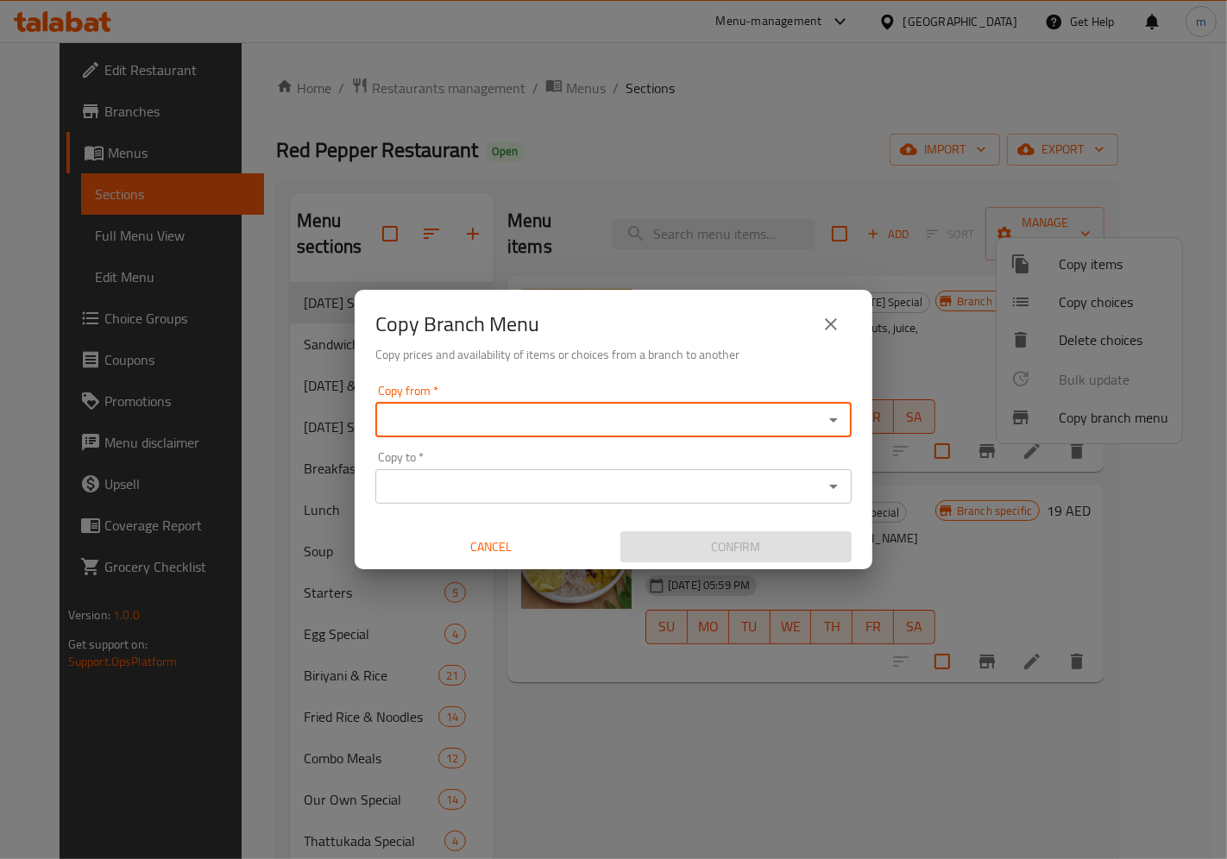
click at [515, 467] on div "Copy to   * Copy to *" at bounding box center [613, 477] width 476 height 53
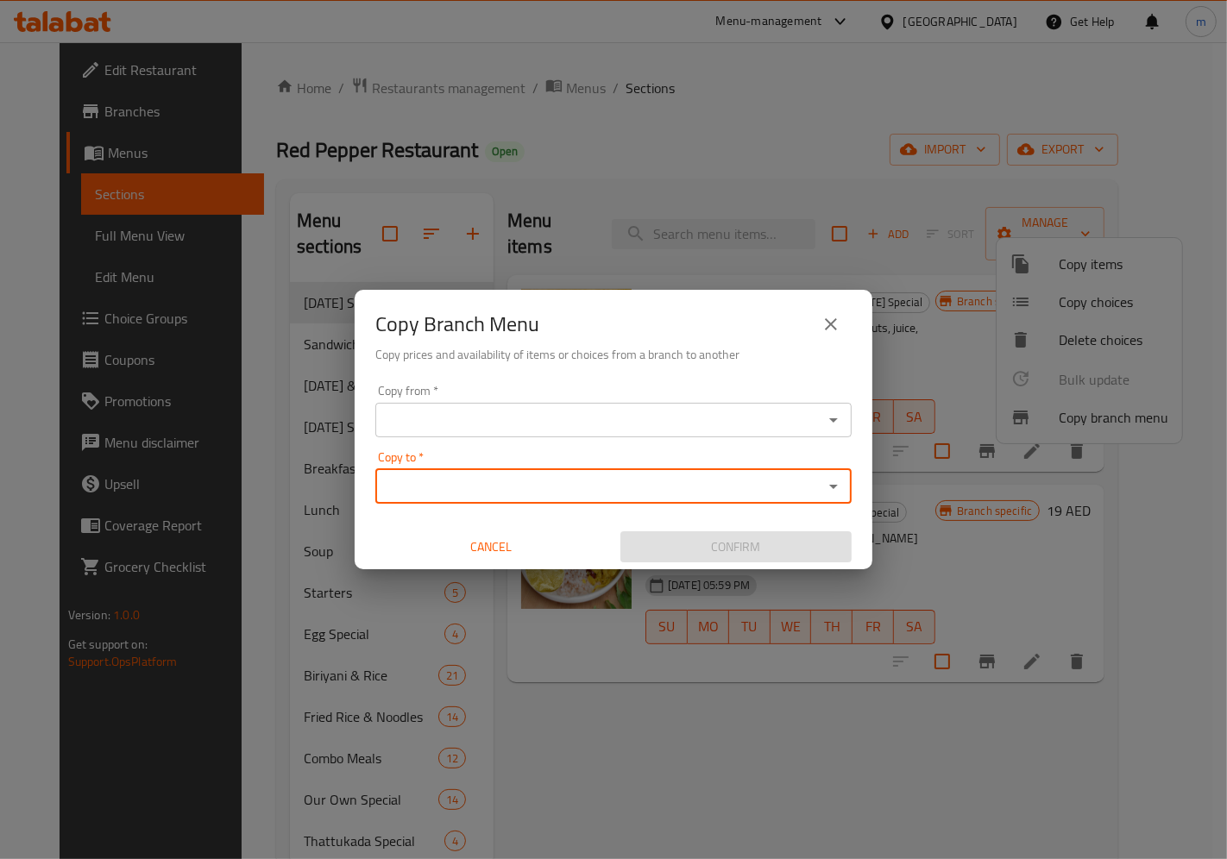
click at [515, 479] on input "Copy to   *" at bounding box center [598, 486] width 437 height 24
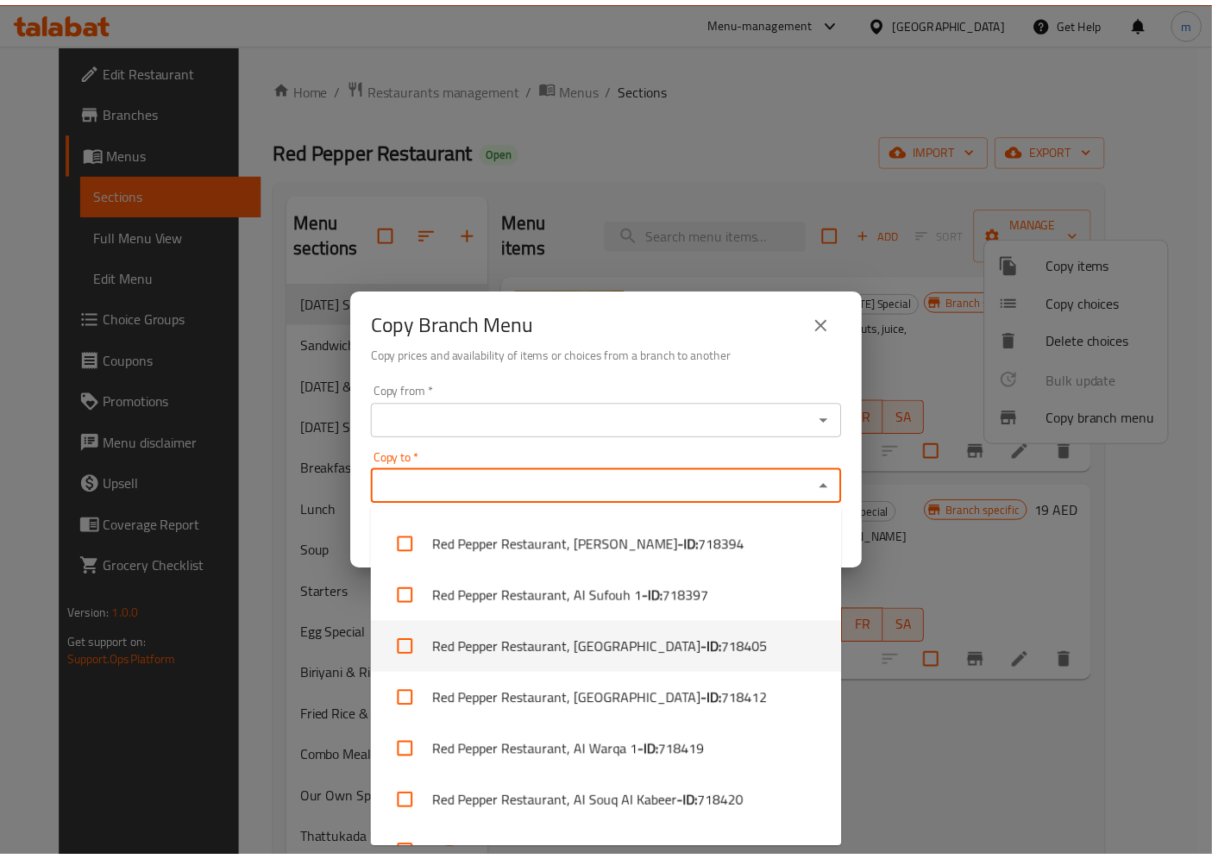
scroll to position [238, 0]
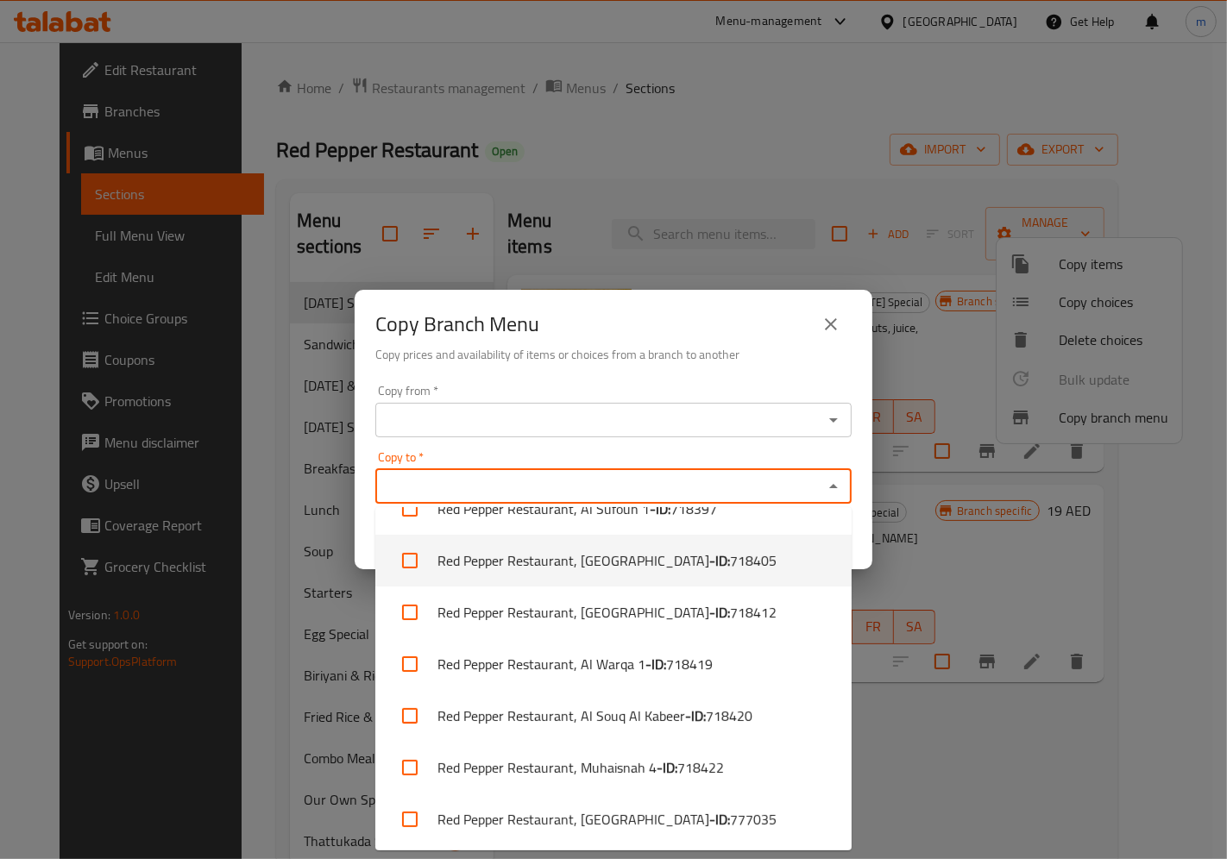
click at [839, 314] on icon "close" at bounding box center [830, 324] width 21 height 21
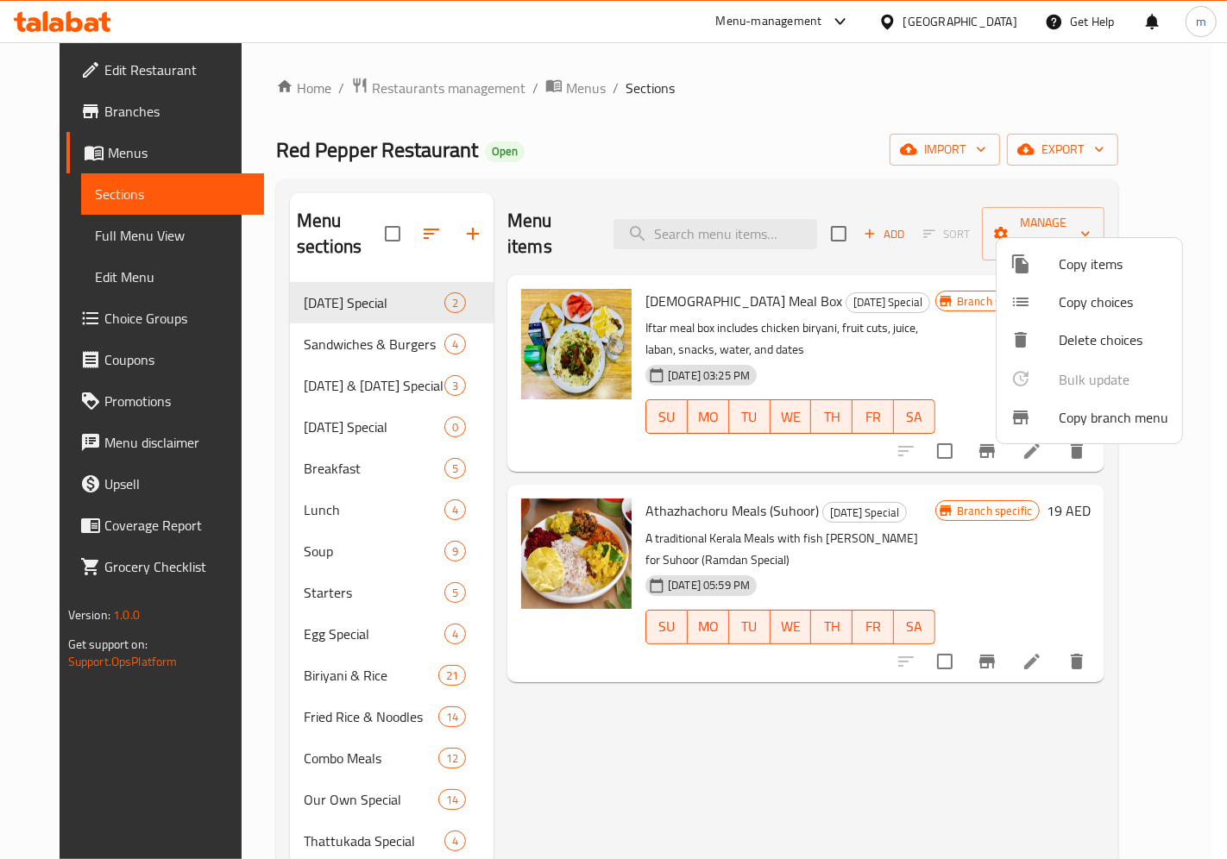
click at [1107, 152] on div at bounding box center [613, 429] width 1227 height 859
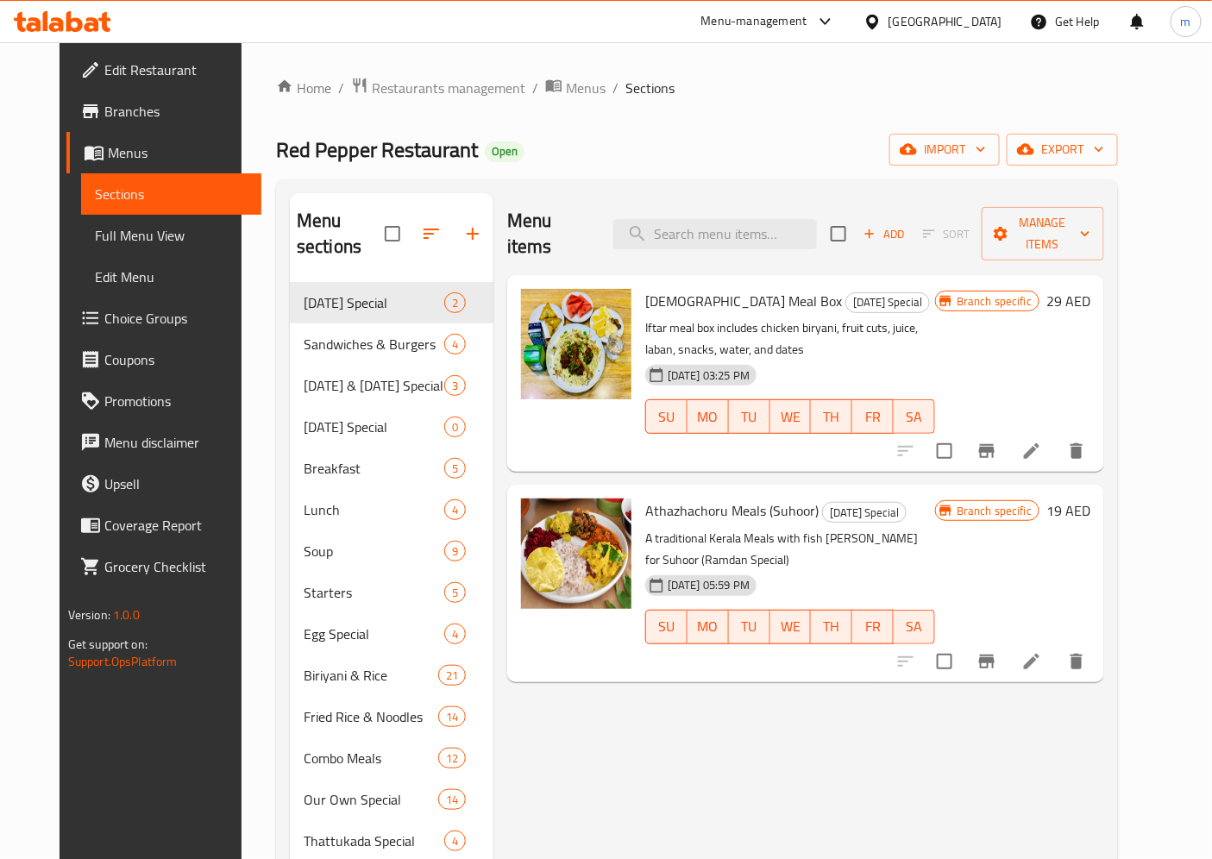
click at [1104, 152] on span "export" at bounding box center [1062, 150] width 84 height 22
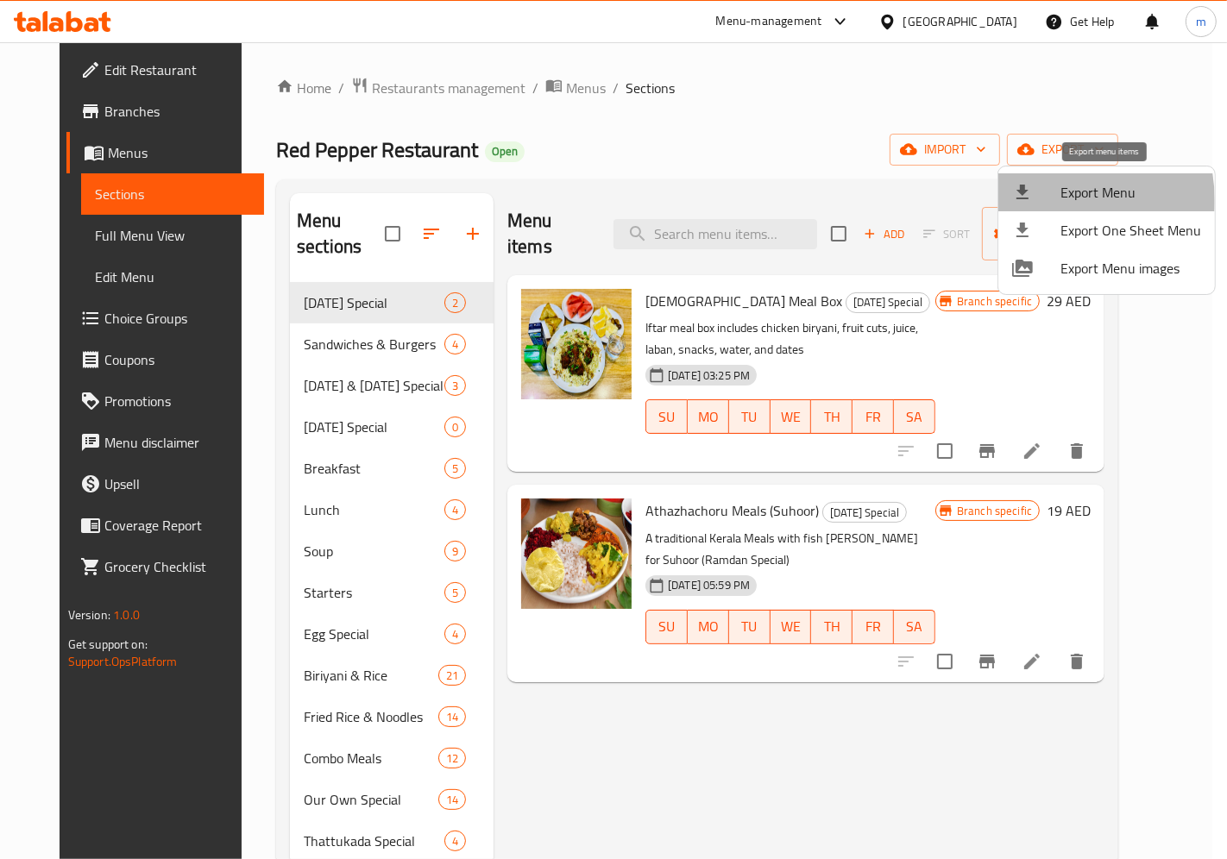
click at [1042, 201] on div at bounding box center [1036, 192] width 48 height 21
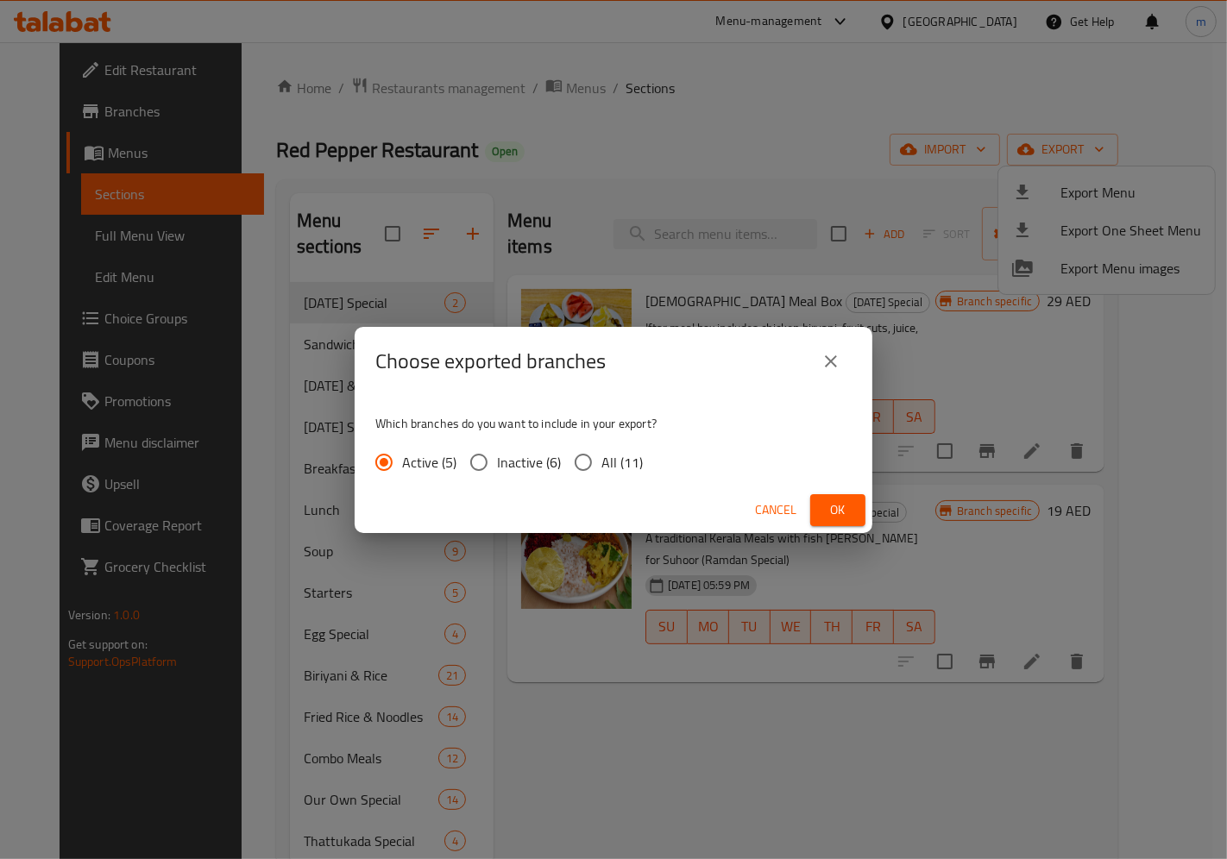
click at [598, 461] on input "All (11)" at bounding box center [583, 462] width 36 height 36
radio input "true"
click at [755, 781] on div "Choose exported branches Which branches do you want to include in your export? …" at bounding box center [613, 429] width 1227 height 859
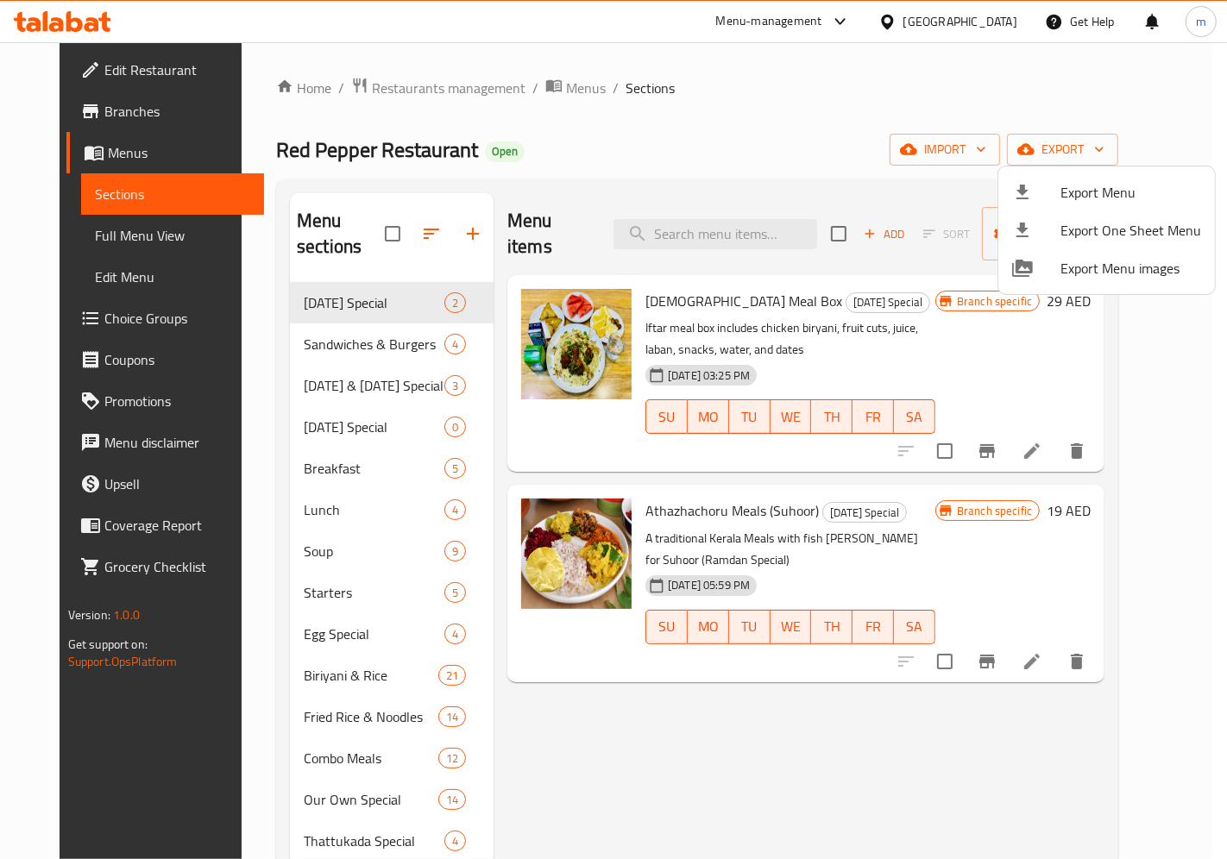
click at [1108, 140] on div at bounding box center [613, 429] width 1227 height 859
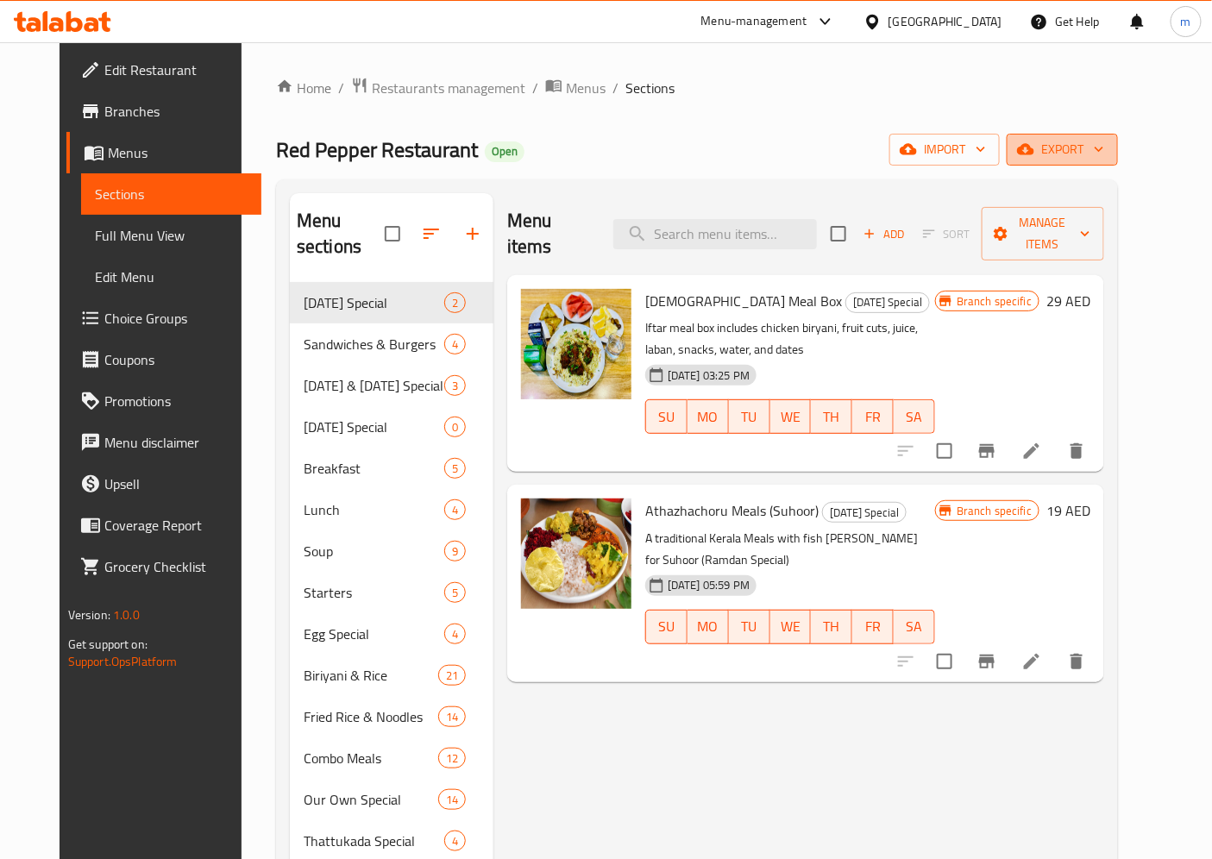
click at [1087, 162] on button "export" at bounding box center [1062, 150] width 111 height 32
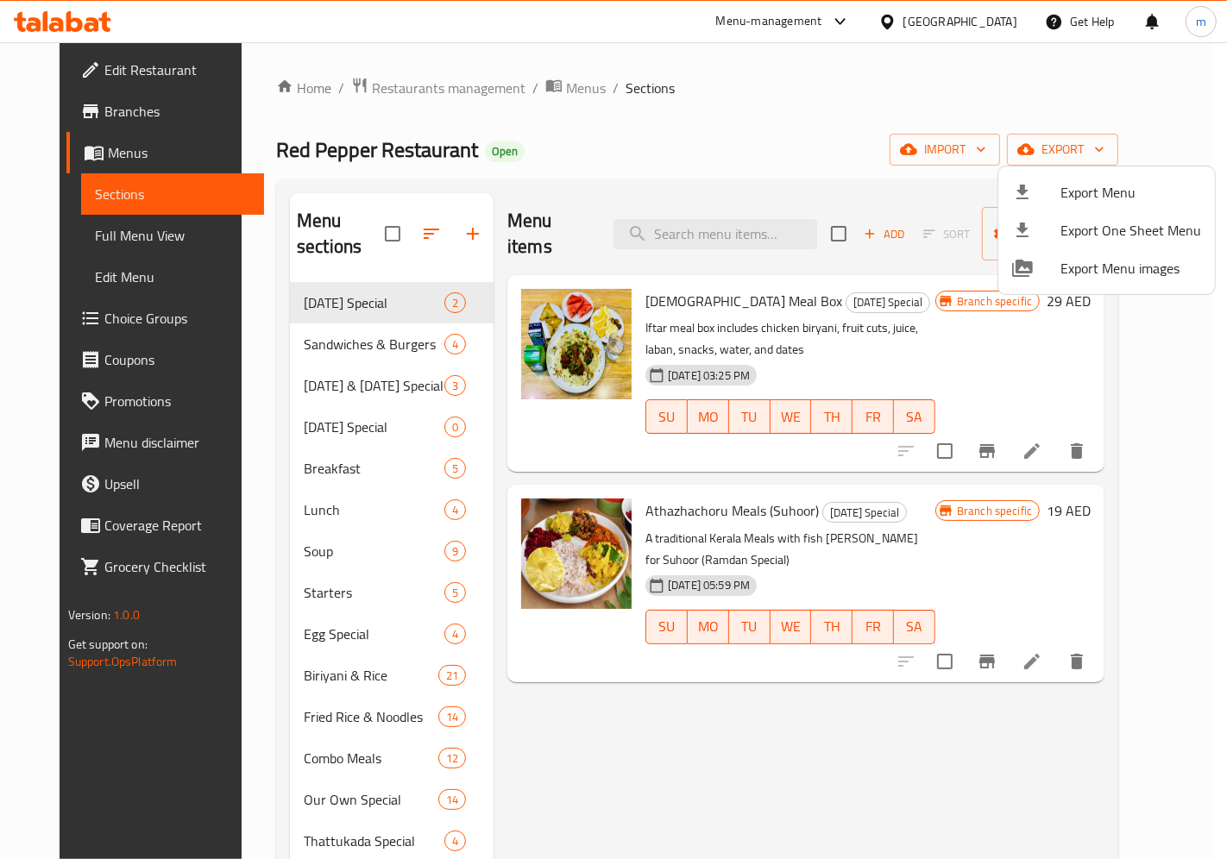
click at [1020, 183] on icon at bounding box center [1022, 192] width 21 height 21
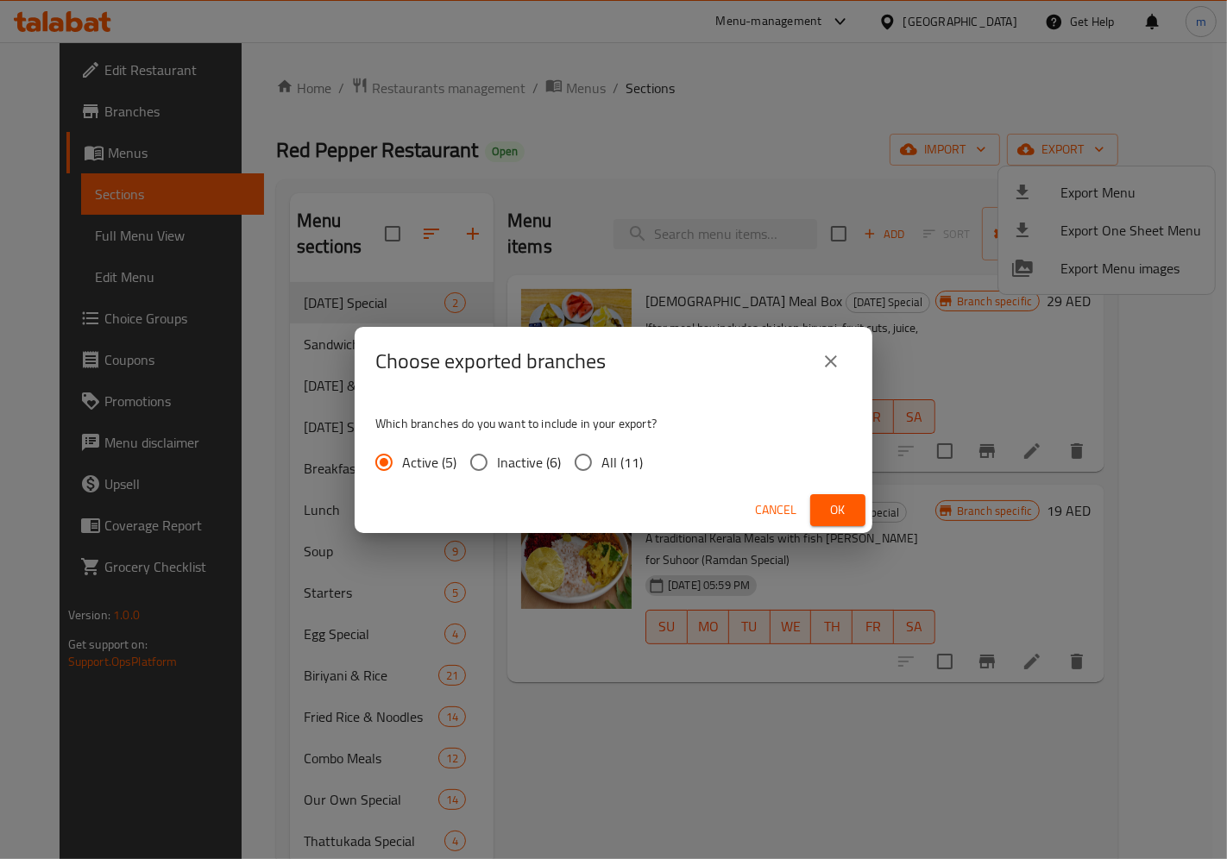
click at [584, 468] on input "All (11)" at bounding box center [583, 462] width 36 height 36
radio input "true"
click at [825, 499] on span "Ok" at bounding box center [838, 510] width 28 height 22
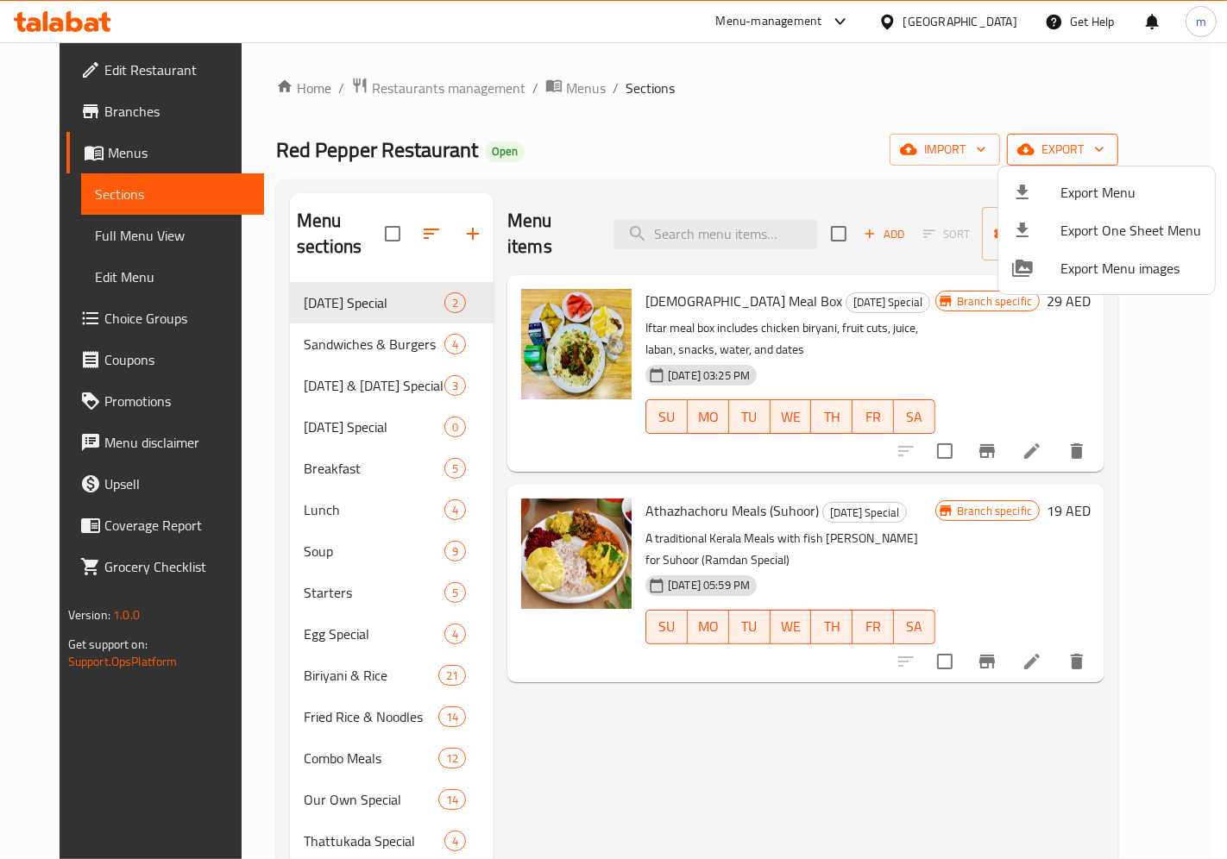
click at [1078, 135] on div at bounding box center [613, 429] width 1227 height 859
